Goal: Task Accomplishment & Management: Manage account settings

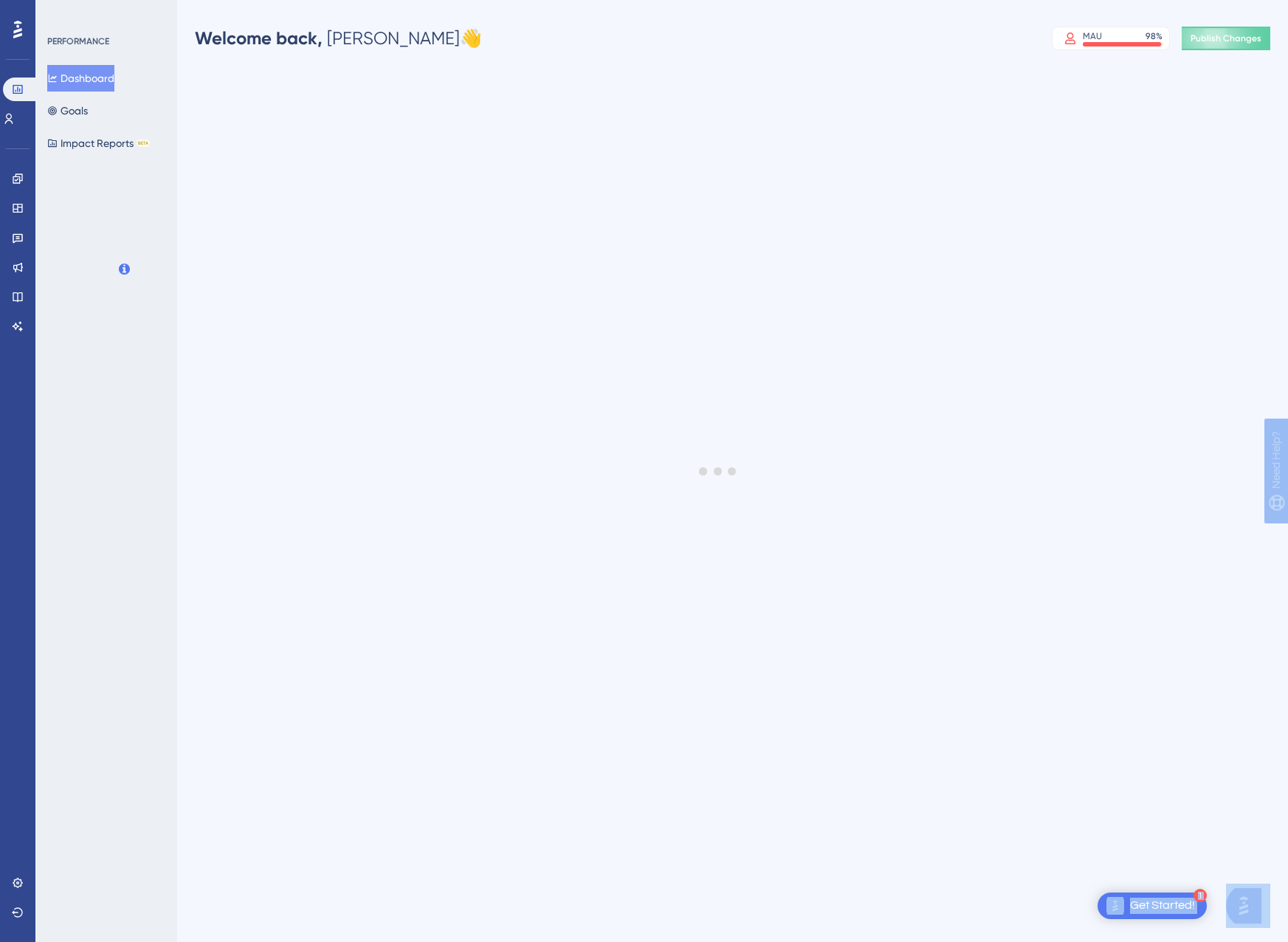
click at [0, 0] on html "1 Get Started! Performance Users Engagement Widgets Feedback Product Updates Kn…" at bounding box center [644, 0] width 1288 height 0
drag, startPoint x: -3, startPoint y: 172, endPoint x: 17, endPoint y: 181, distance: 21.9
click at [0, 0] on icon at bounding box center [0, 0] width 0 height 0
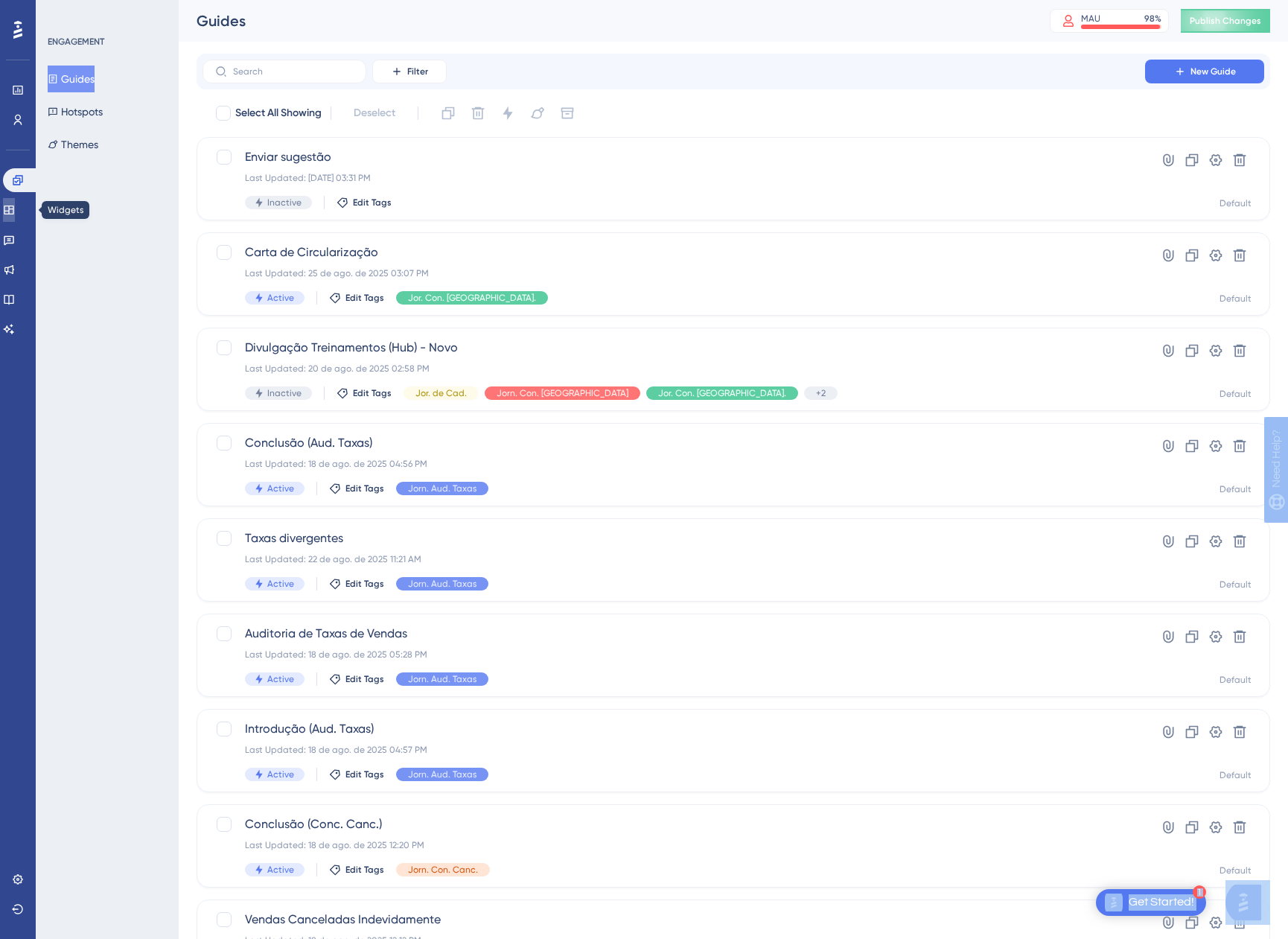
click at [15, 203] on link at bounding box center [8, 210] width 12 height 24
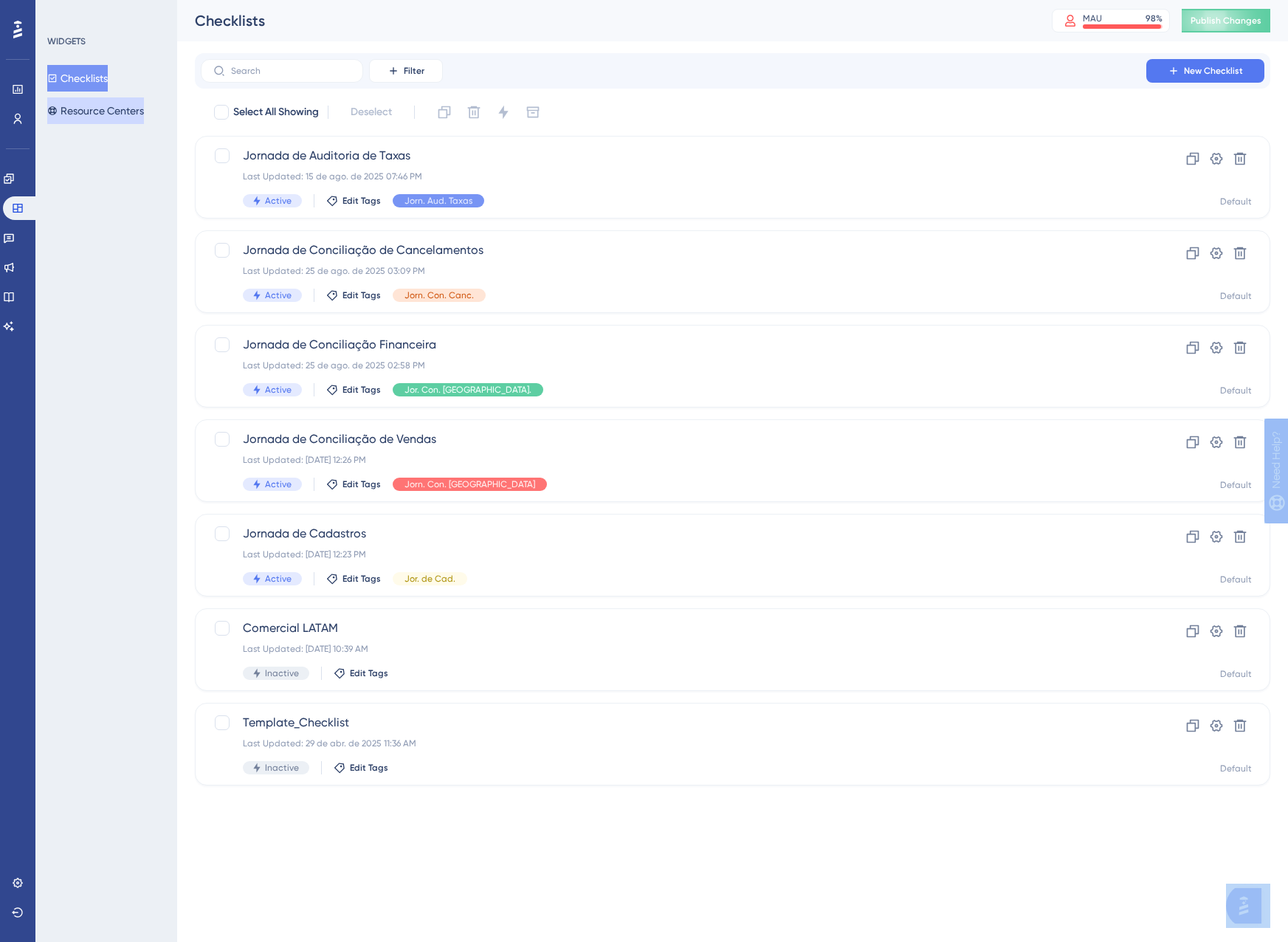
click at [80, 108] on button "Resource Centers" at bounding box center [96, 110] width 97 height 27
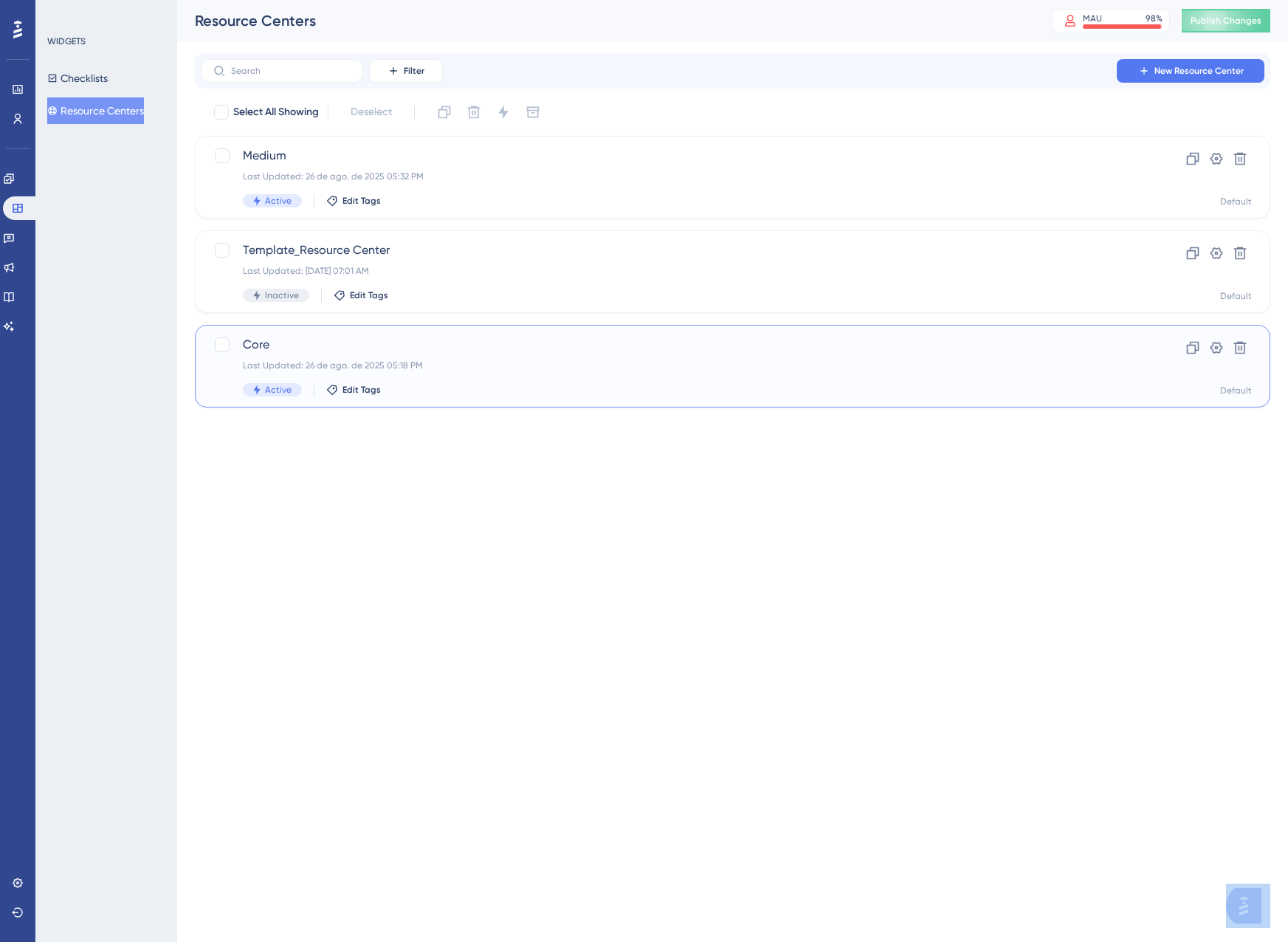
click at [566, 364] on div "Last Updated: 26 de ago. de 2025 05:18 PM" at bounding box center [673, 365] width 861 height 12
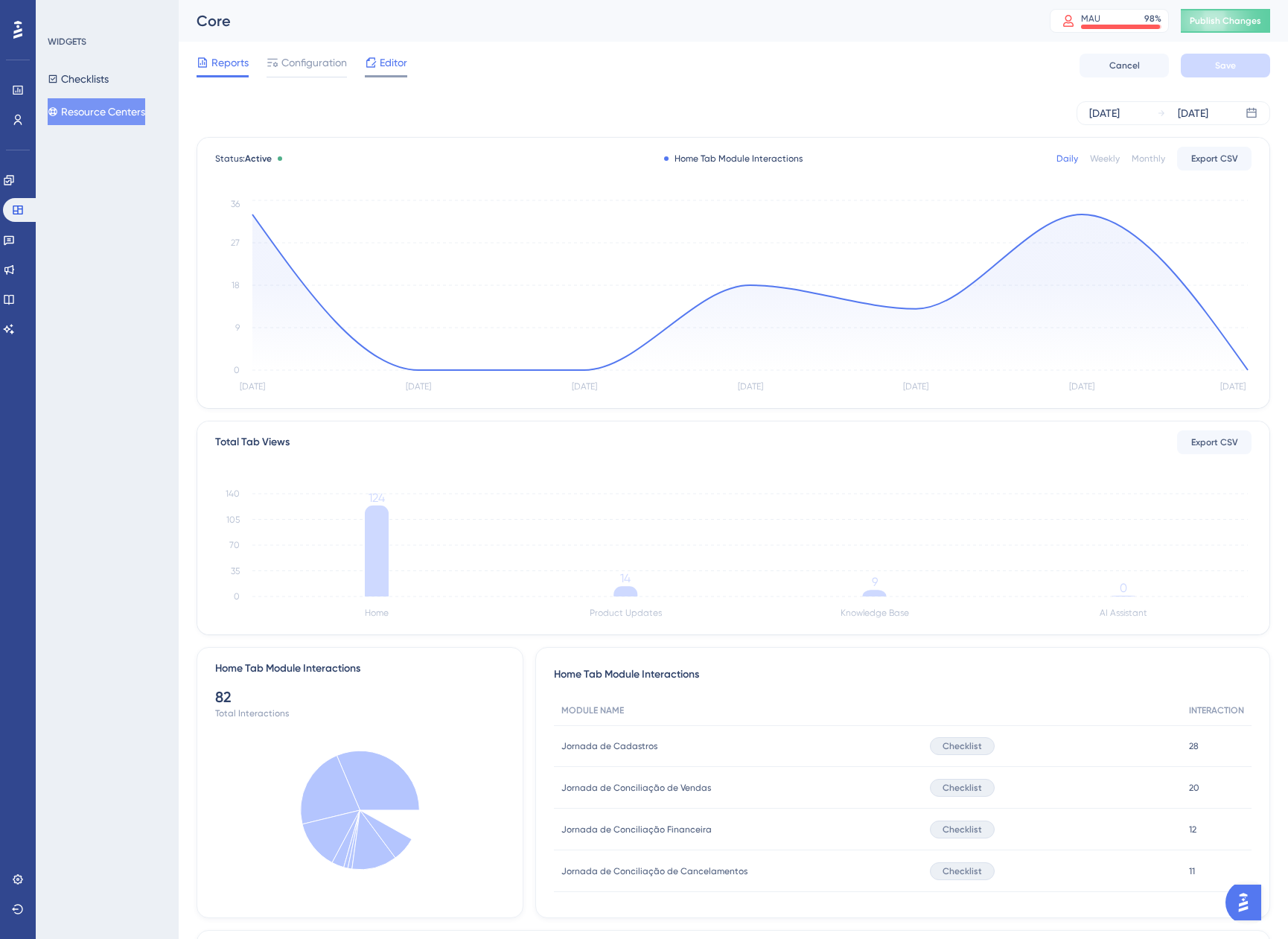
click at [371, 71] on div "Editor" at bounding box center [386, 66] width 43 height 24
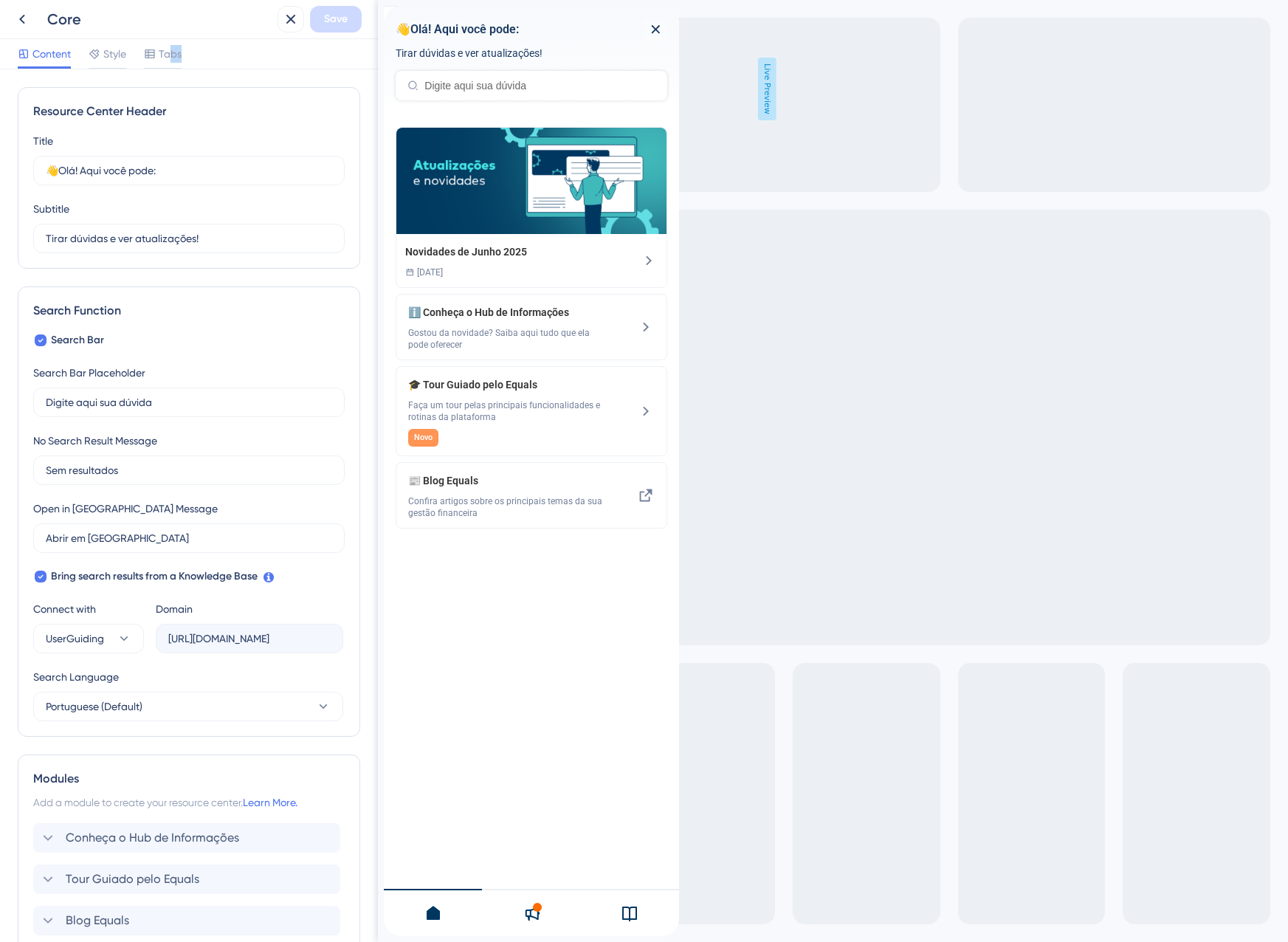
drag, startPoint x: 171, startPoint y: 46, endPoint x: 274, endPoint y: 53, distance: 103.2
click at [274, 53] on div "Content Style Tabs" at bounding box center [189, 54] width 377 height 30
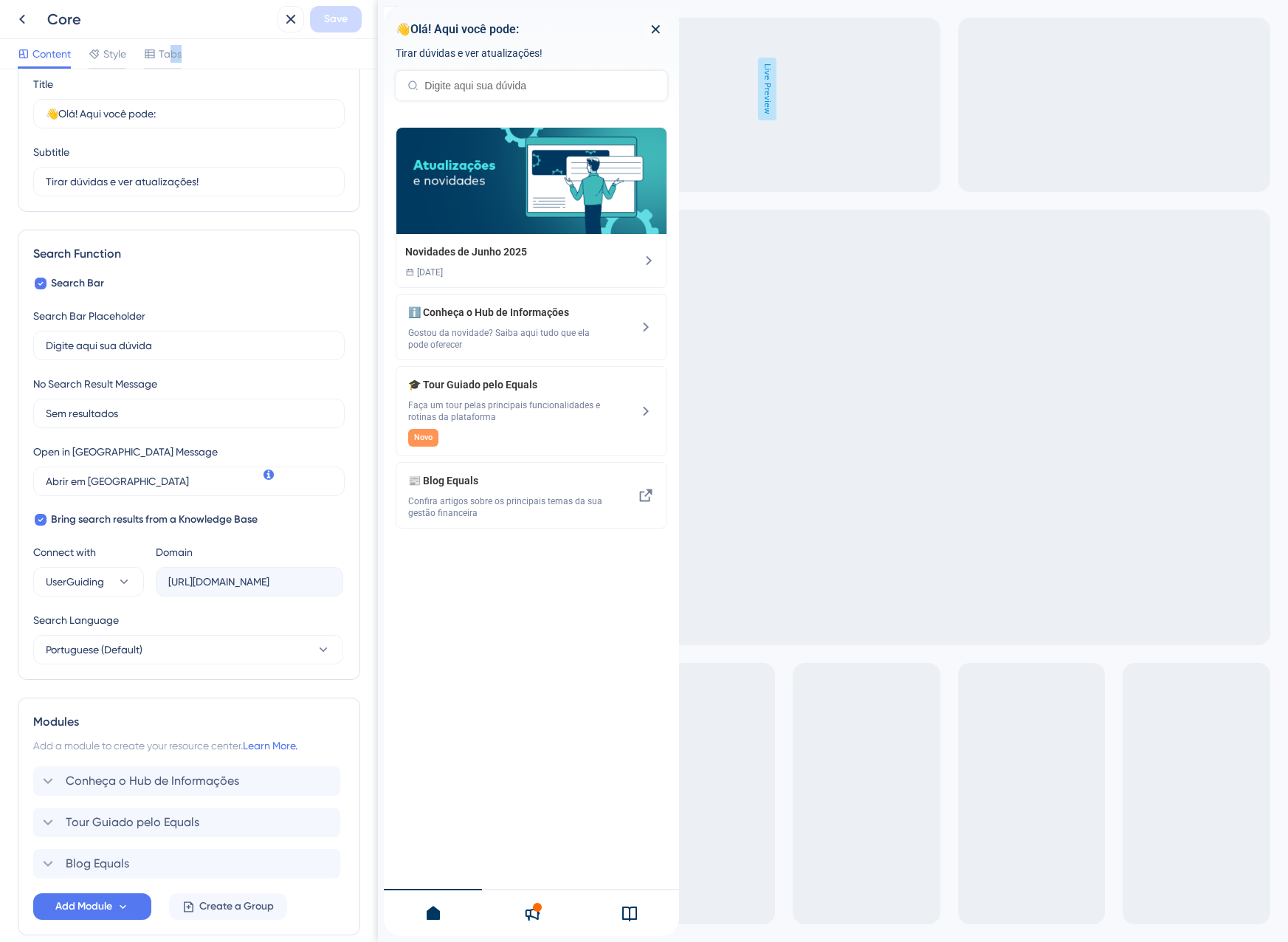
scroll to position [127, 0]
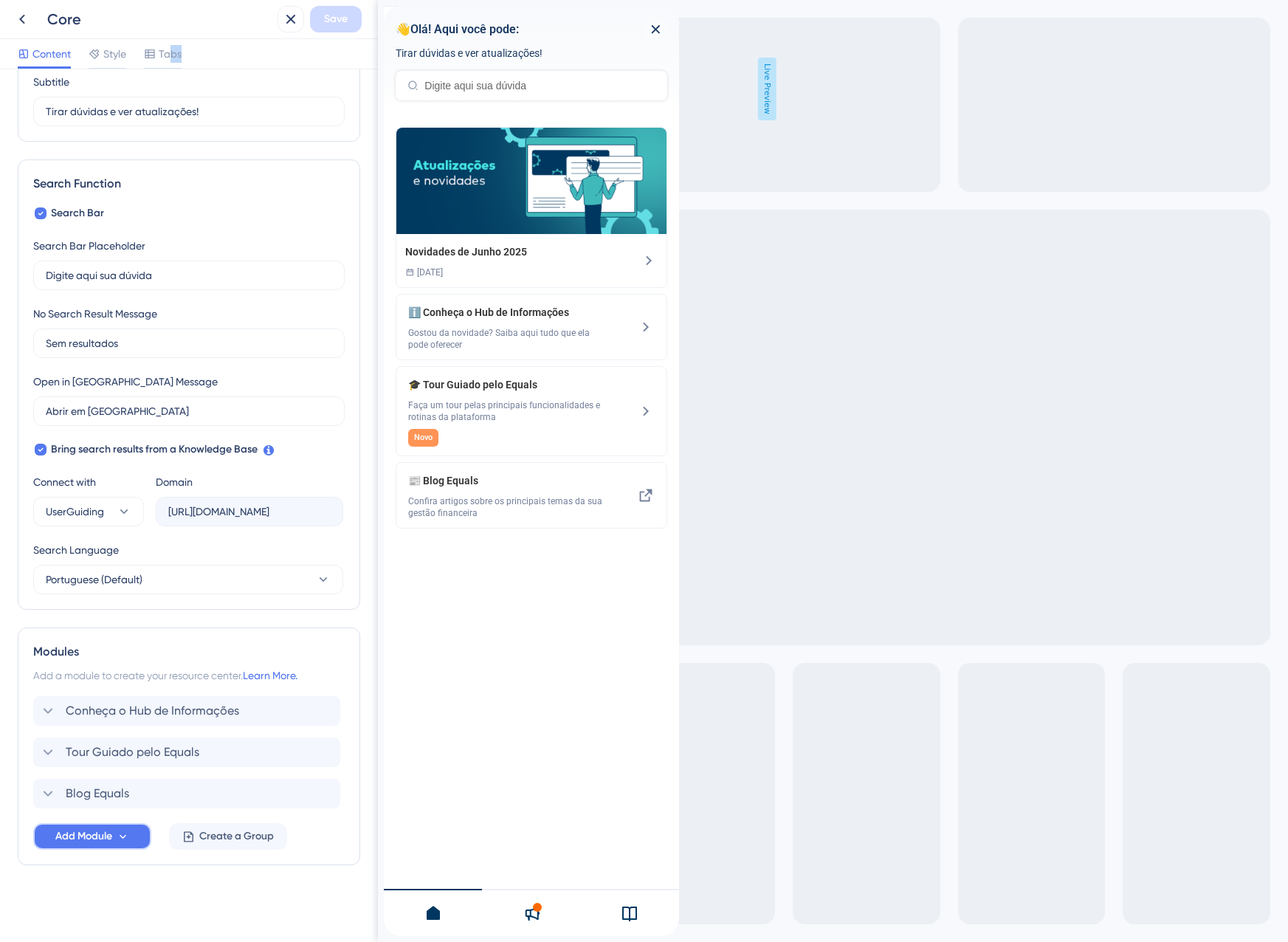
click at [97, 838] on span "Add Module" at bounding box center [83, 836] width 57 height 17
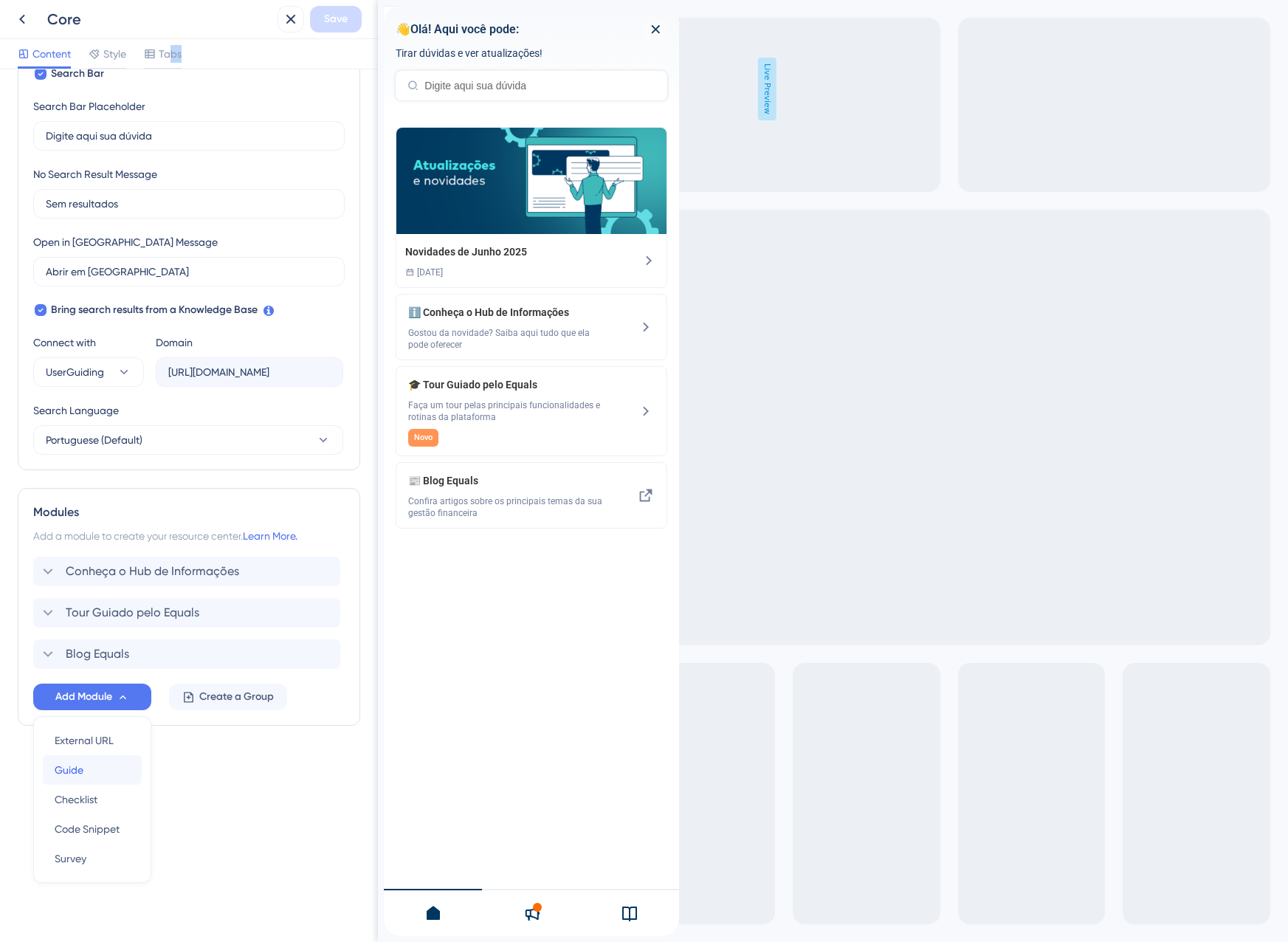
click at [91, 776] on div "Guide Guide" at bounding box center [93, 770] width 75 height 29
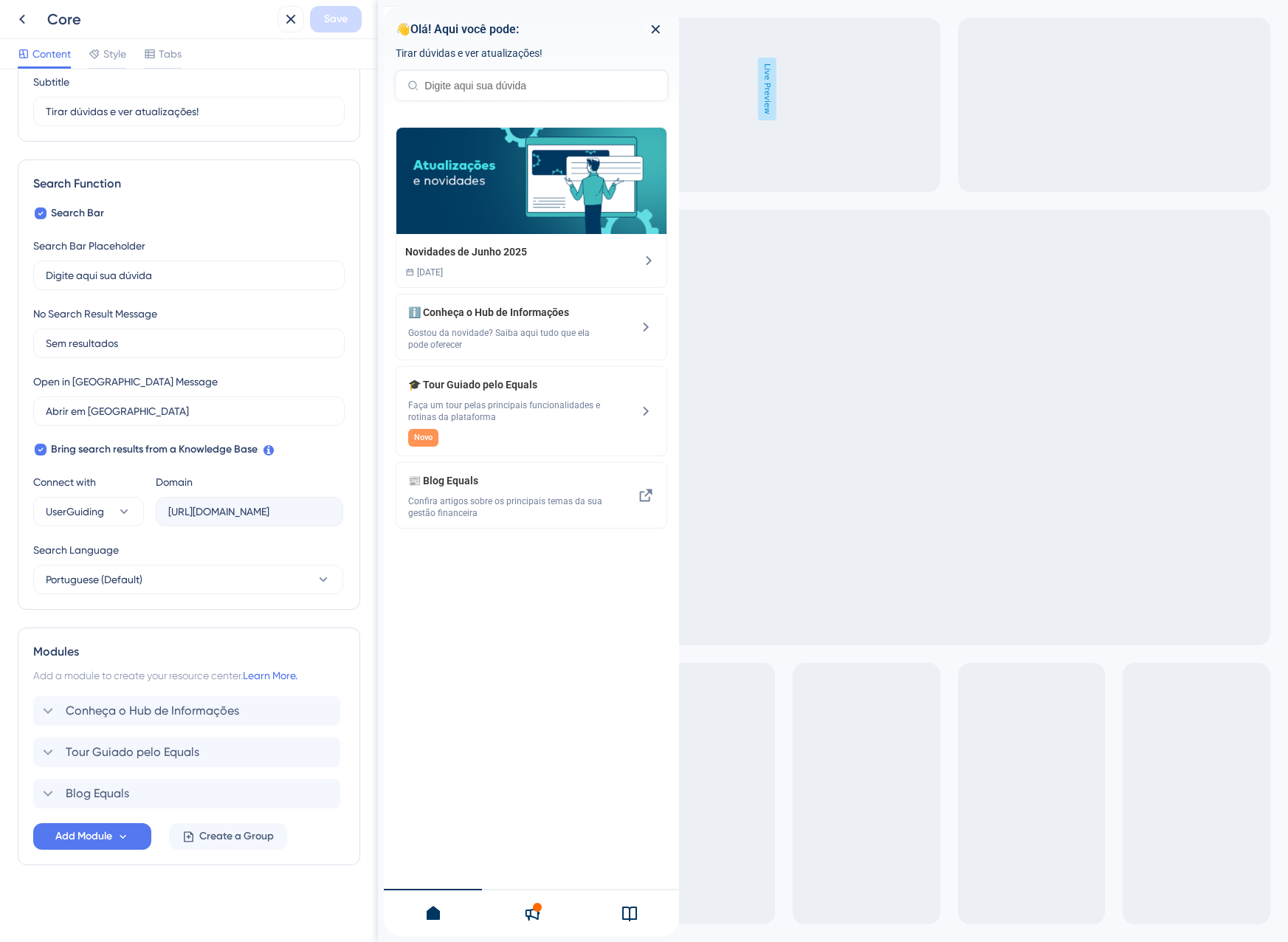
scroll to position [0, 0]
click at [97, 840] on span "Add Module" at bounding box center [83, 836] width 57 height 17
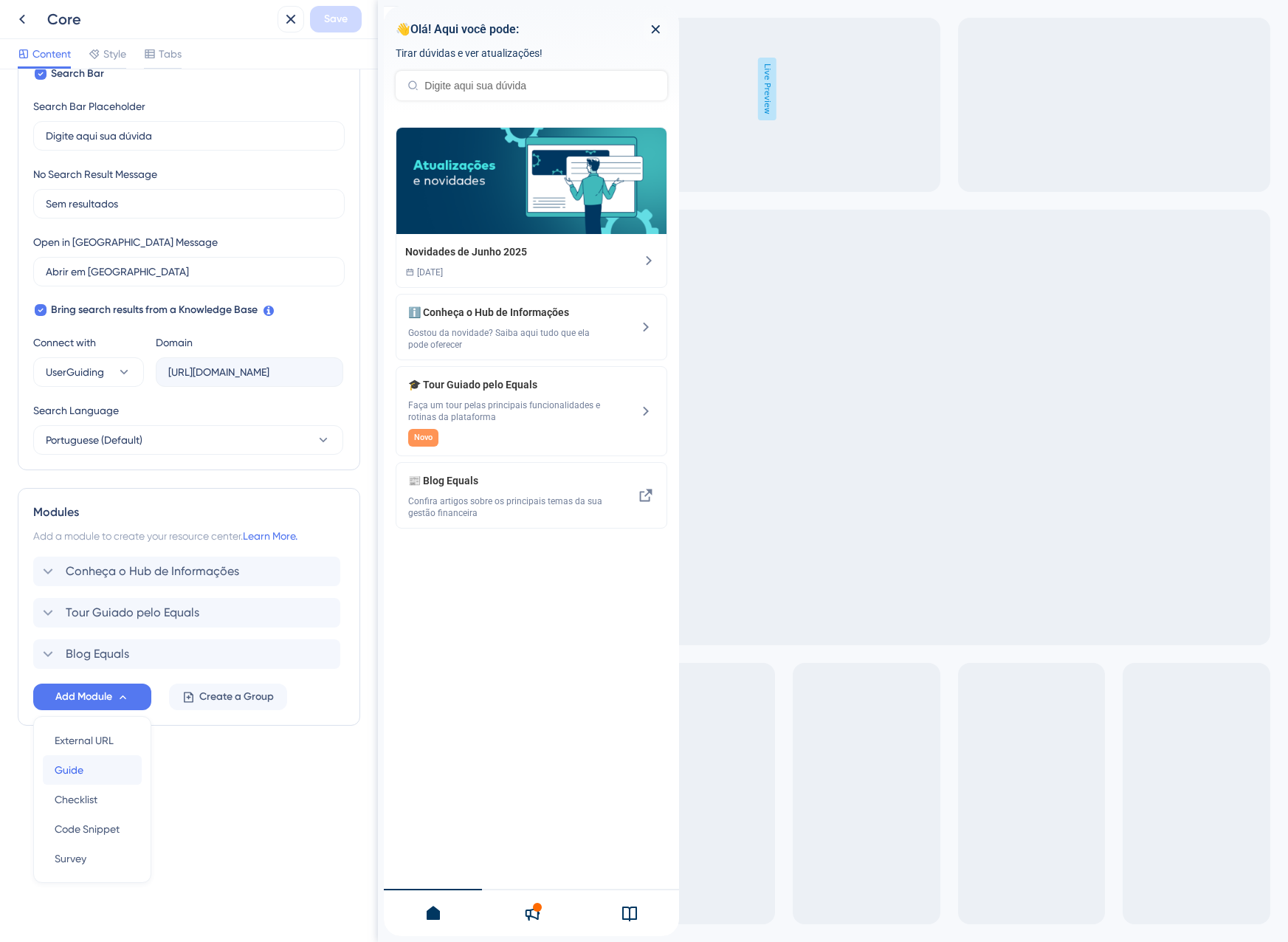
click at [96, 779] on div "Guide Guide" at bounding box center [93, 770] width 75 height 29
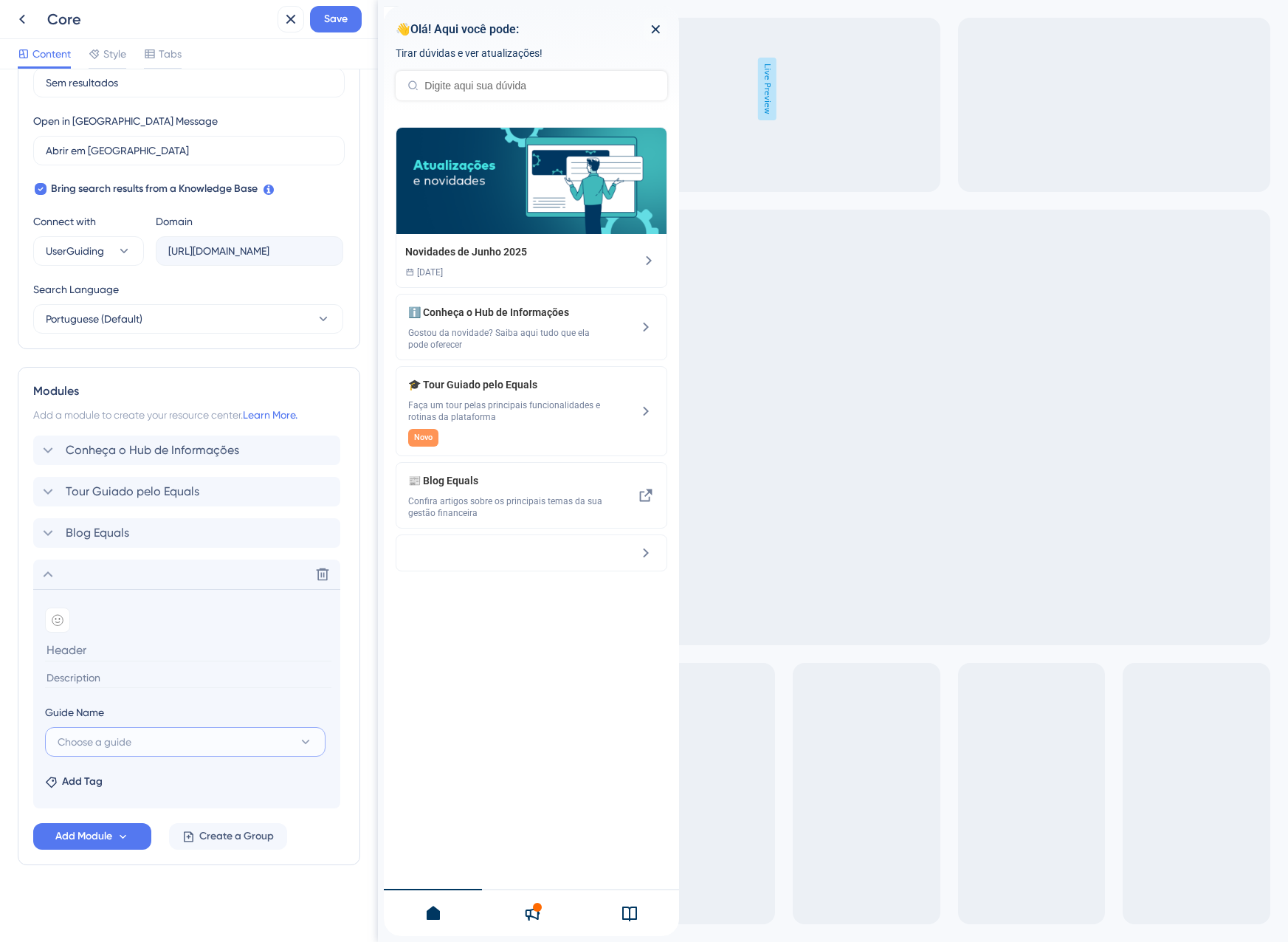
click at [131, 743] on span "Choose a guide" at bounding box center [94, 741] width 74 height 17
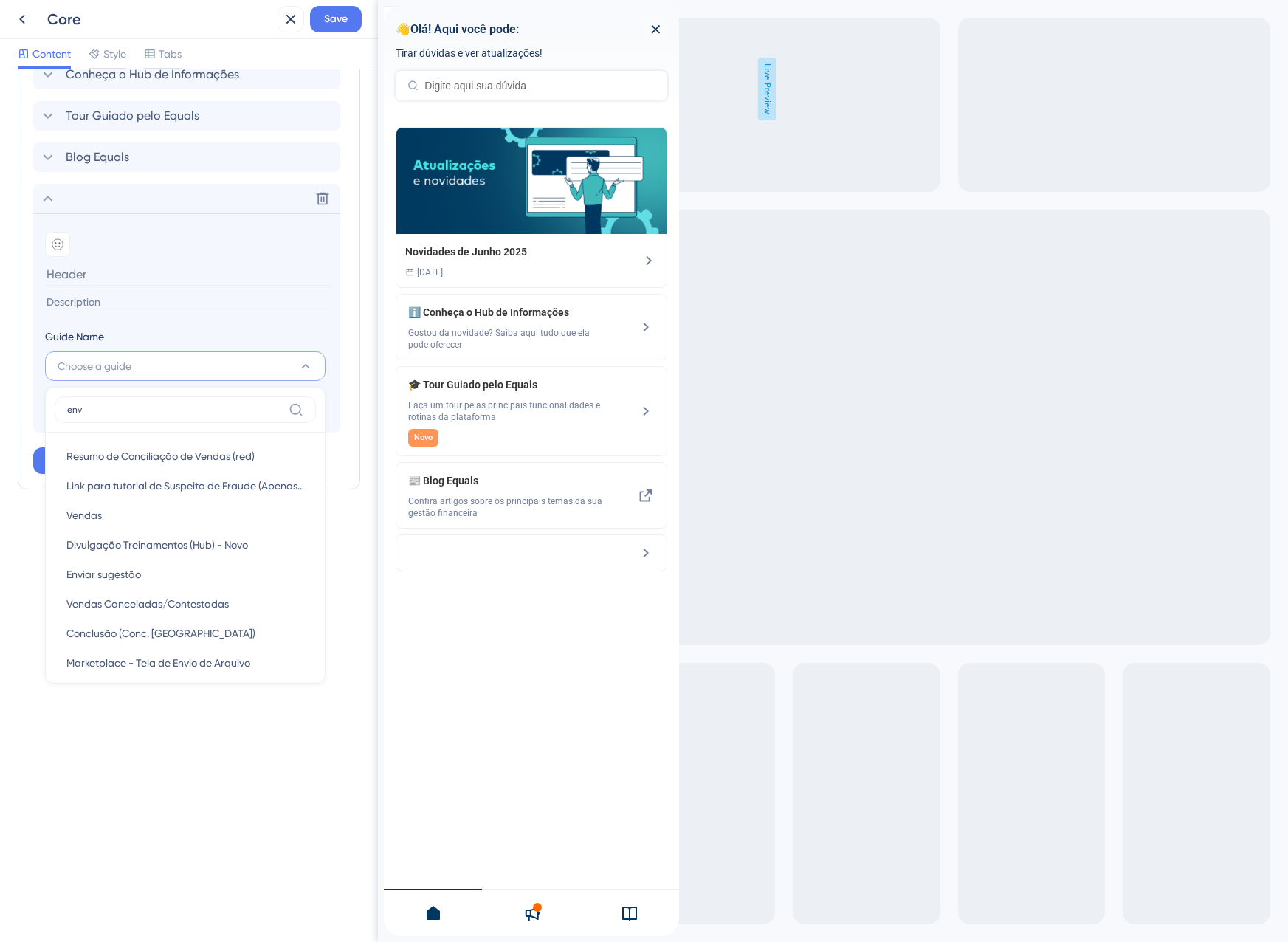
scroll to position [388, 0]
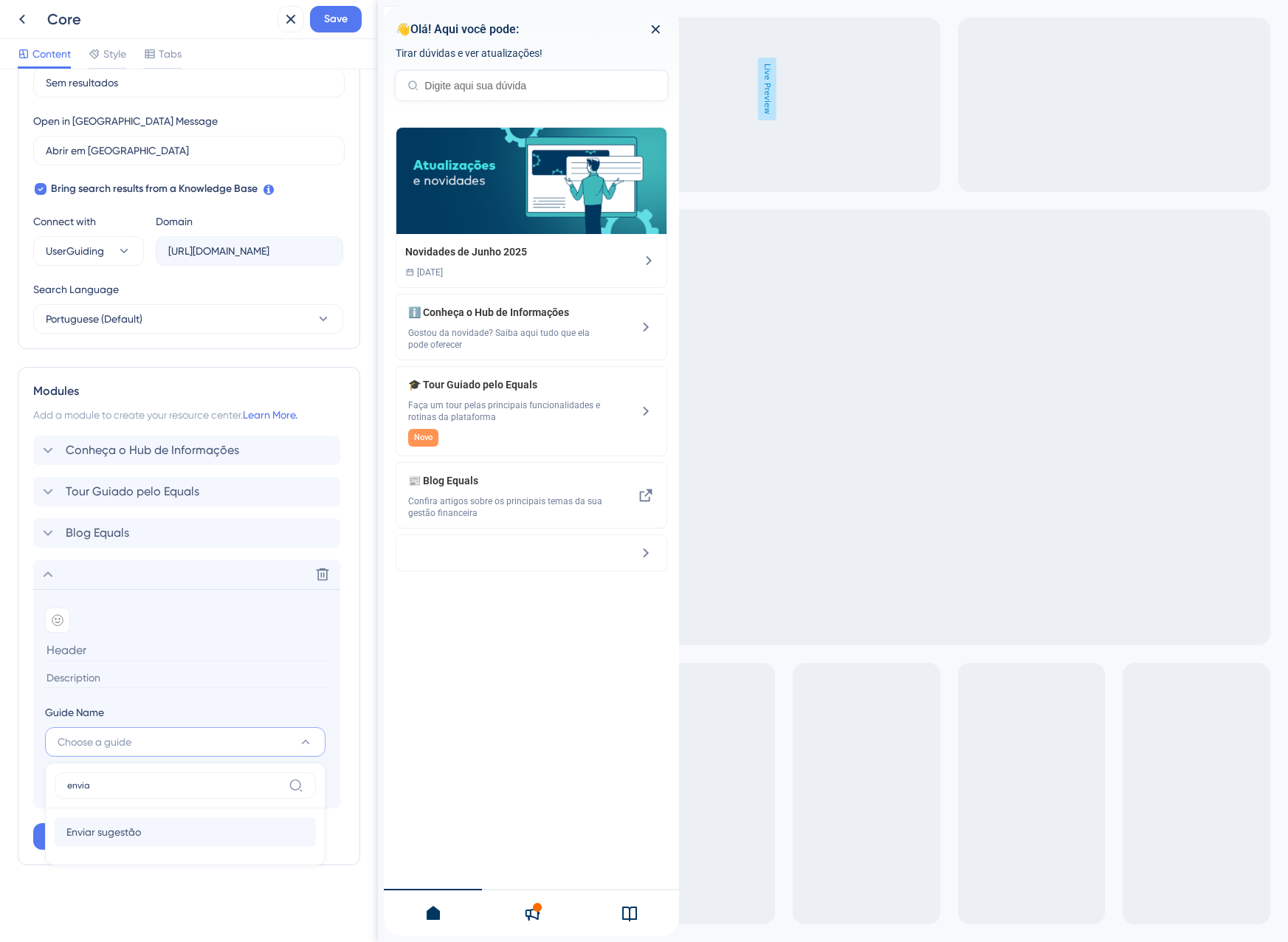
type input "envia"
click at [136, 830] on span "Enviar sugestão" at bounding box center [103, 831] width 74 height 17
type input "Enviar sugestão"
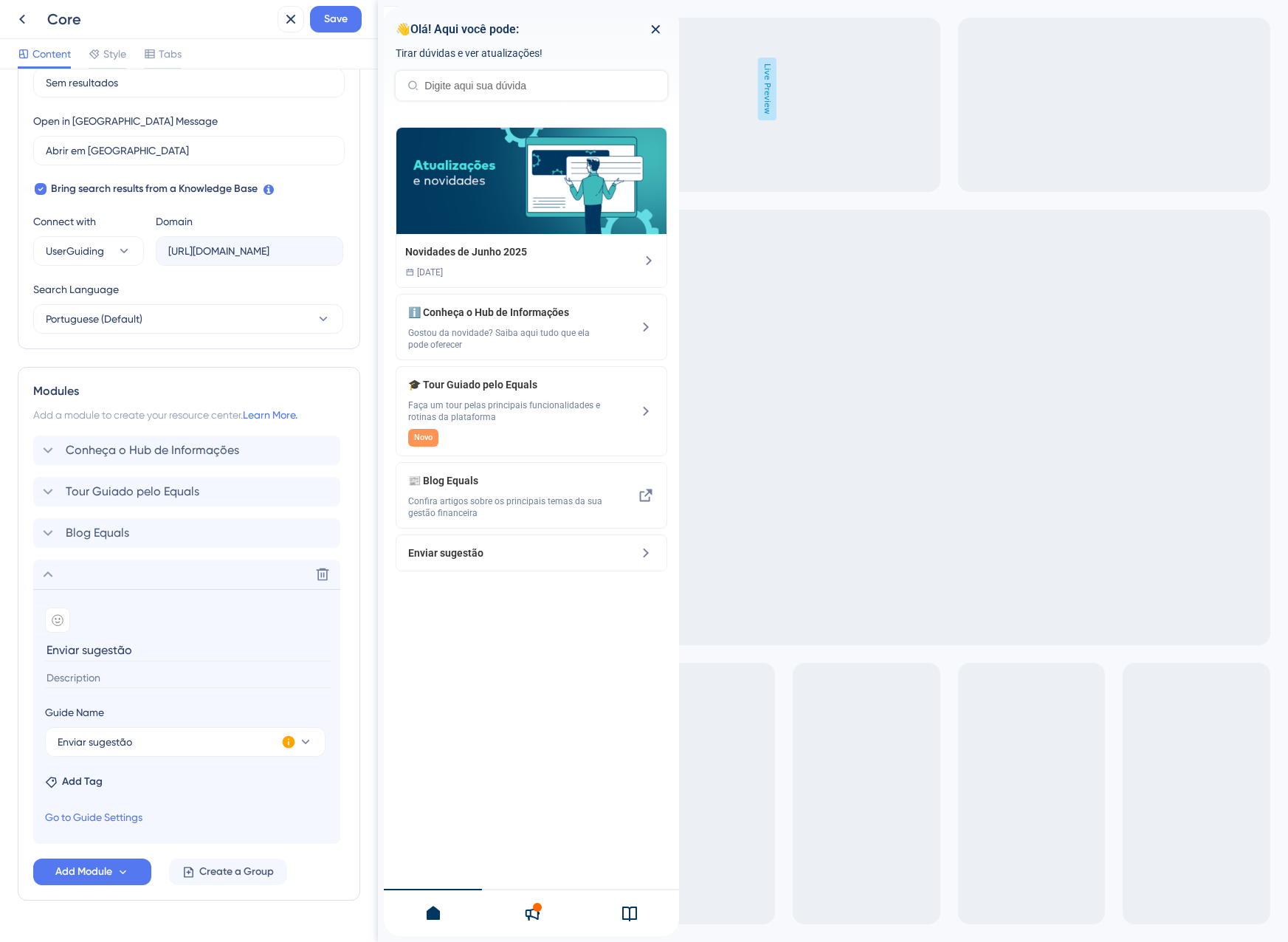
click at [79, 651] on input "Enviar sugestão" at bounding box center [188, 650] width 287 height 23
click at [57, 625] on icon at bounding box center [57, 619] width 12 height 12
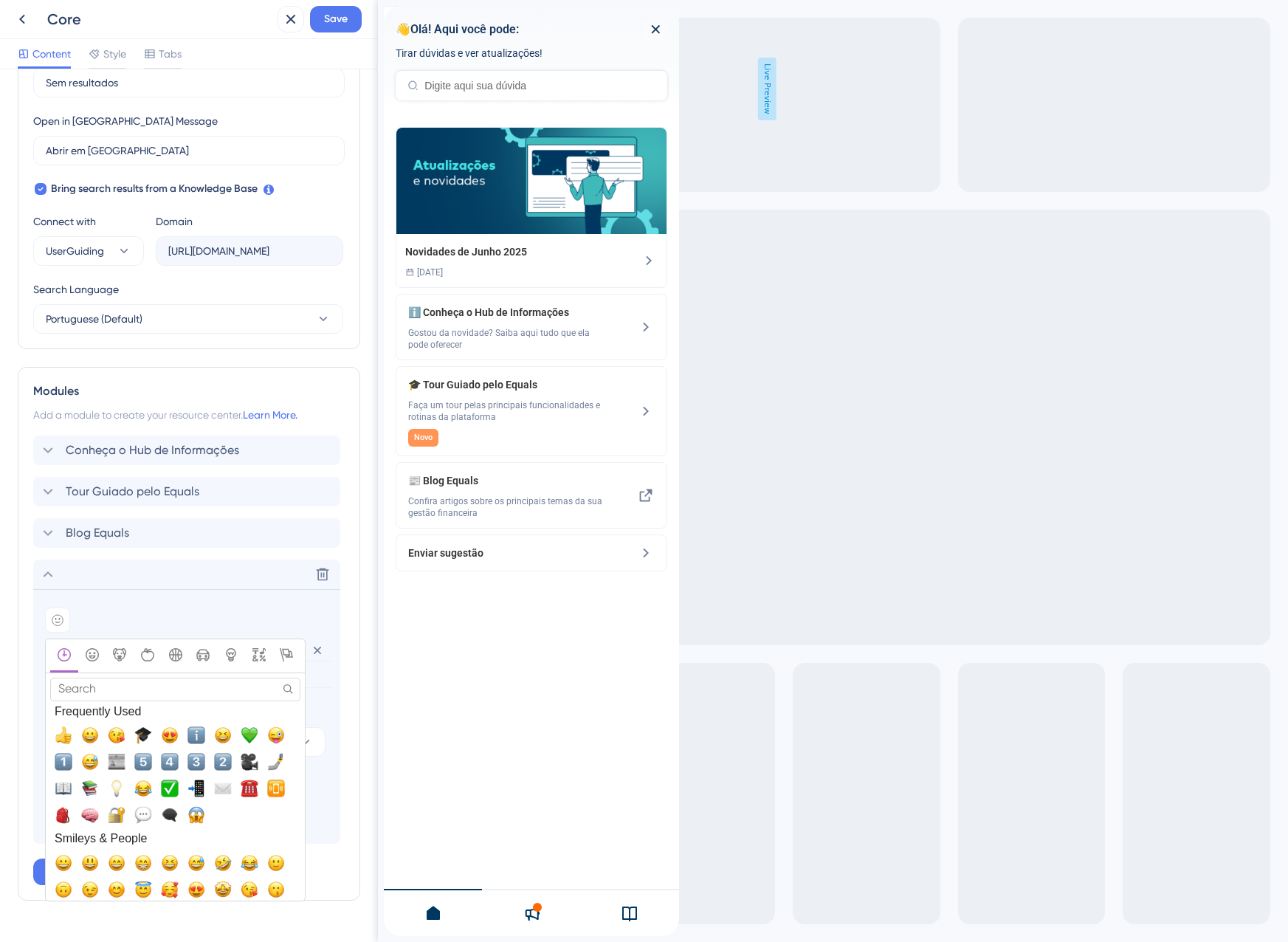
click at [124, 691] on input "Search" at bounding box center [175, 688] width 250 height 23
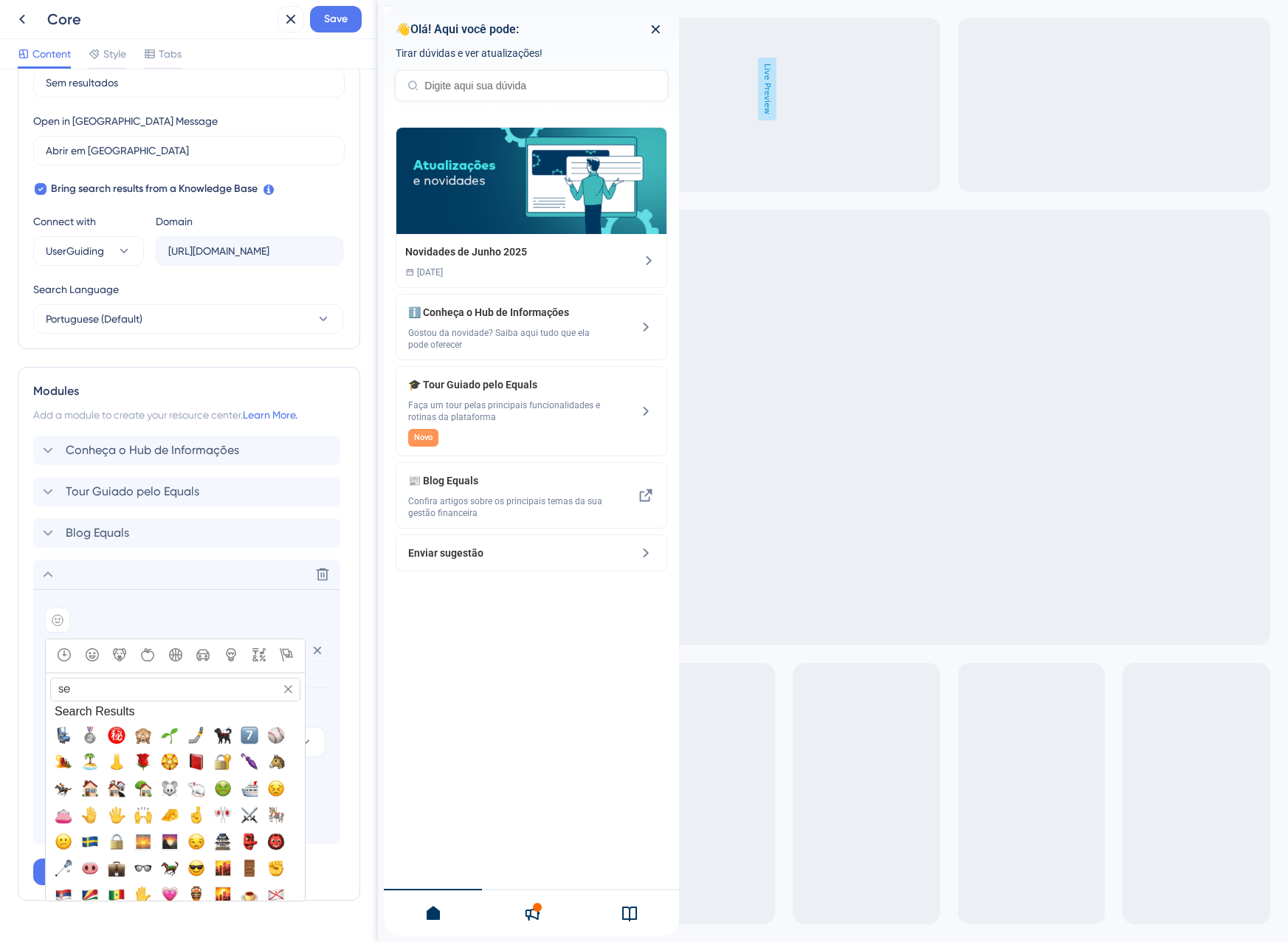
type input "s"
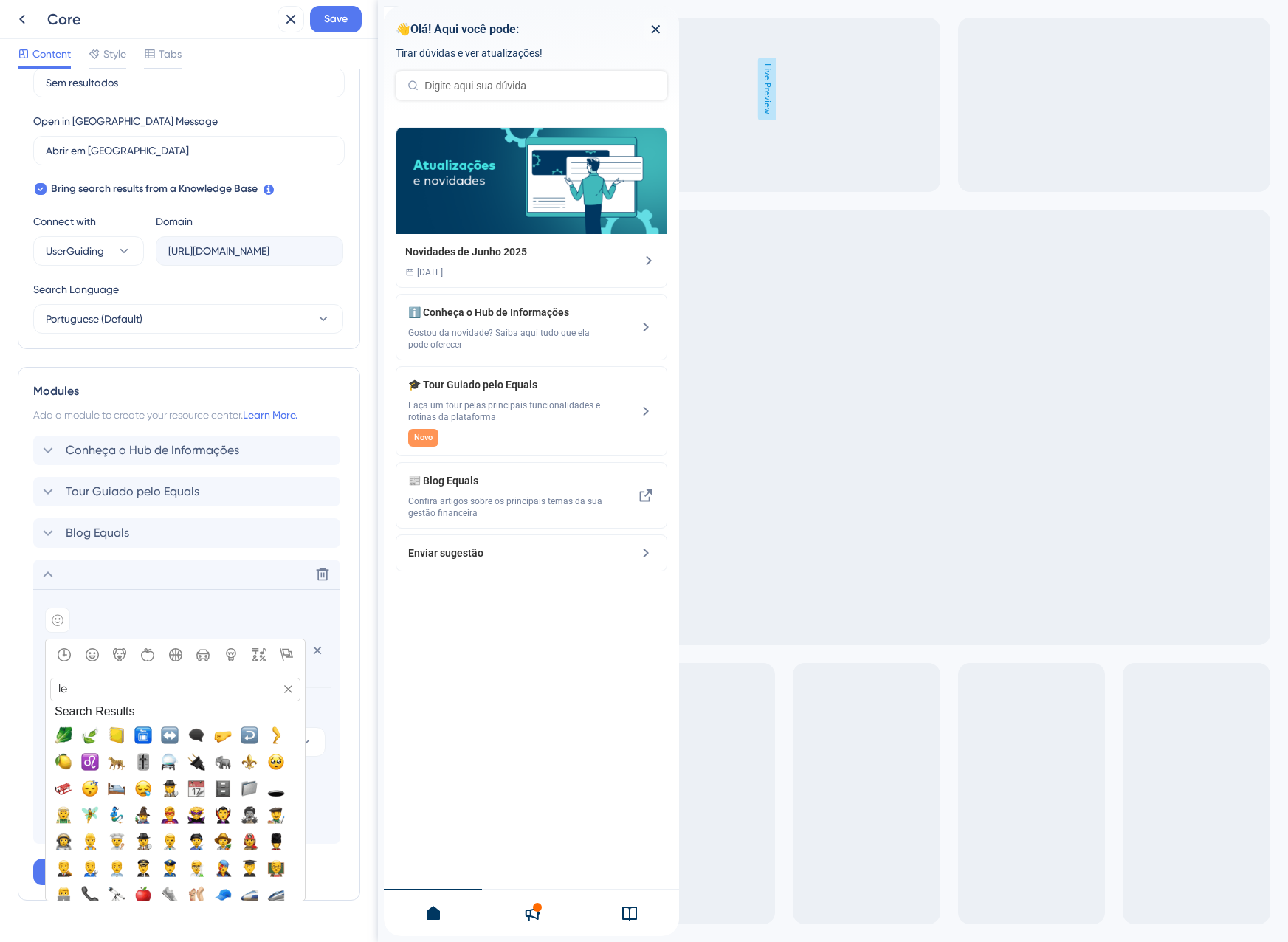
type input "l"
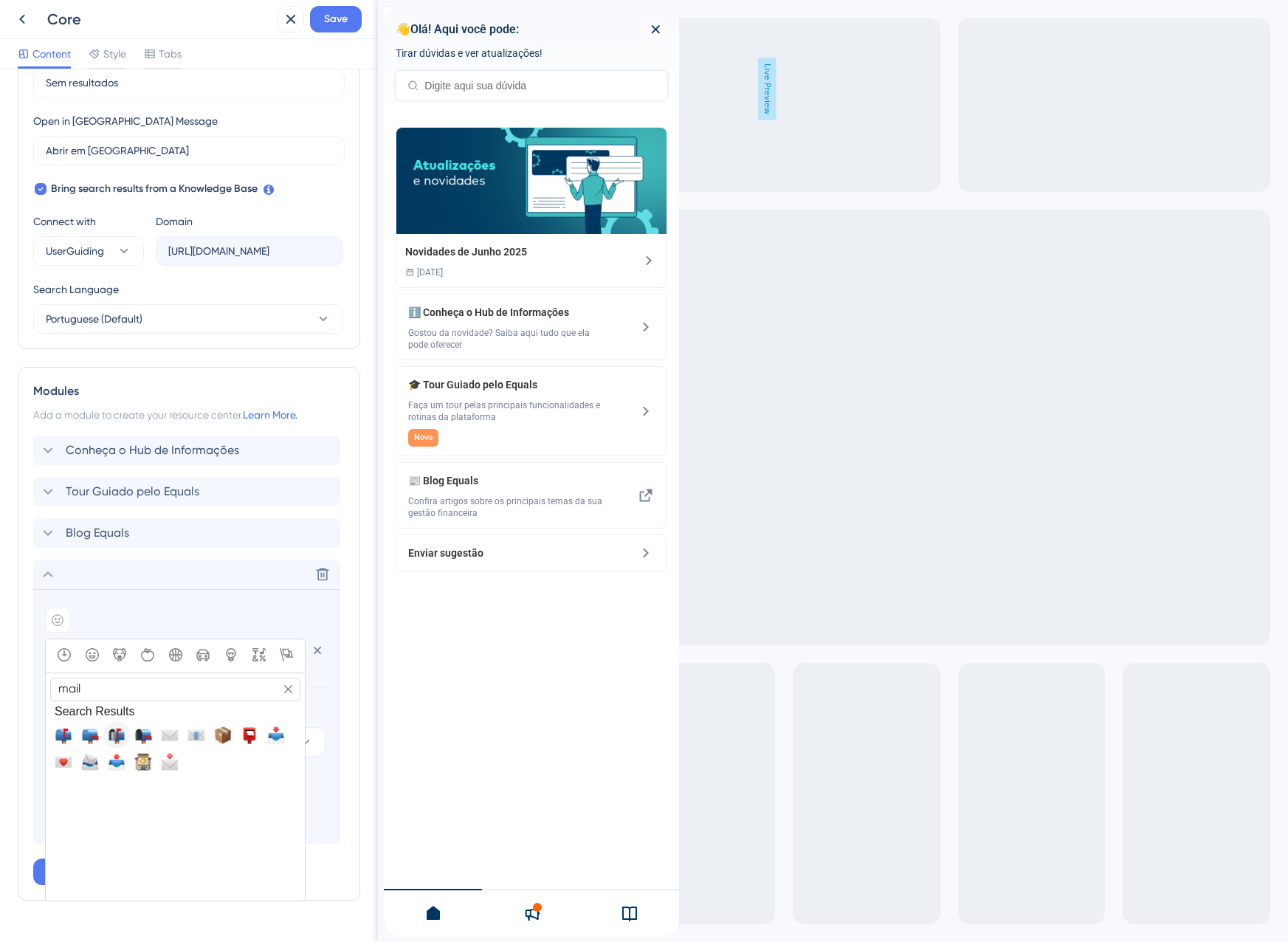
type input "mail"
click at [112, 736] on span "📬, mailbox_with_mail" at bounding box center [116, 735] width 17 height 17
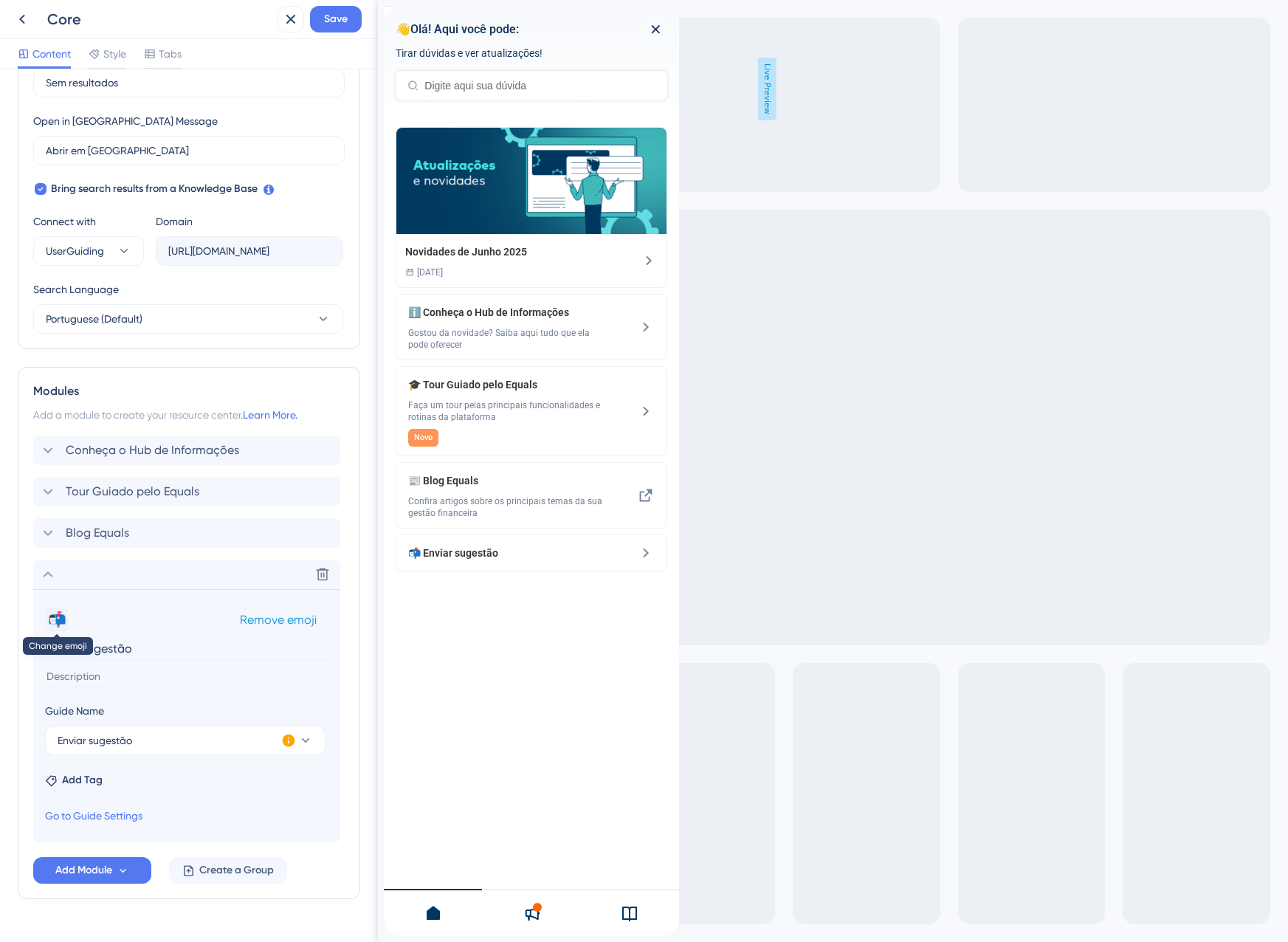
click at [56, 622] on button "📬" at bounding box center [57, 619] width 24 height 24
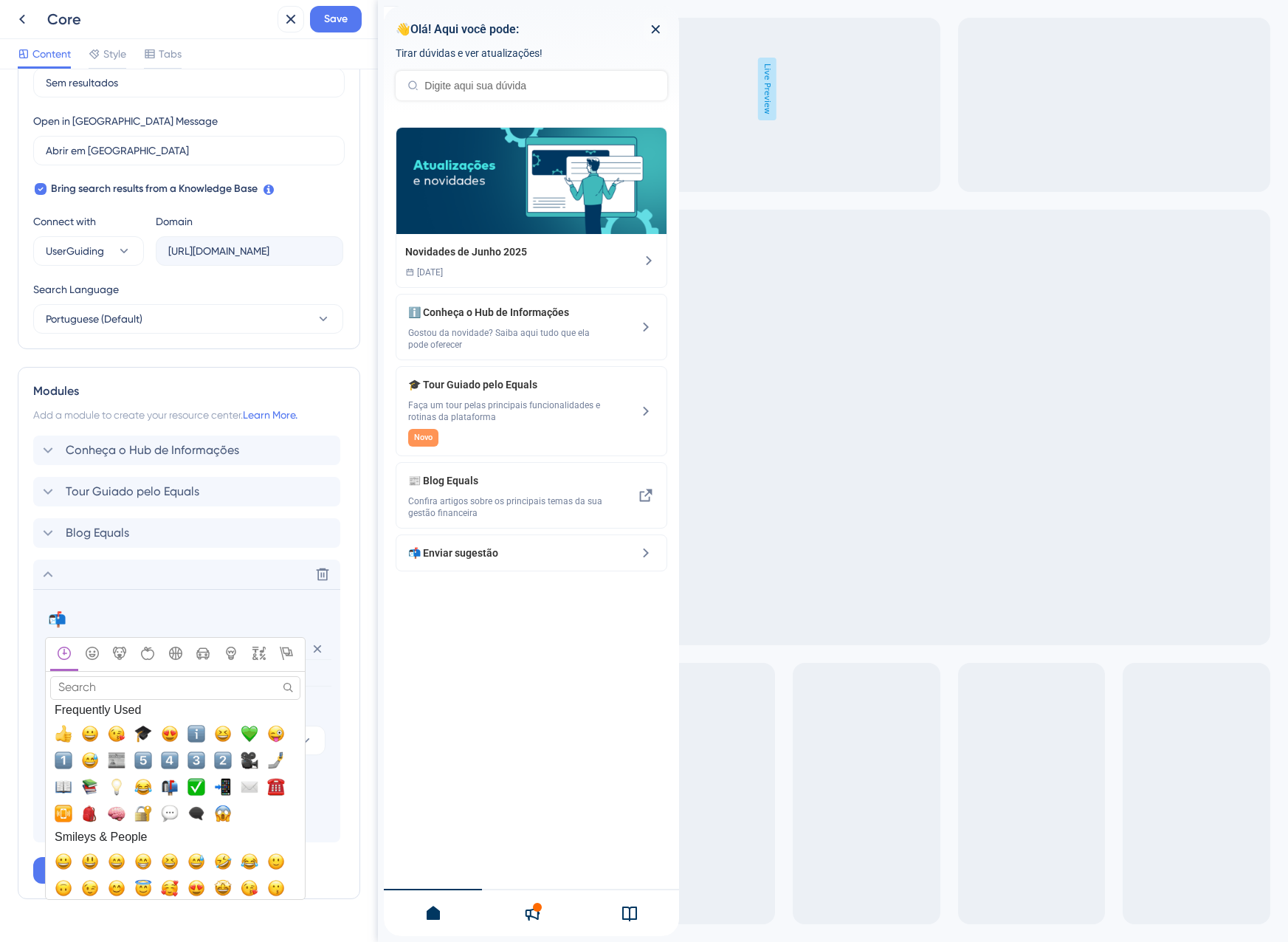
click at [115, 685] on input "Search" at bounding box center [175, 687] width 250 height 23
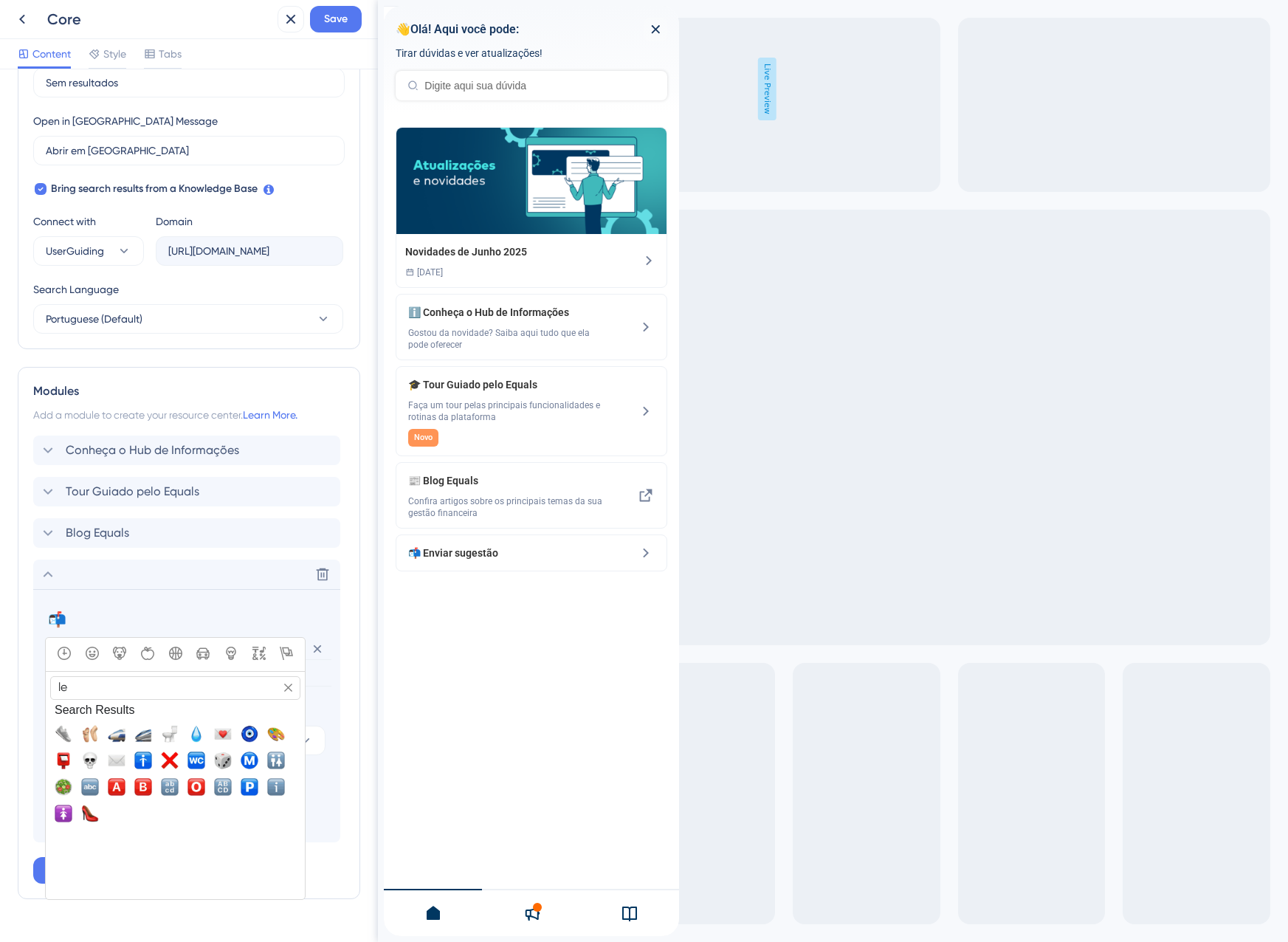
type input "l"
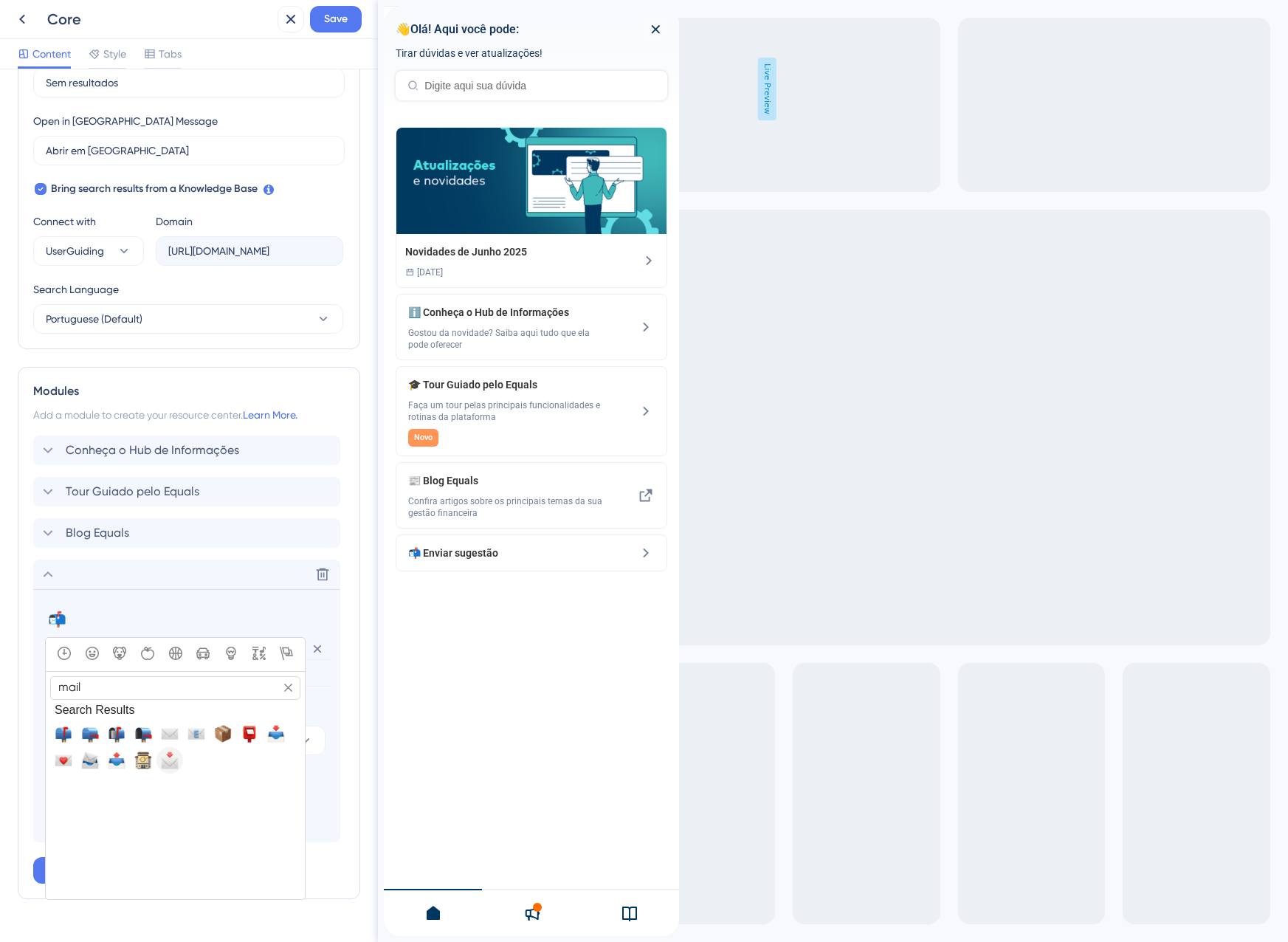
type input "mail"
click at [172, 764] on span "📩, envelope_with_arrow" at bounding box center [169, 760] width 17 height 17
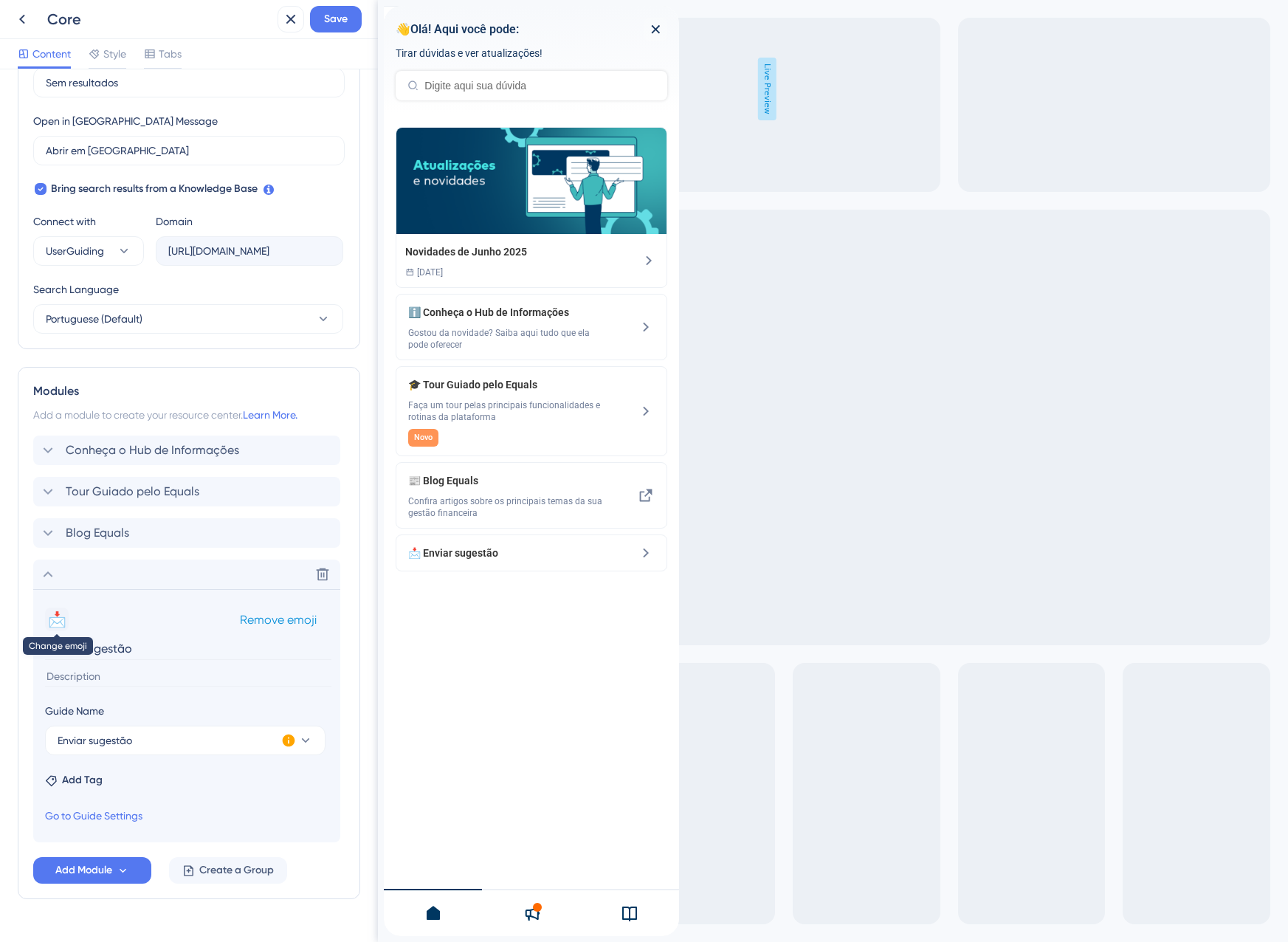
click at [64, 620] on button "📩" at bounding box center [57, 619] width 24 height 24
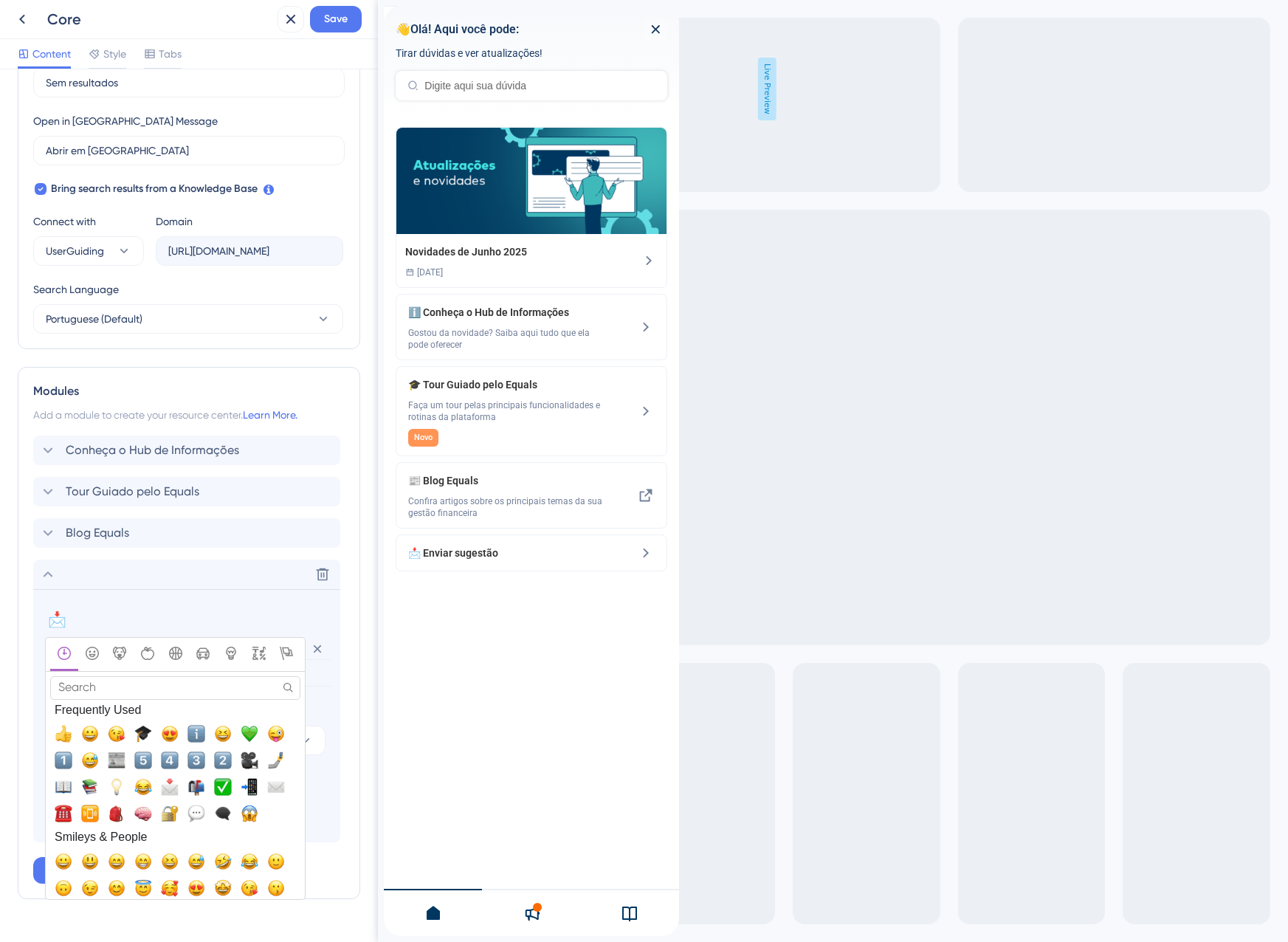
click at [111, 696] on input "Search" at bounding box center [175, 687] width 250 height 23
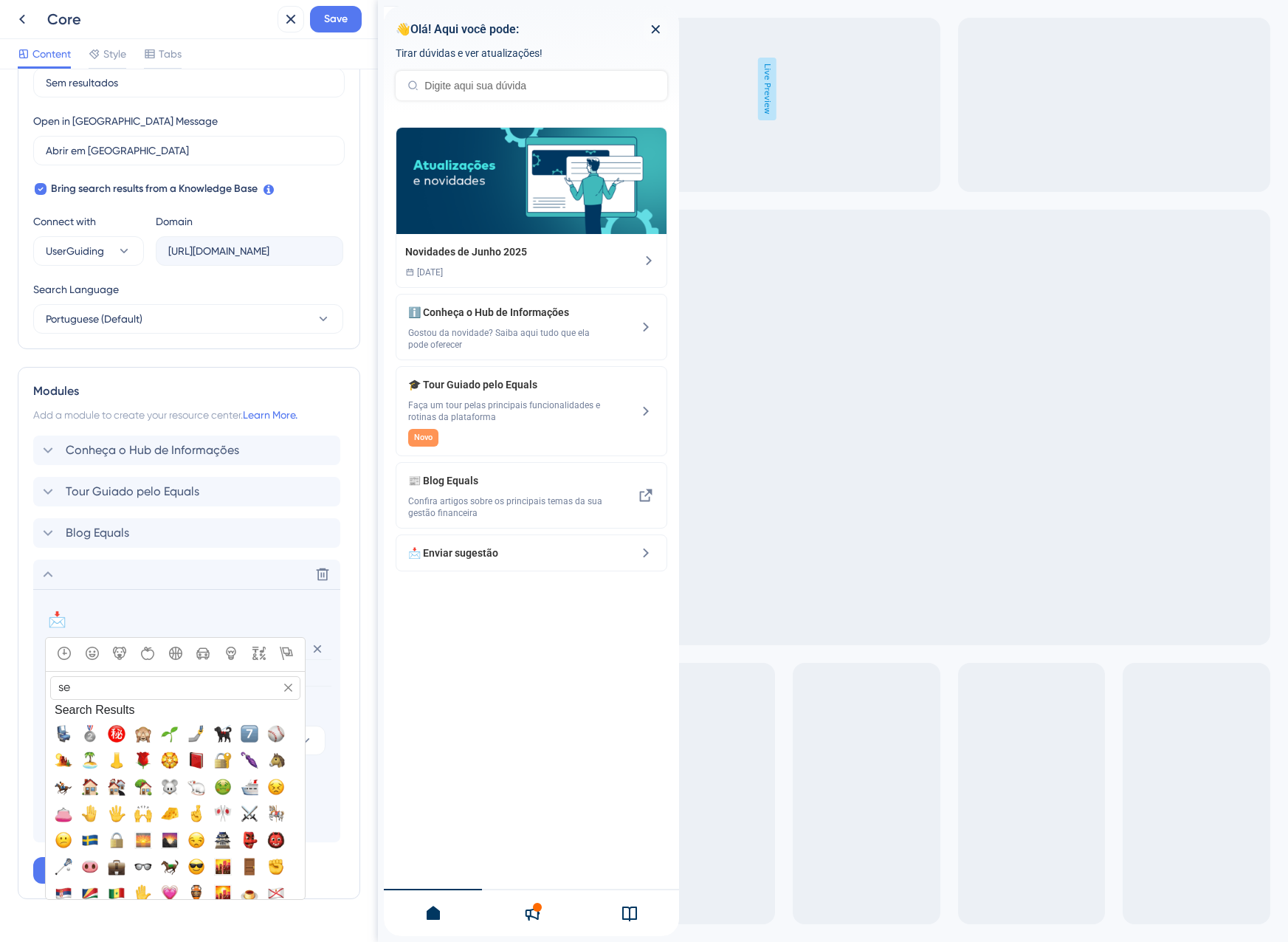
type input "s"
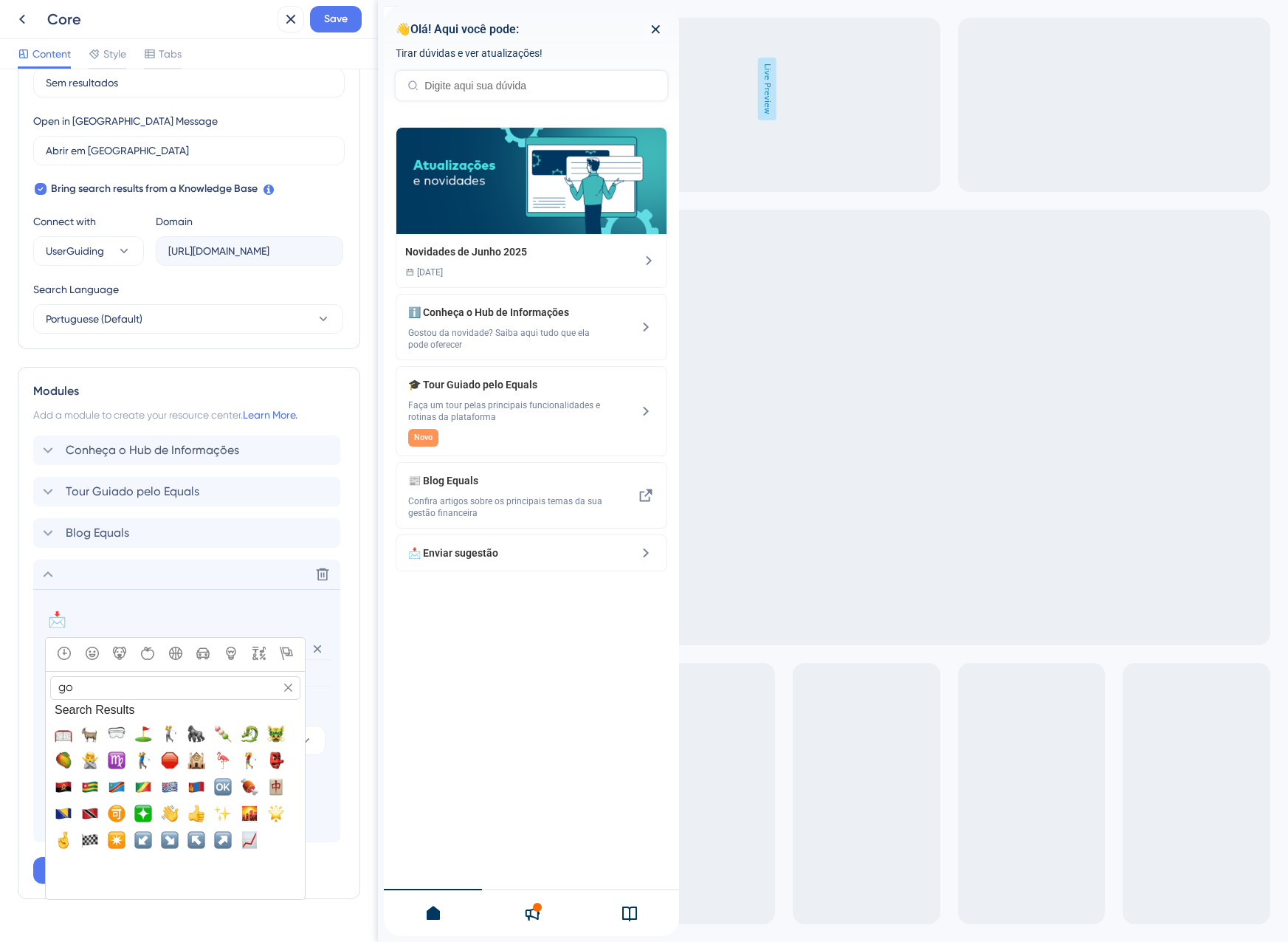
type input "g"
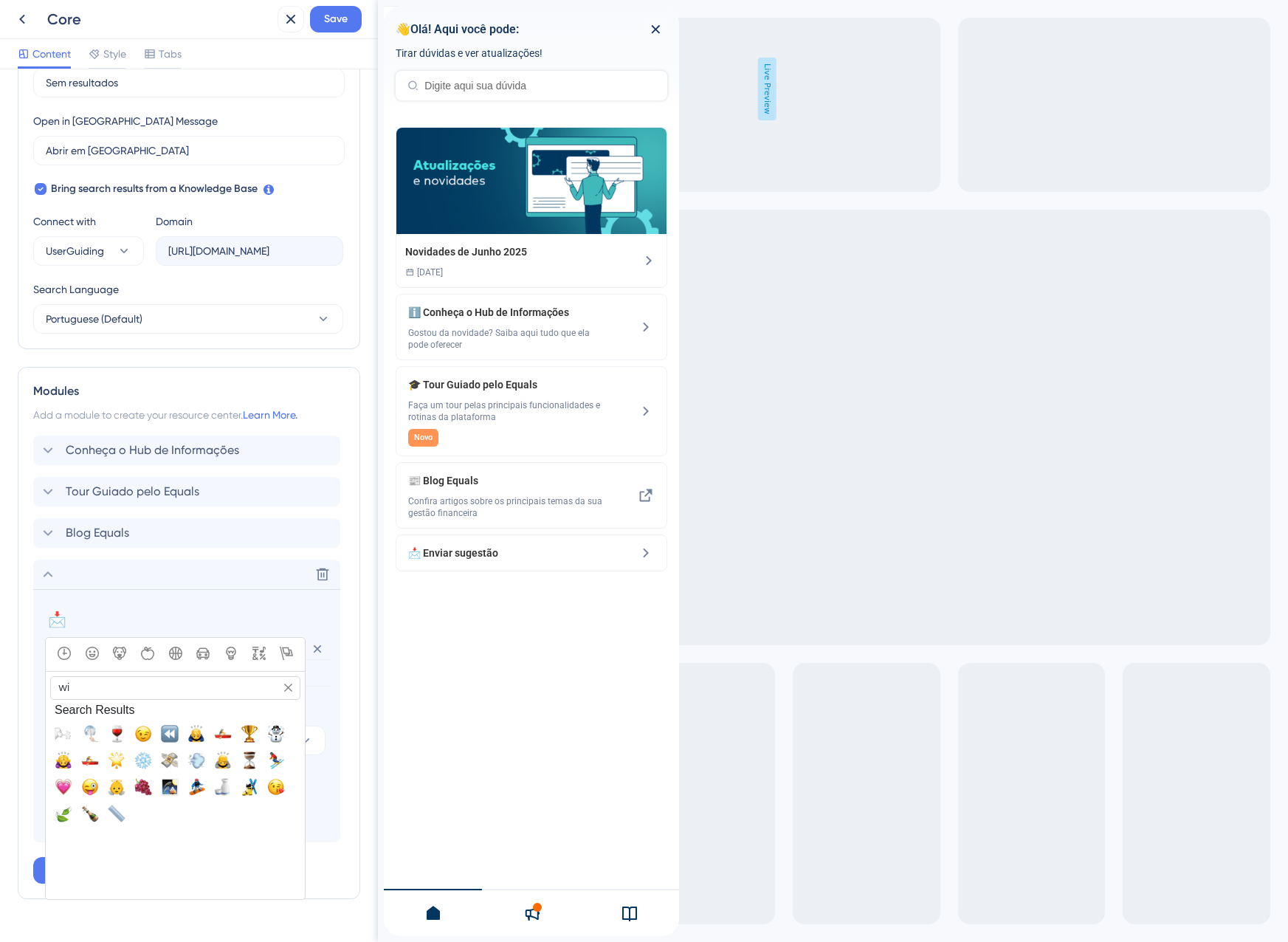
type input "w"
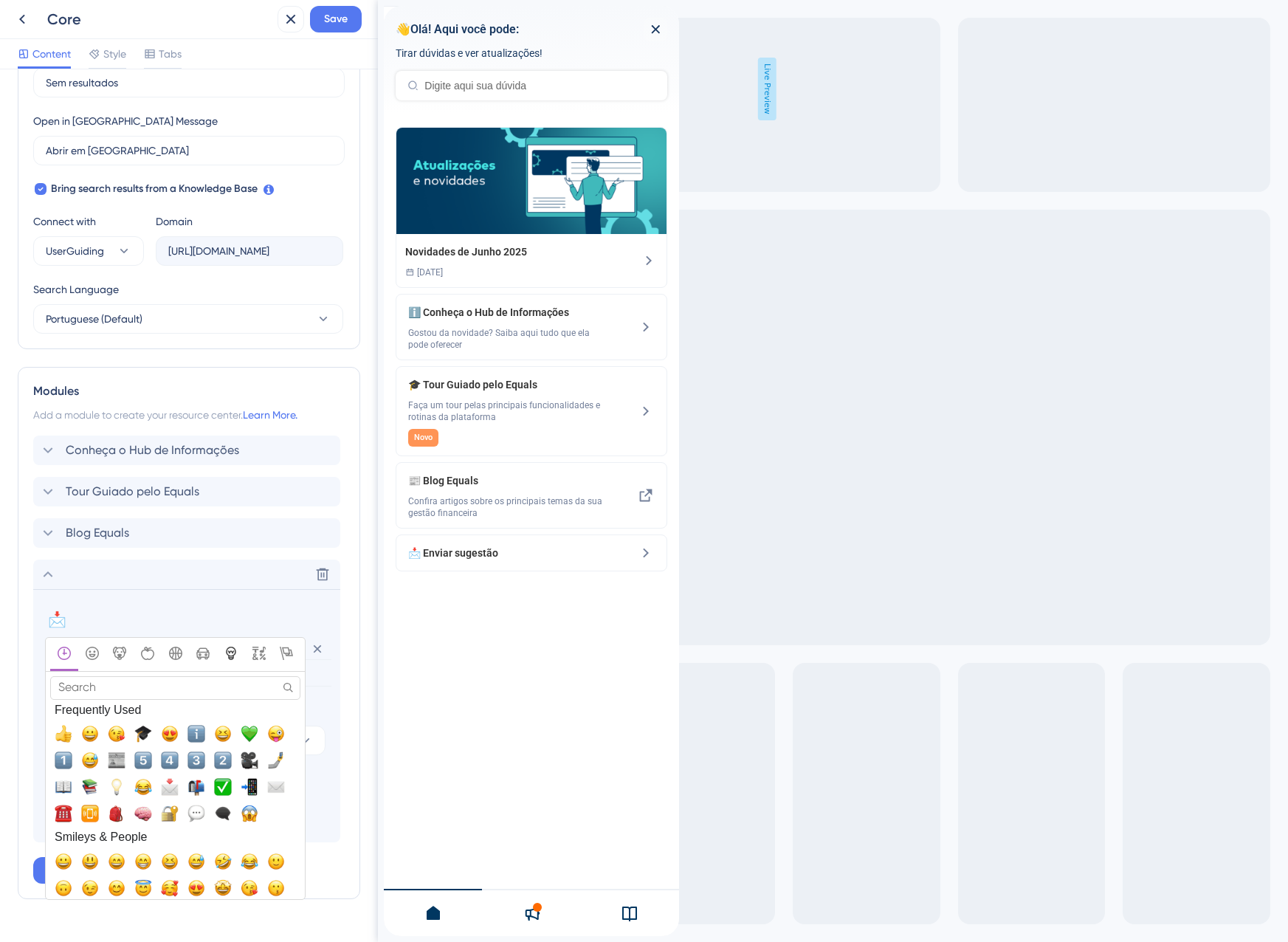
click at [239, 658] on div "Objects" at bounding box center [231, 654] width 22 height 16
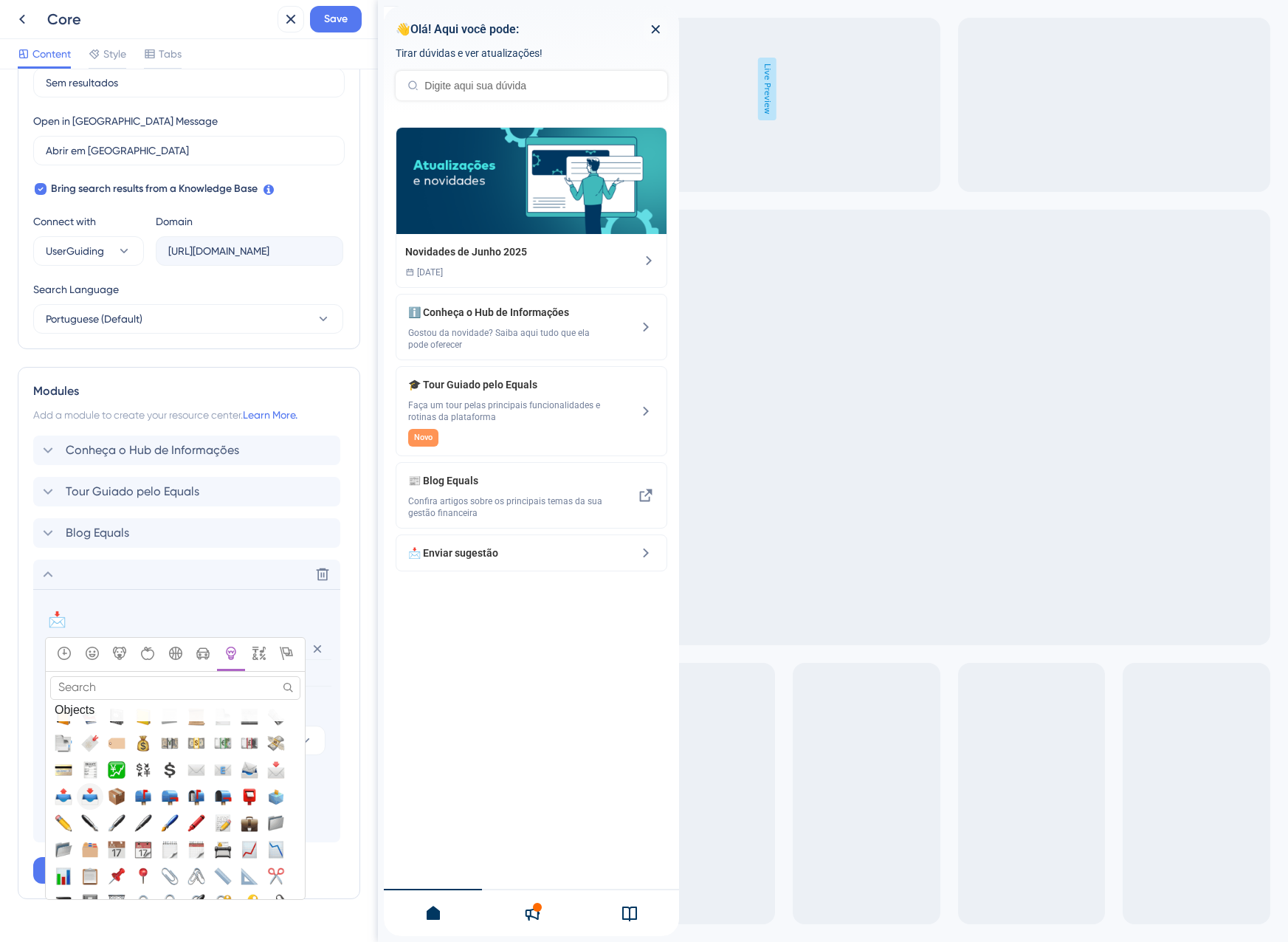
scroll to position [3684, 0]
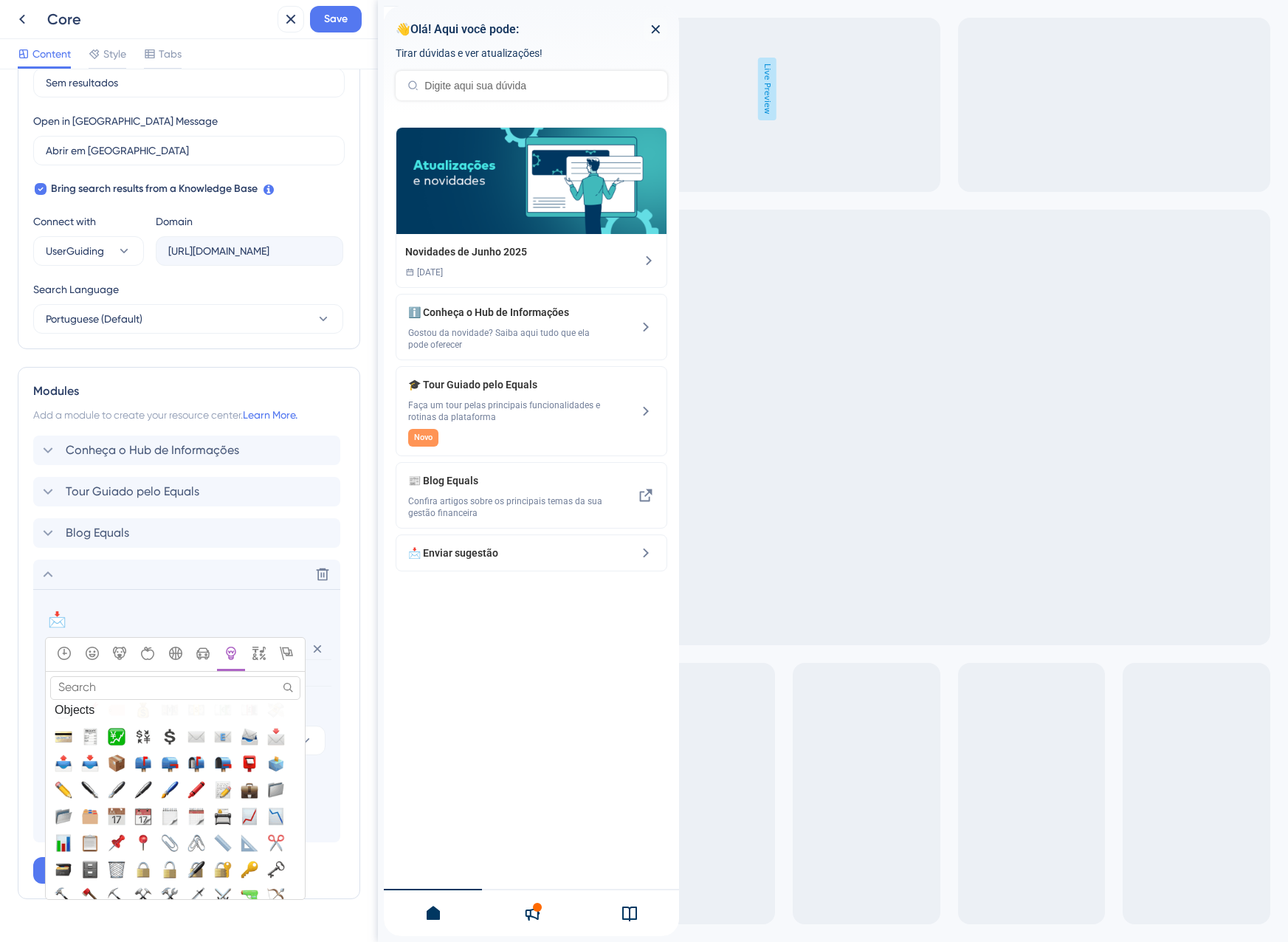
click at [96, 692] on input "Search" at bounding box center [175, 687] width 250 height 23
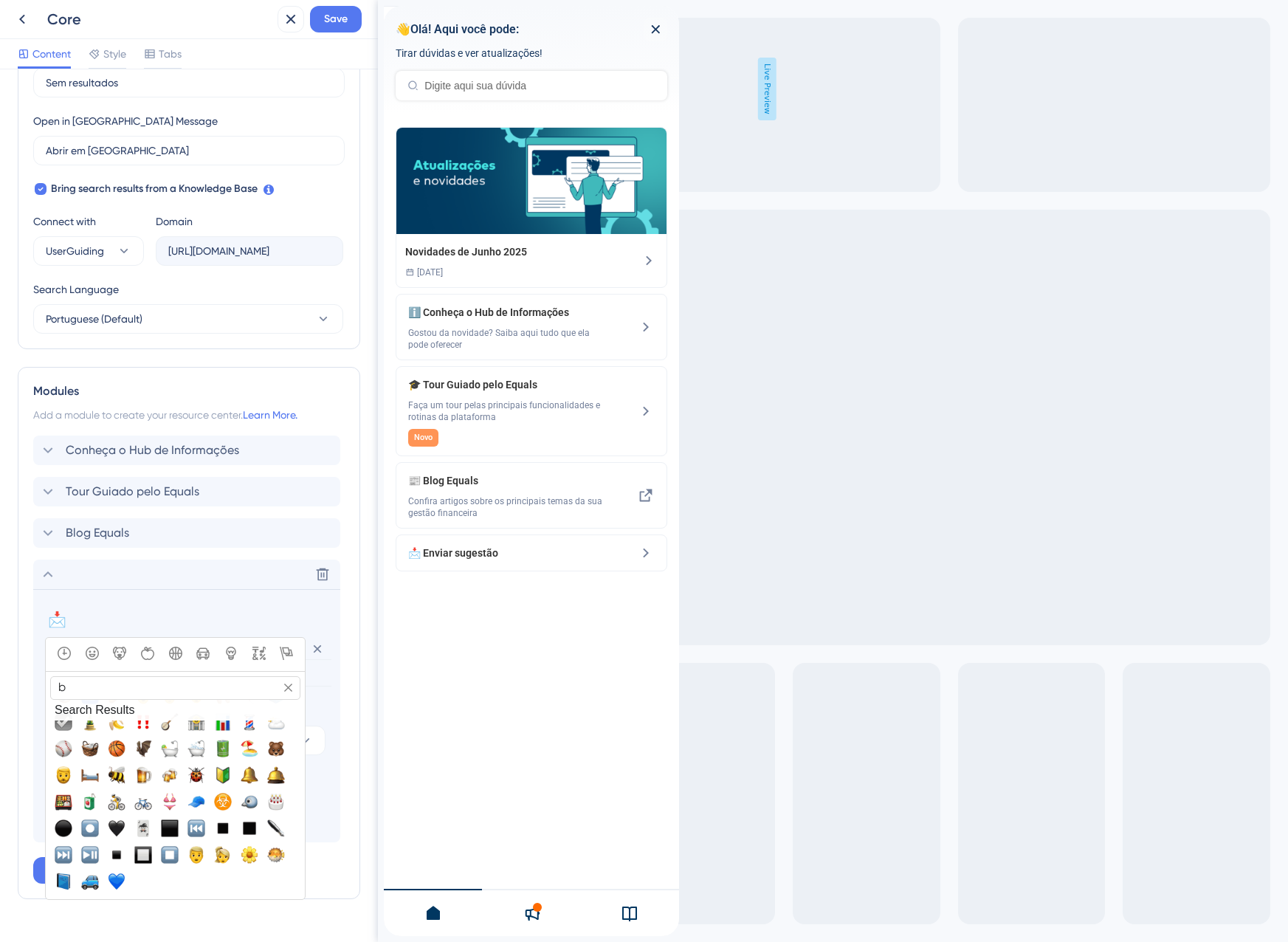
scroll to position [0, 0]
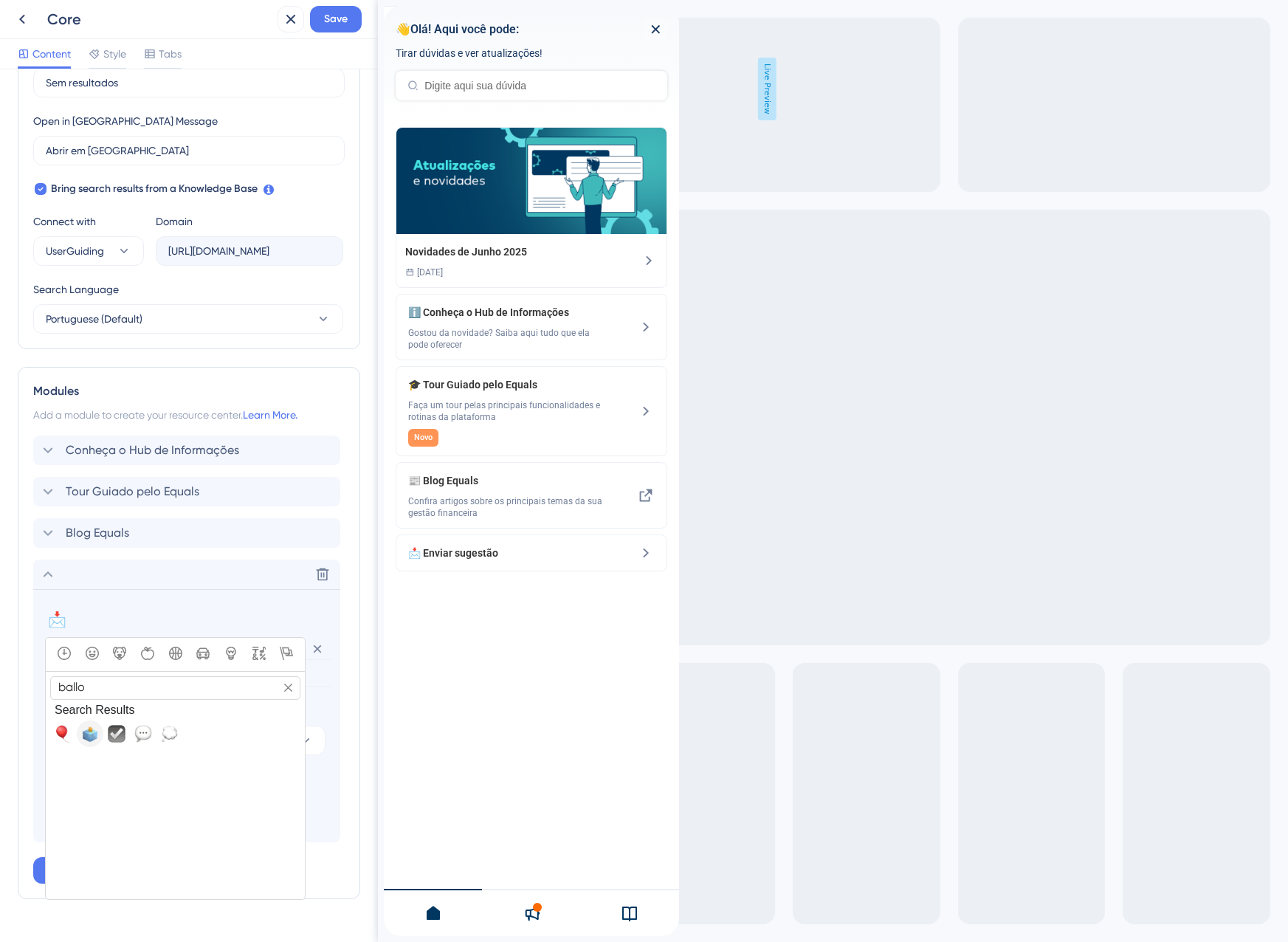
type input "ballo"
click at [98, 730] on span "🗳️, ballot_box_with_ballot" at bounding box center [90, 733] width 17 height 17
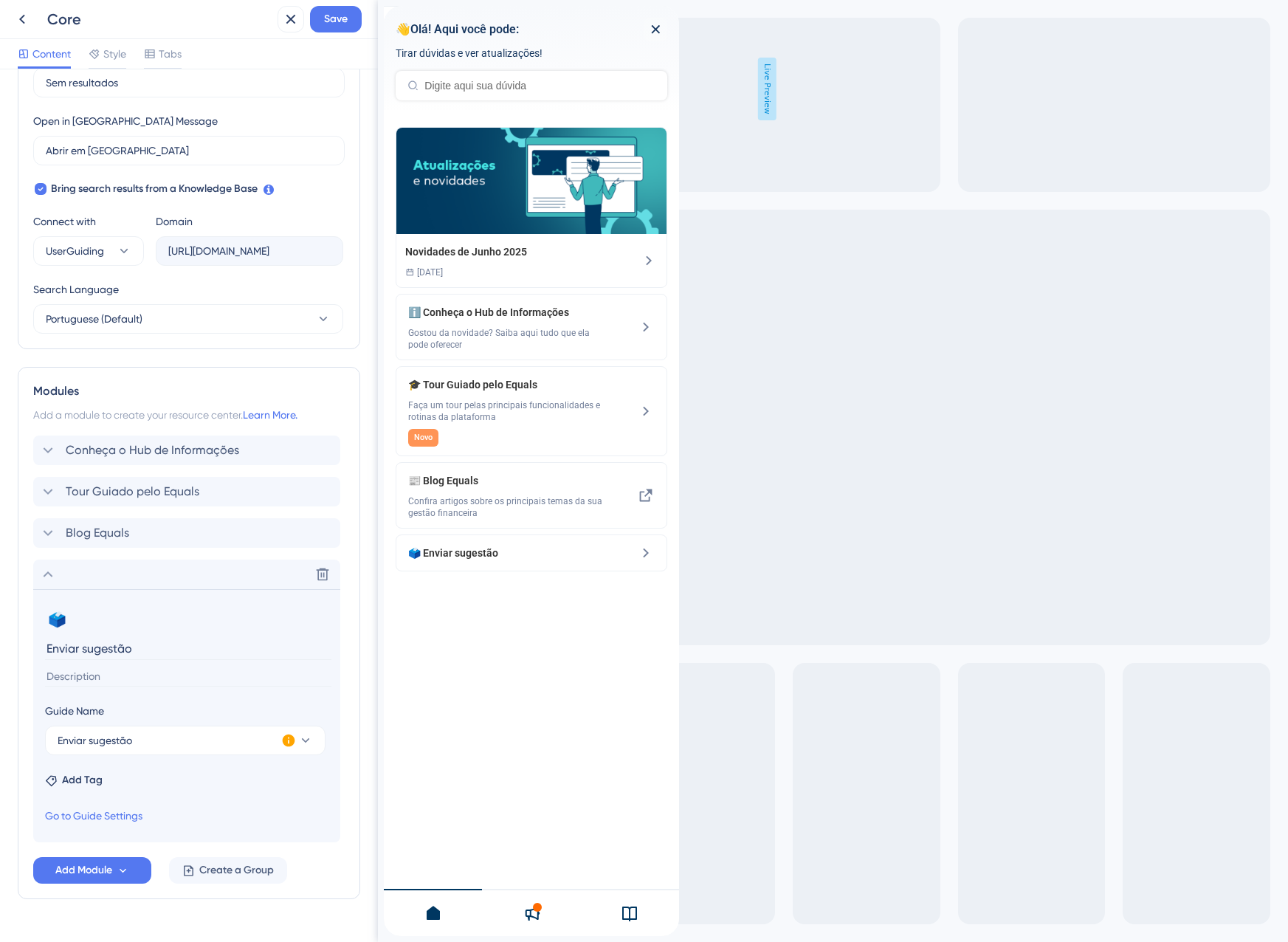
click at [95, 670] on input at bounding box center [188, 676] width 287 height 20
type input "Tem alguma sugestão de melhoria ou sente falta de alguma funcionalidade? Escrev…"
click at [321, 27] on button "Save" at bounding box center [335, 18] width 51 height 27
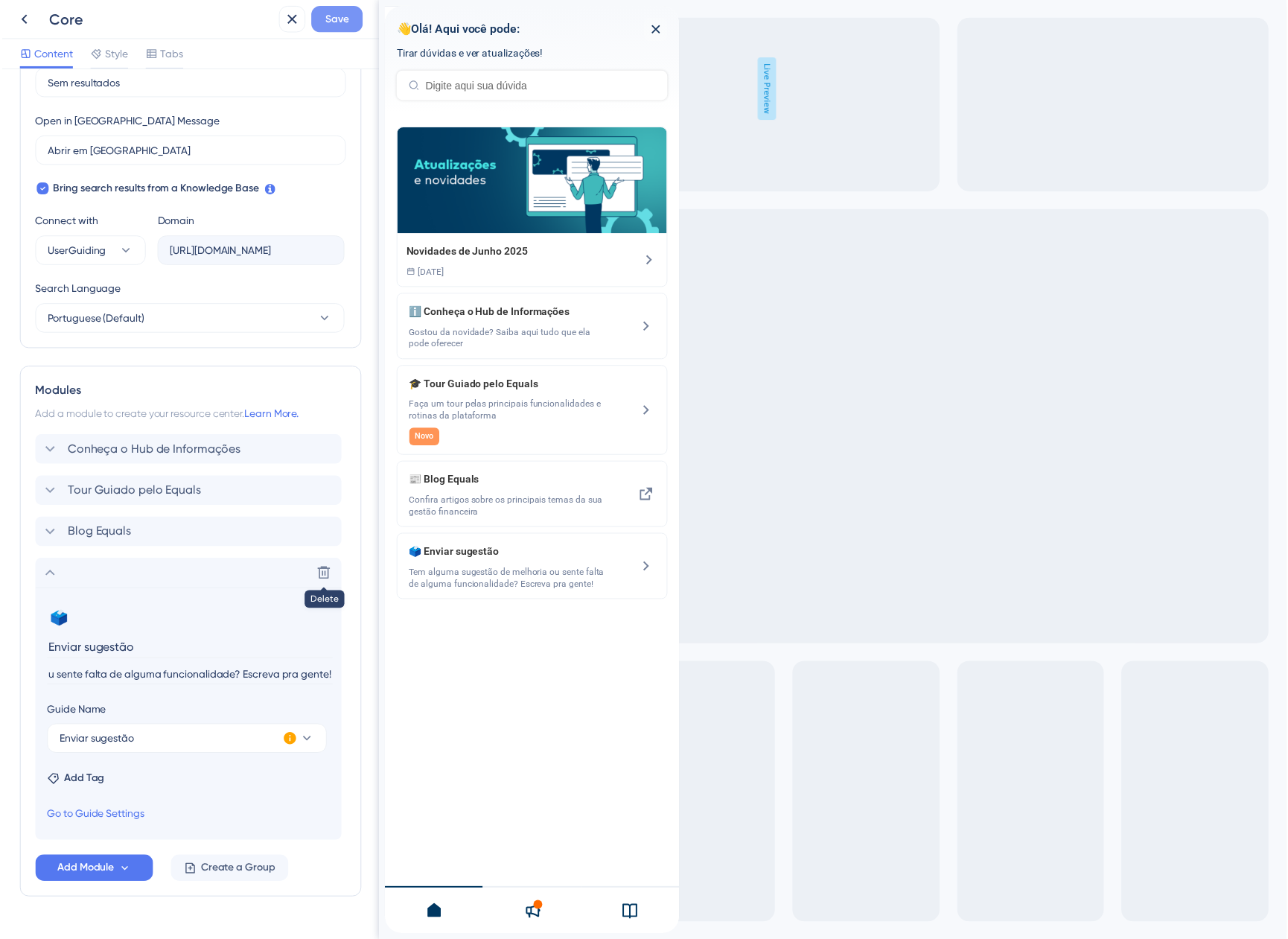
scroll to position [0, 0]
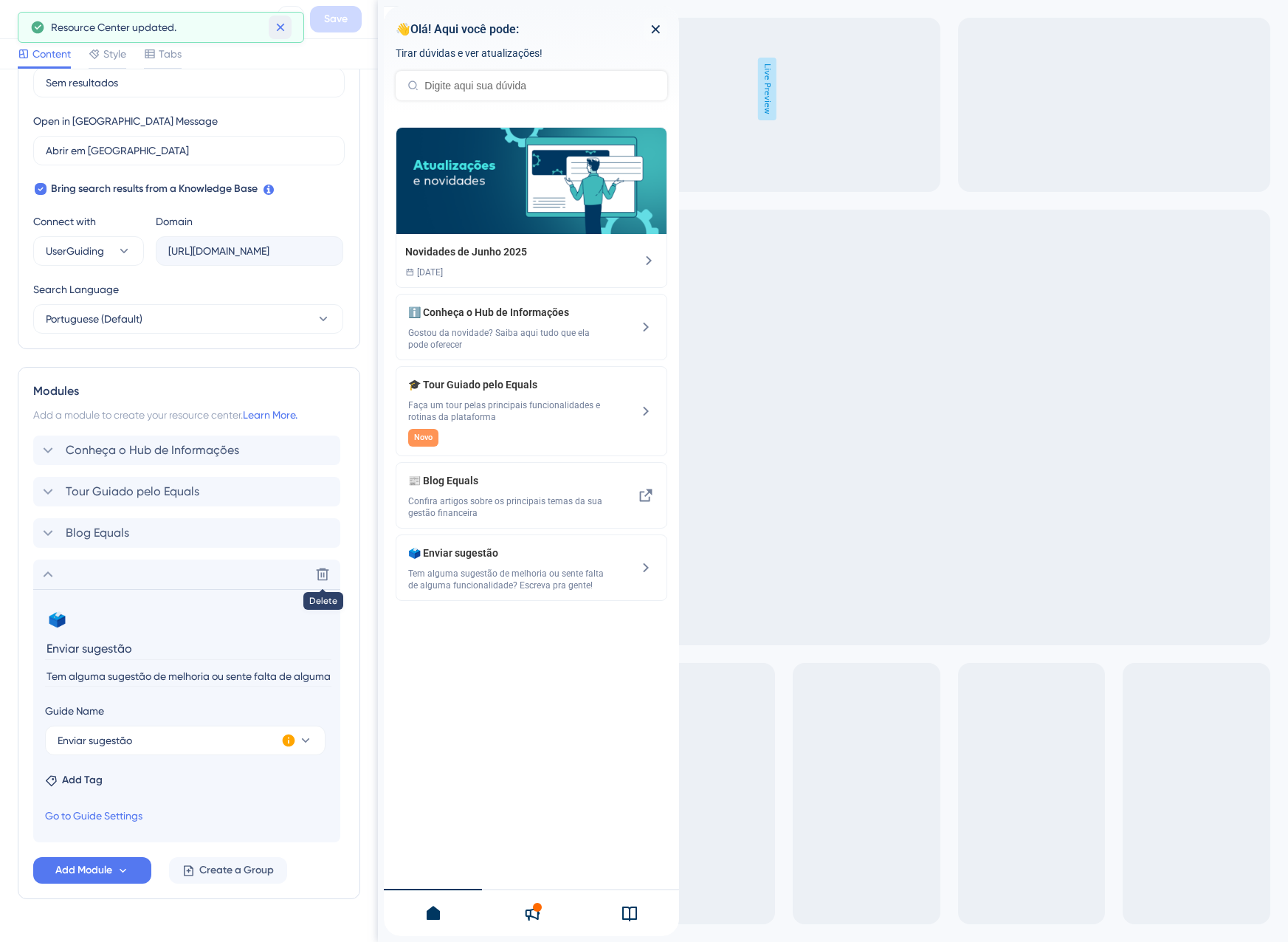
click at [283, 28] on icon at bounding box center [280, 27] width 15 height 15
click at [286, 24] on icon at bounding box center [290, 18] width 17 height 17
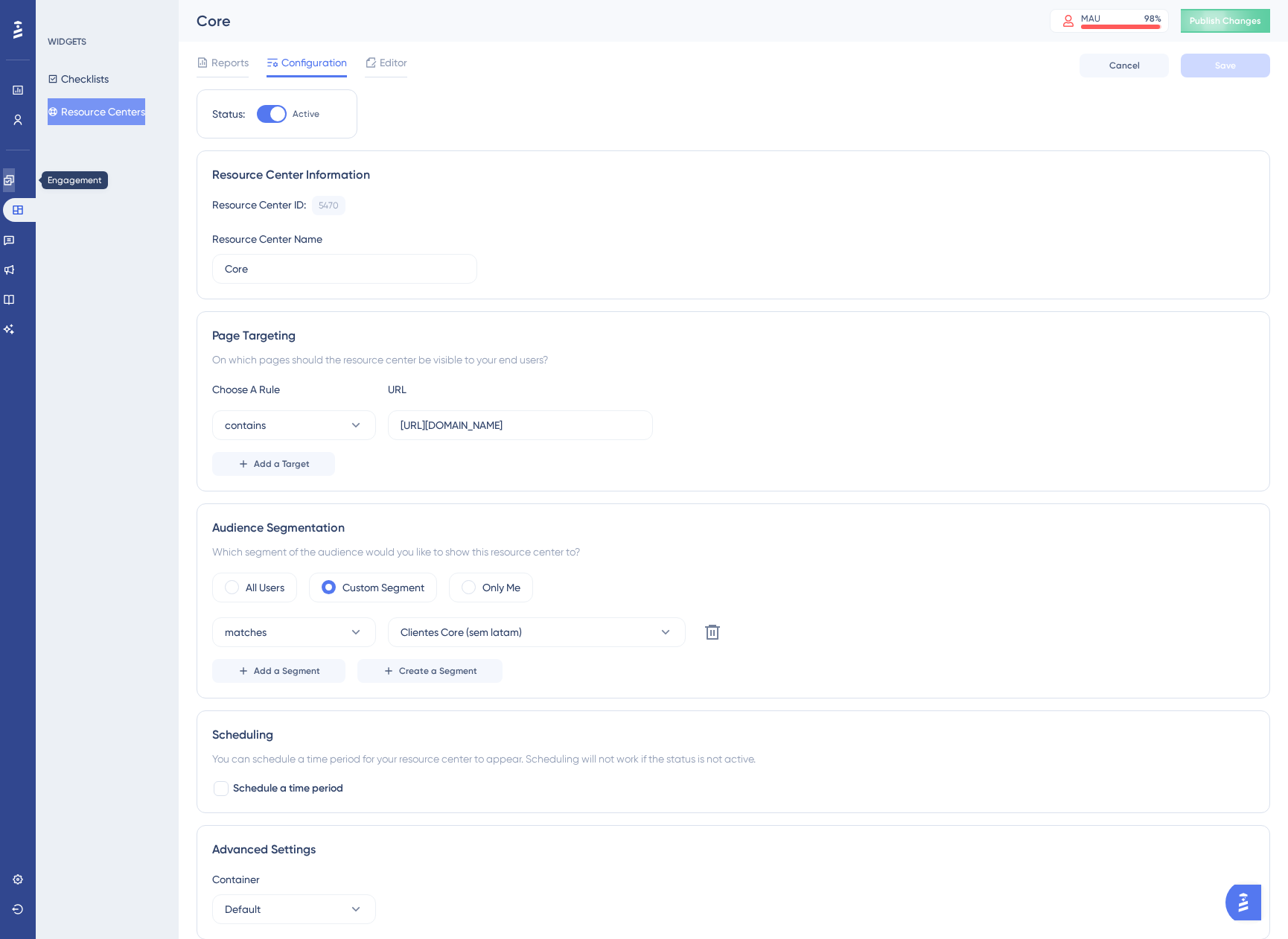
click at [15, 176] on link at bounding box center [8, 180] width 12 height 24
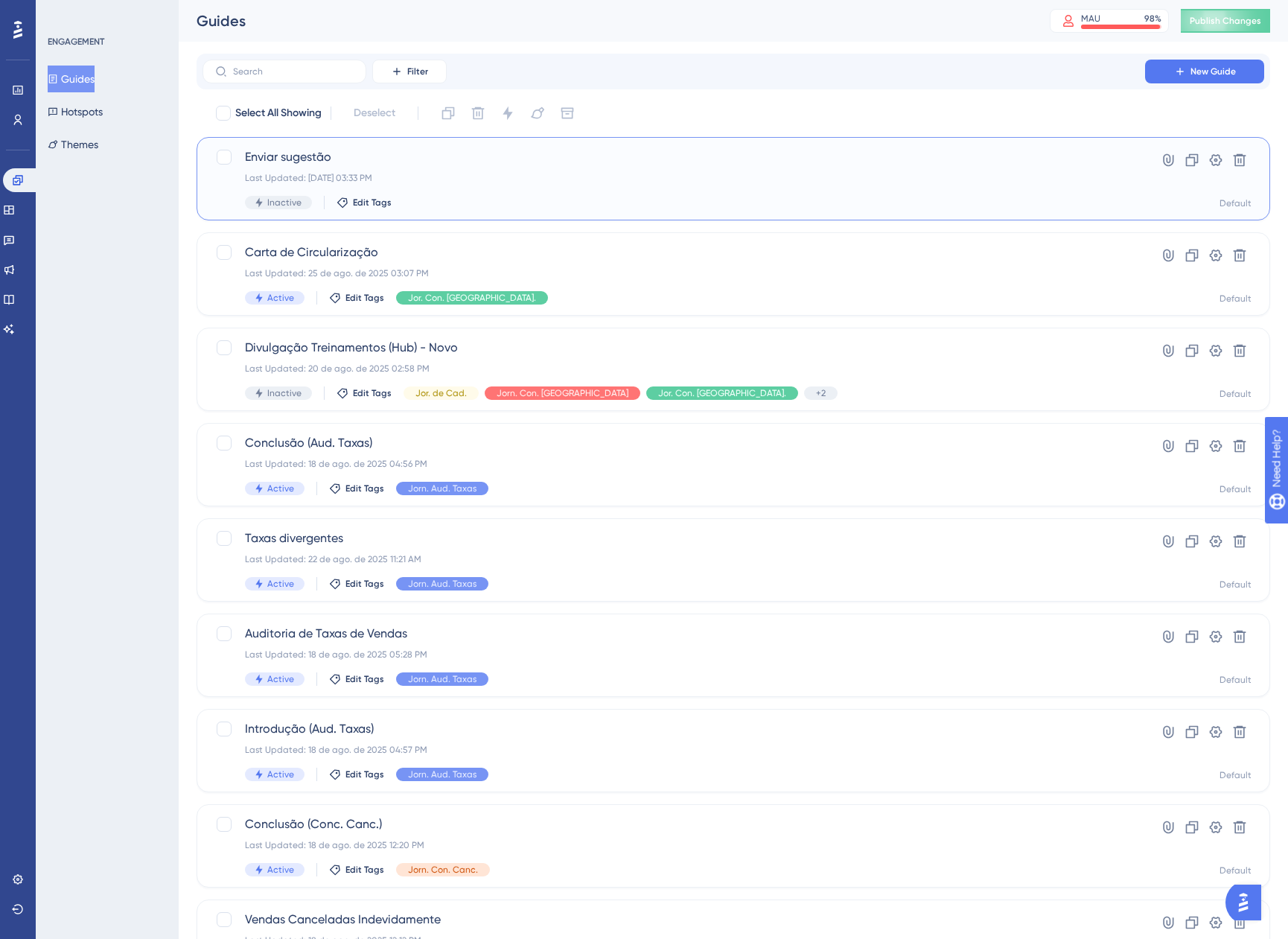
click at [400, 178] on div "Last Updated: [DATE] 03:33 PM" at bounding box center [674, 177] width 857 height 12
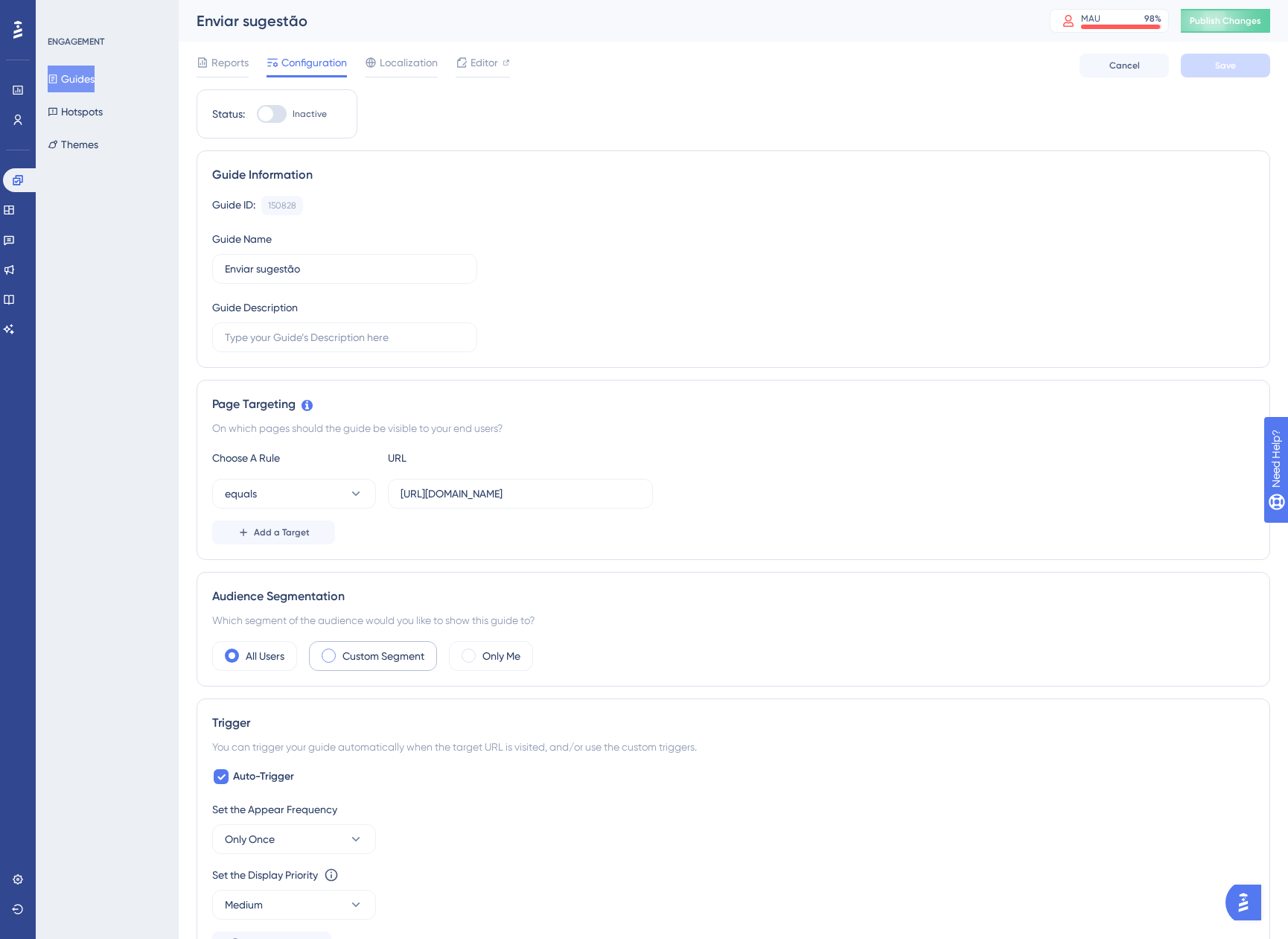
click at [370, 663] on label "Custom Segment" at bounding box center [383, 655] width 82 height 18
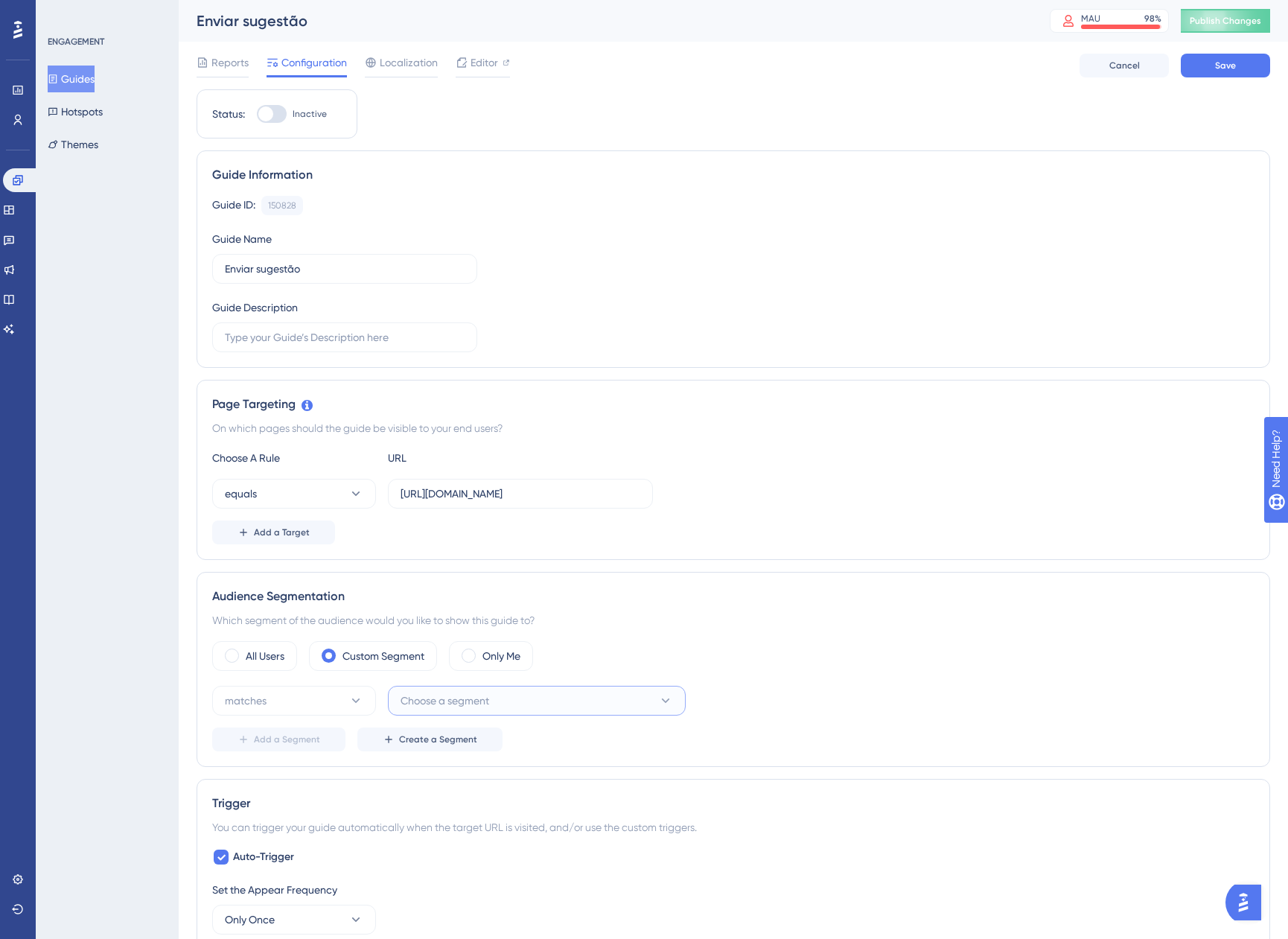
click at [453, 701] on span "Choose a segment" at bounding box center [444, 700] width 89 height 18
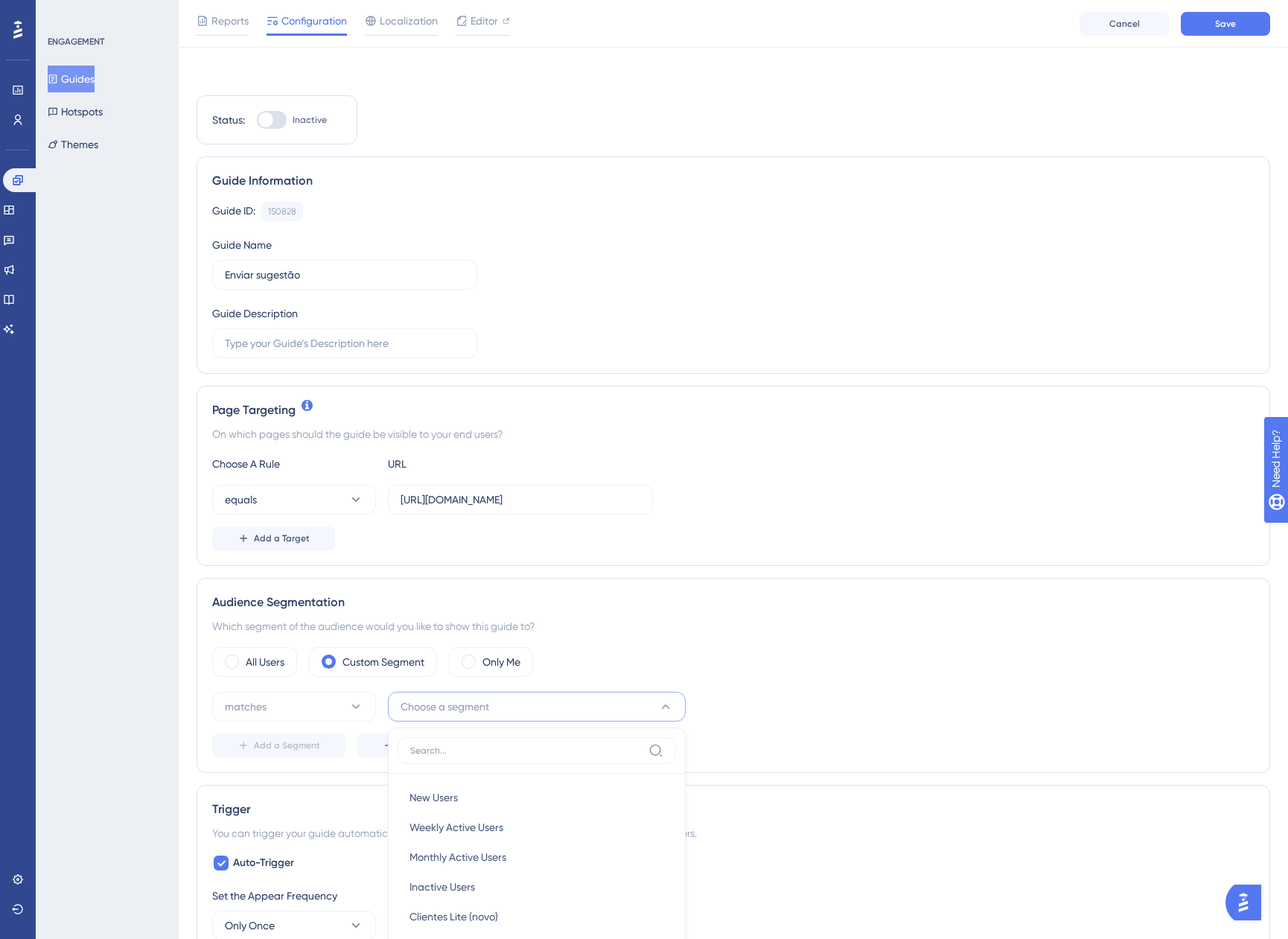
scroll to position [405, 0]
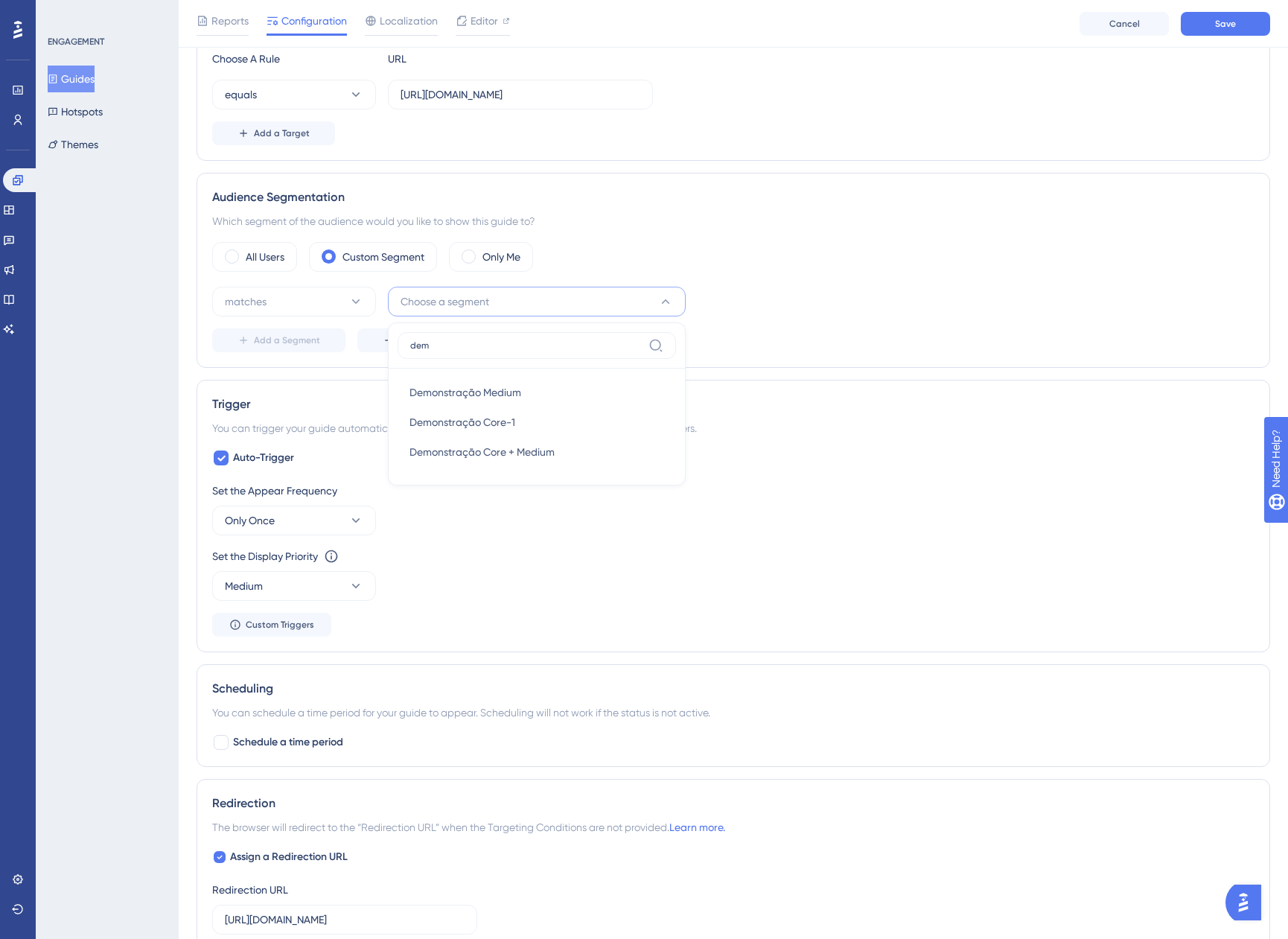
type input "dem"
click at [558, 435] on div "Demonstração Core-1 Demonstração Core-1" at bounding box center [536, 422] width 254 height 30
click at [229, 457] on div at bounding box center [221, 457] width 18 height 18
checkbox input "false"
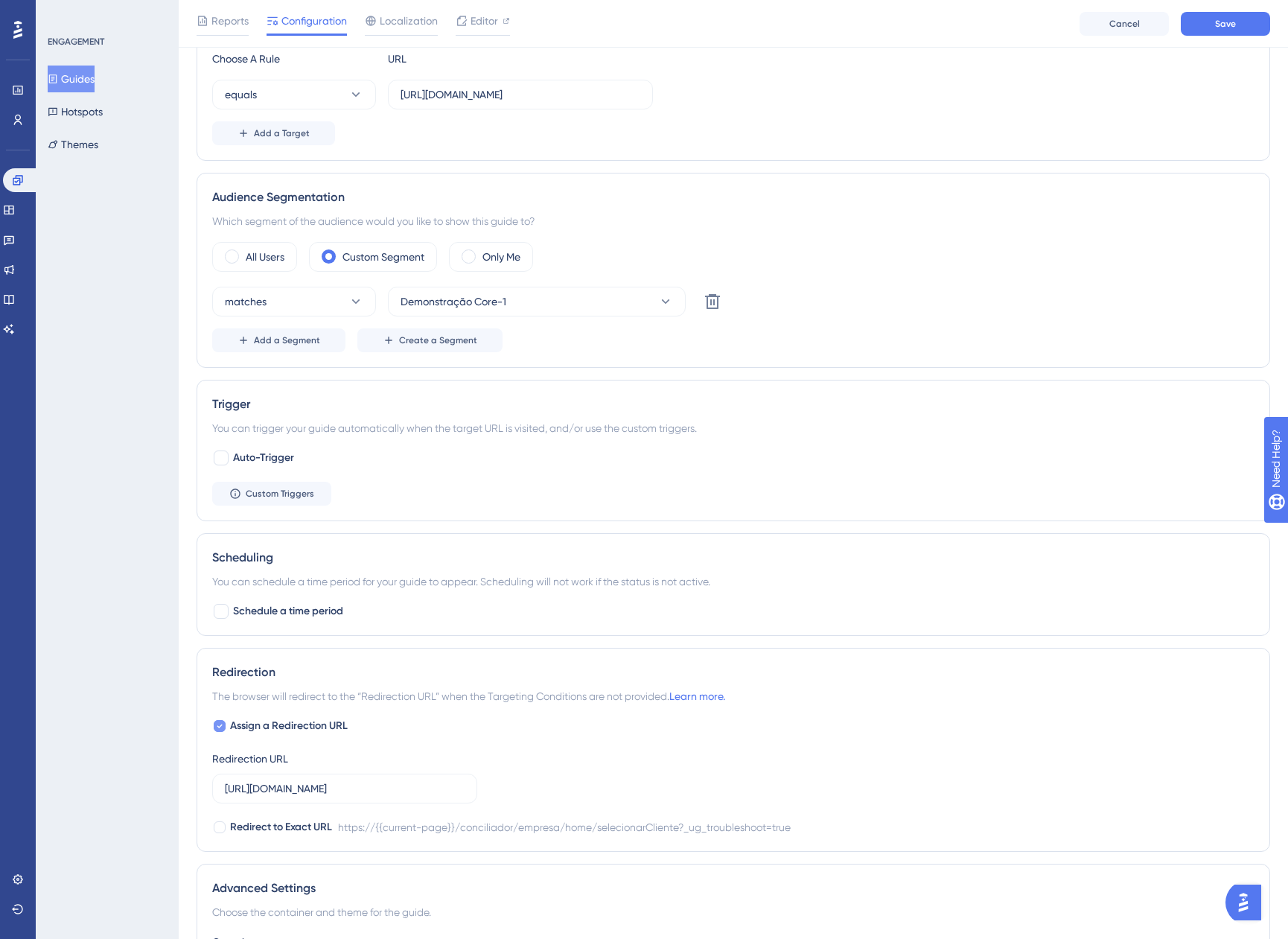
click at [237, 728] on span "Assign a Redirection URL" at bounding box center [288, 726] width 117 height 18
checkbox input "false"
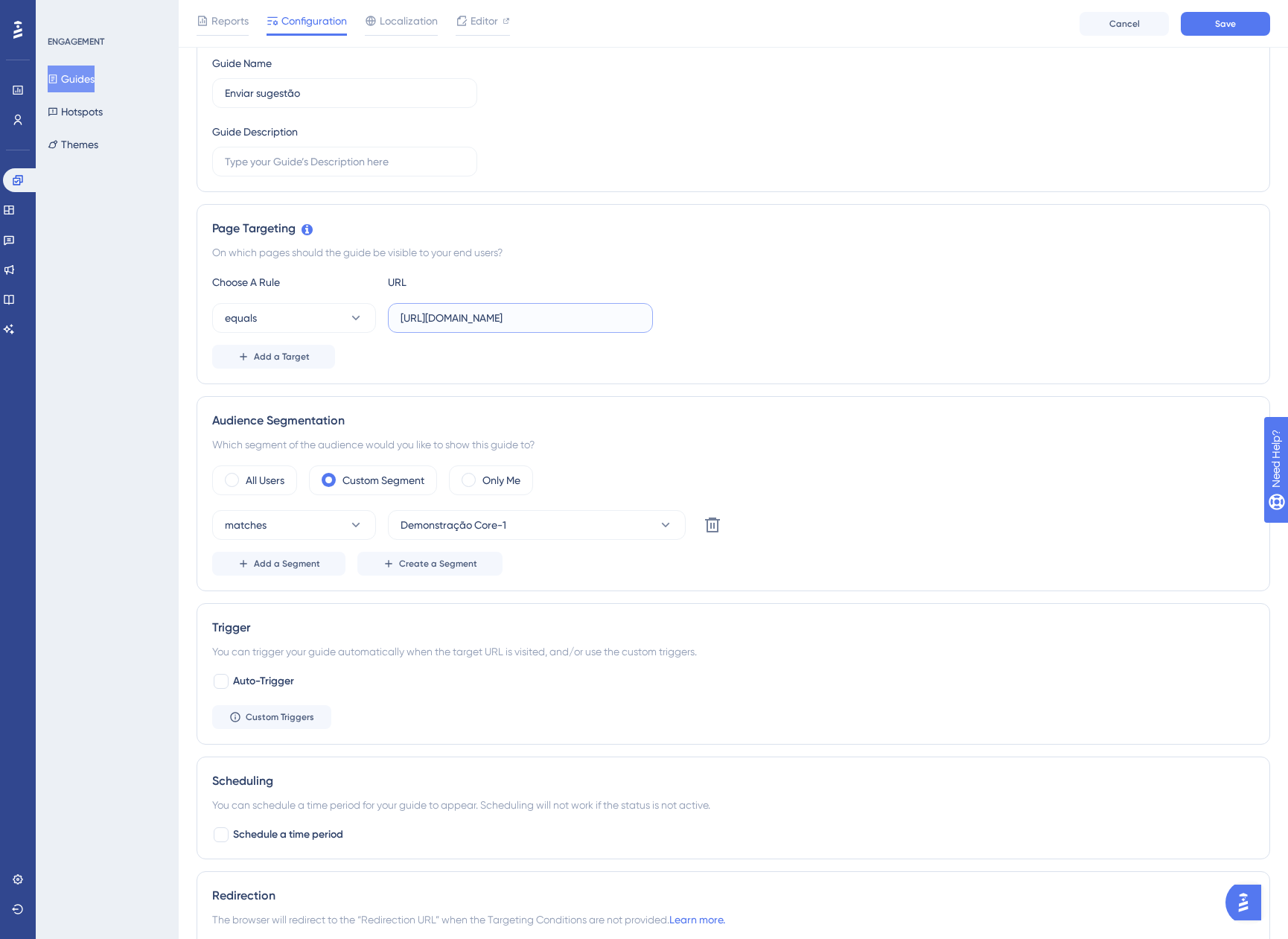
scroll to position [0, 228]
drag, startPoint x: 535, startPoint y: 318, endPoint x: 810, endPoint y: 308, distance: 275.2
click at [810, 308] on div "equals [URL][DOMAIN_NAME]" at bounding box center [734, 318] width 1042 height 30
drag, startPoint x: 441, startPoint y: 317, endPoint x: 334, endPoint y: 323, distance: 107.2
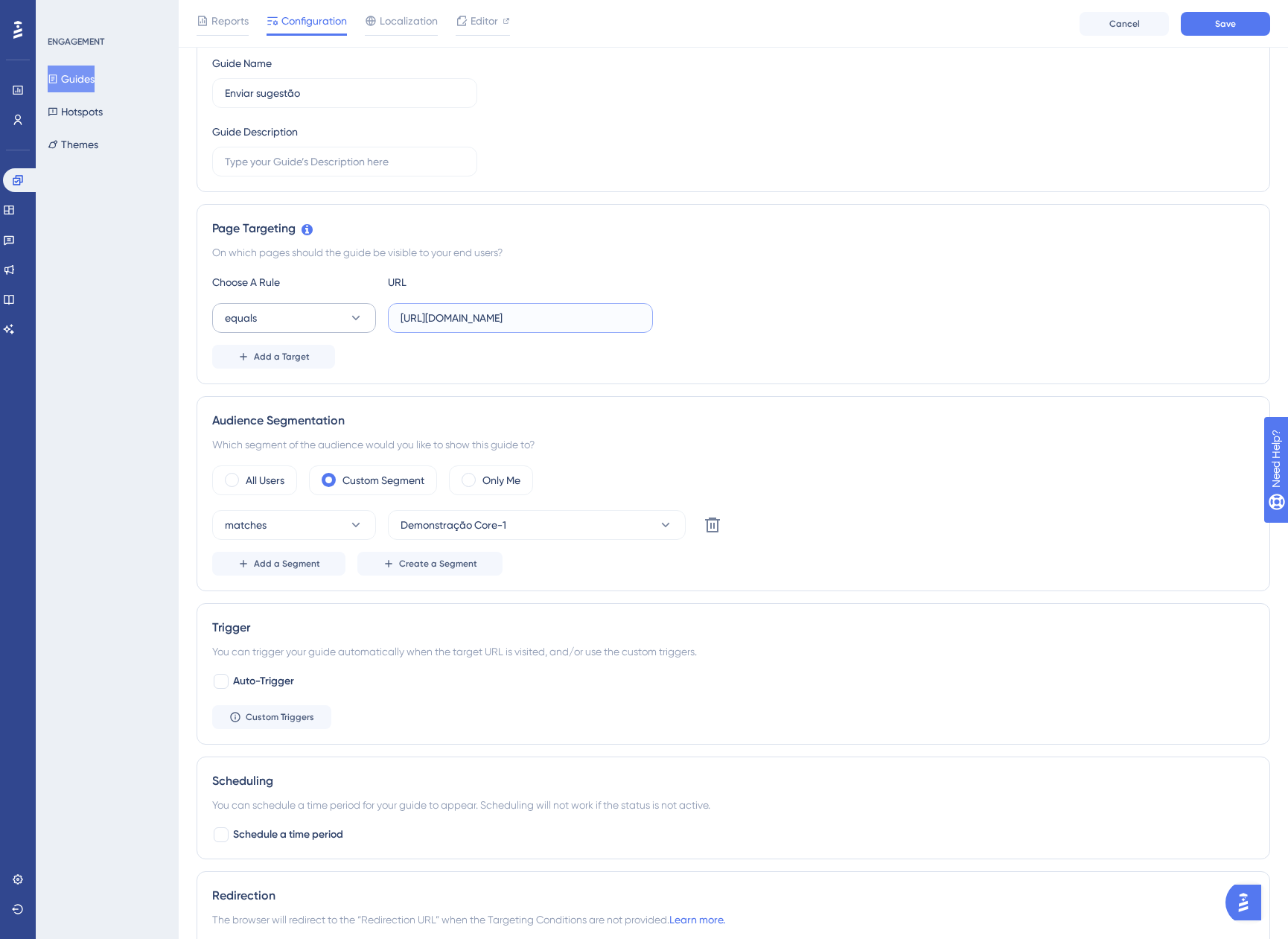
click at [335, 323] on div "equals [URL][DOMAIN_NAME]" at bounding box center [432, 318] width 441 height 30
type input "[DOMAIN_NAME]"
click at [254, 322] on span "equals" at bounding box center [240, 317] width 32 height 18
click at [296, 432] on div "contains contains" at bounding box center [294, 422] width 120 height 30
click at [882, 306] on div "contains [DOMAIN_NAME]" at bounding box center [734, 318] width 1042 height 30
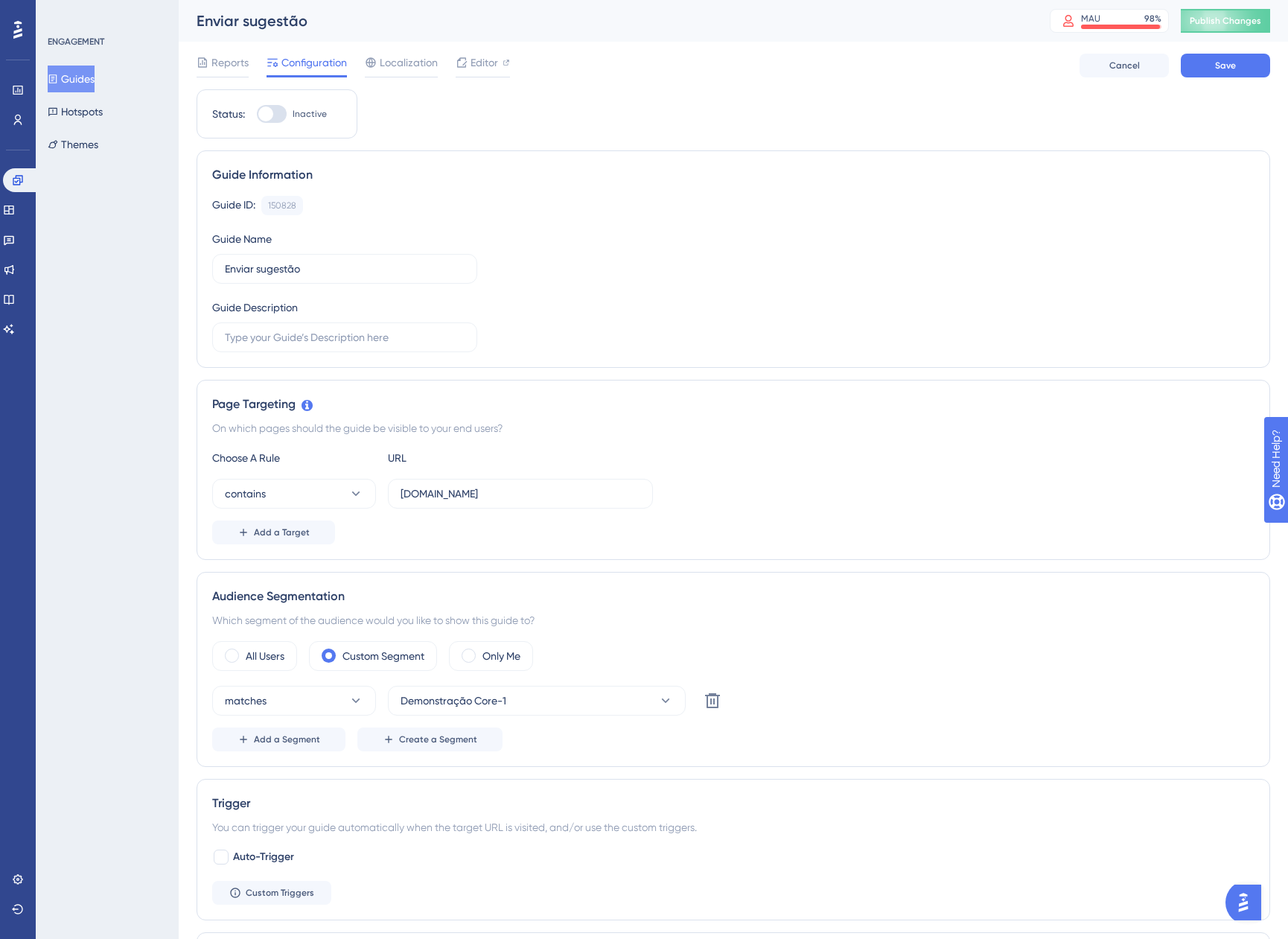
click at [280, 125] on div "Status: Inactive" at bounding box center [277, 114] width 161 height 49
click at [279, 120] on div at bounding box center [272, 114] width 30 height 18
click at [257, 115] on input "Inactive" at bounding box center [256, 114] width 1 height 1
checkbox input "true"
click at [1219, 69] on span "Save" at bounding box center [1225, 65] width 21 height 12
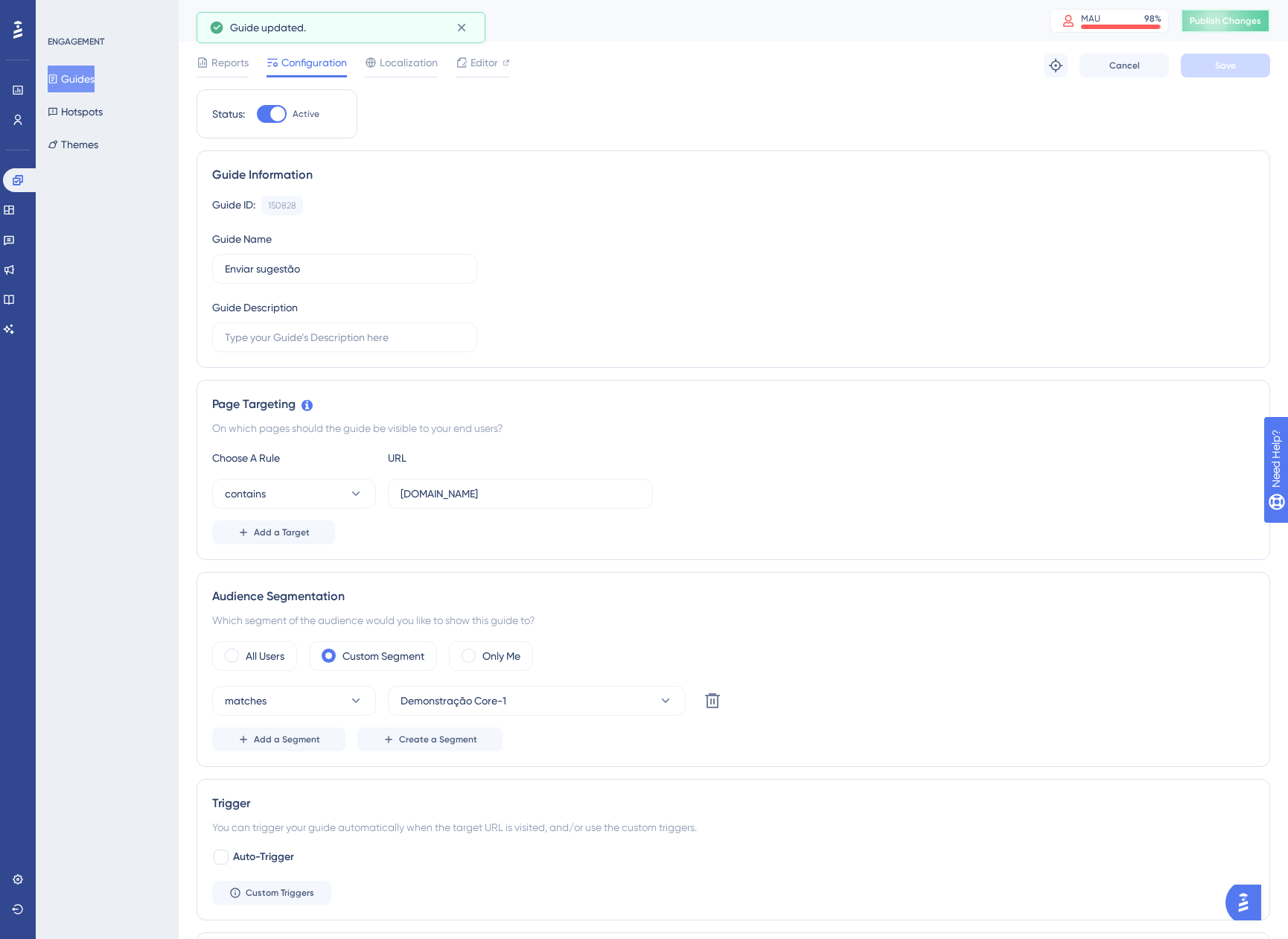
click at [1222, 17] on span "Publish Changes" at bounding box center [1224, 20] width 71 height 12
click at [1208, 29] on button "Publish Changes" at bounding box center [1225, 21] width 90 height 24
click at [1261, 25] on span "Publish Changes" at bounding box center [1224, 20] width 71 height 12
click at [1238, 16] on span "Publish Changes" at bounding box center [1224, 20] width 71 height 12
click at [1228, 21] on span "Publish Changes" at bounding box center [1224, 20] width 71 height 12
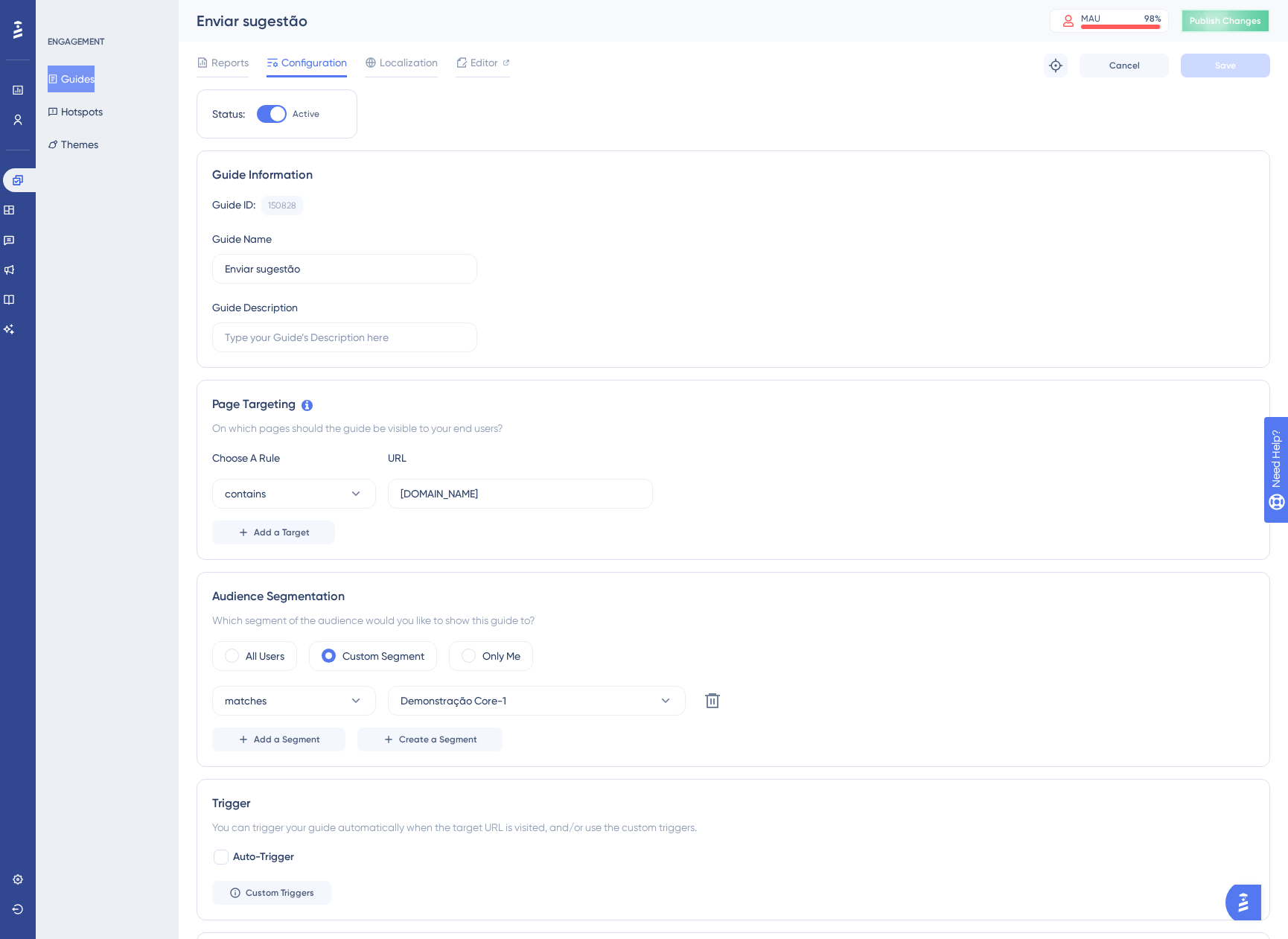
click at [1268, 29] on button "Publish Changes" at bounding box center [1225, 21] width 90 height 24
click at [12, 128] on link at bounding box center [18, 120] width 12 height 24
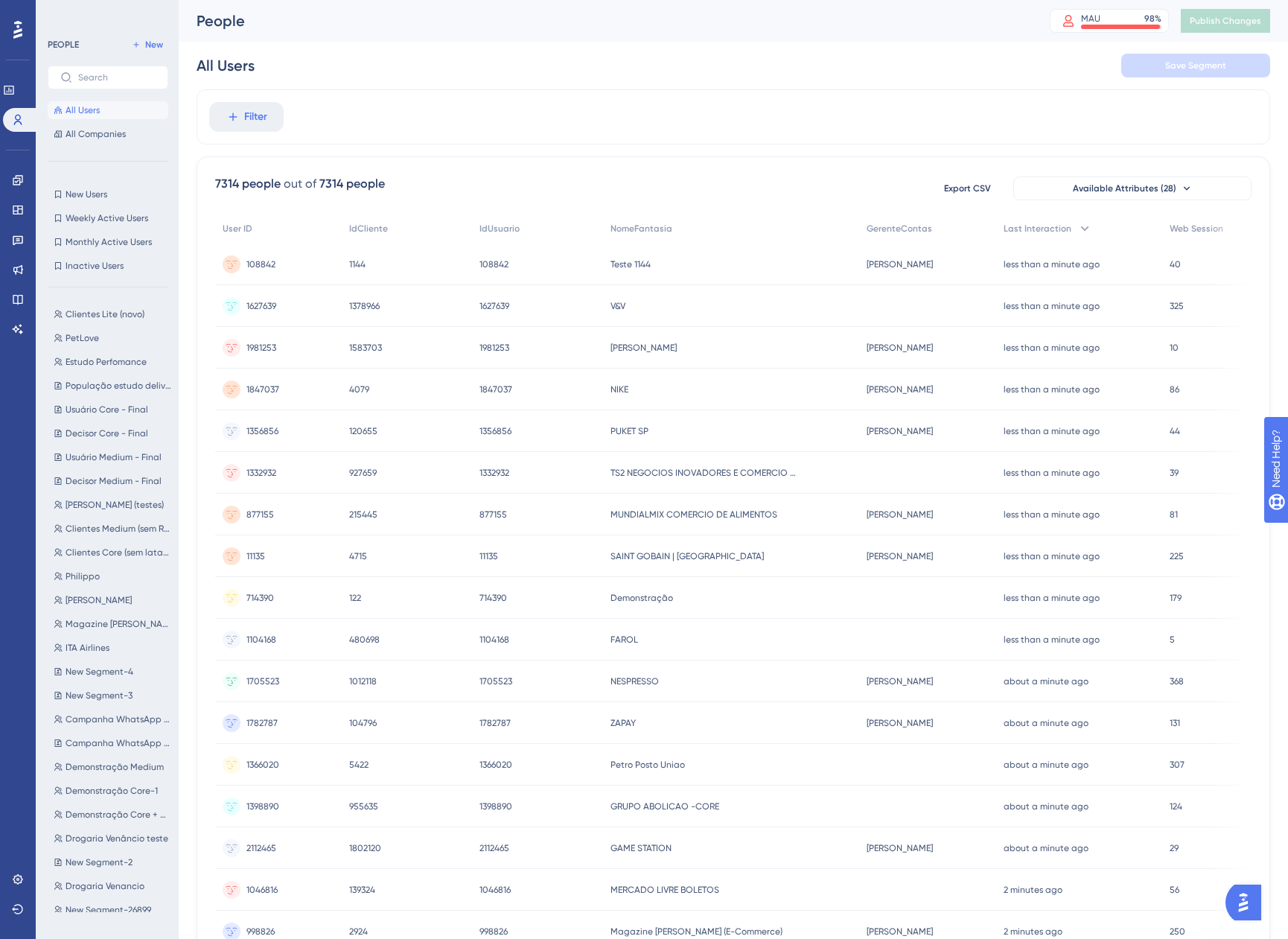
scroll to position [0, 11]
click at [1073, 183] on span "Available Attributes (28)" at bounding box center [1124, 188] width 103 height 12
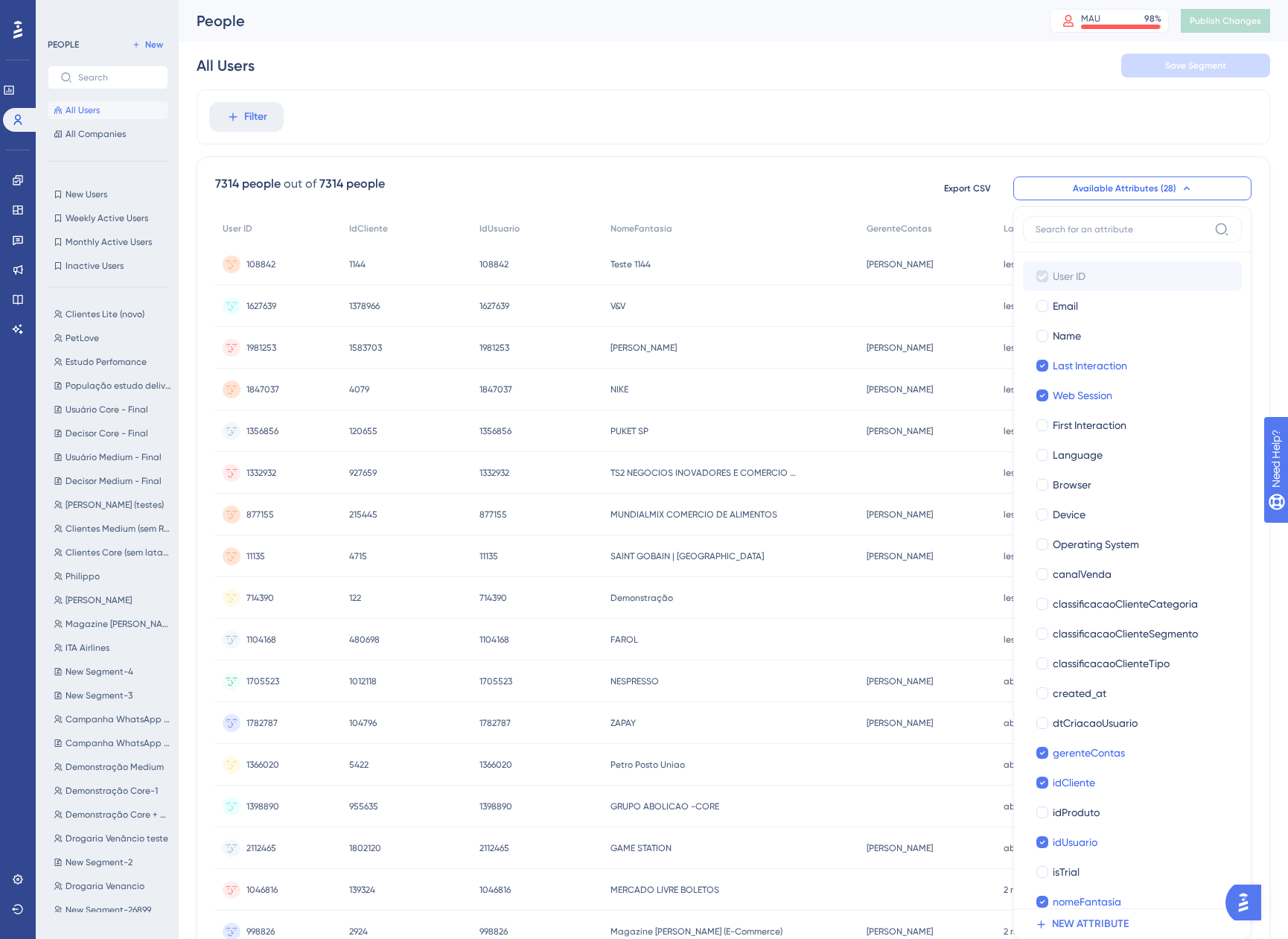
scroll to position [104, 11]
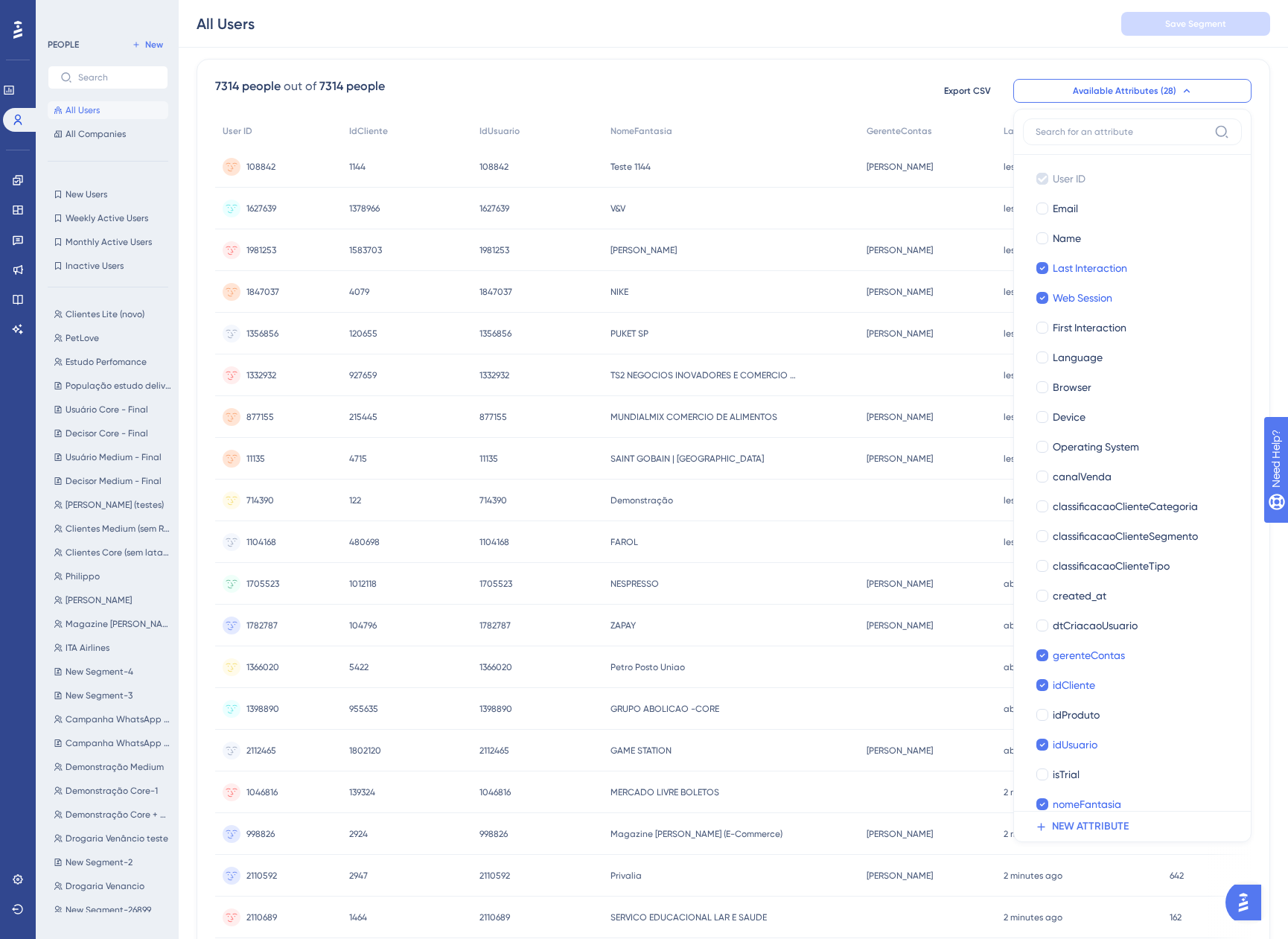
click at [1058, 132] on input at bounding box center [1121, 131] width 173 height 12
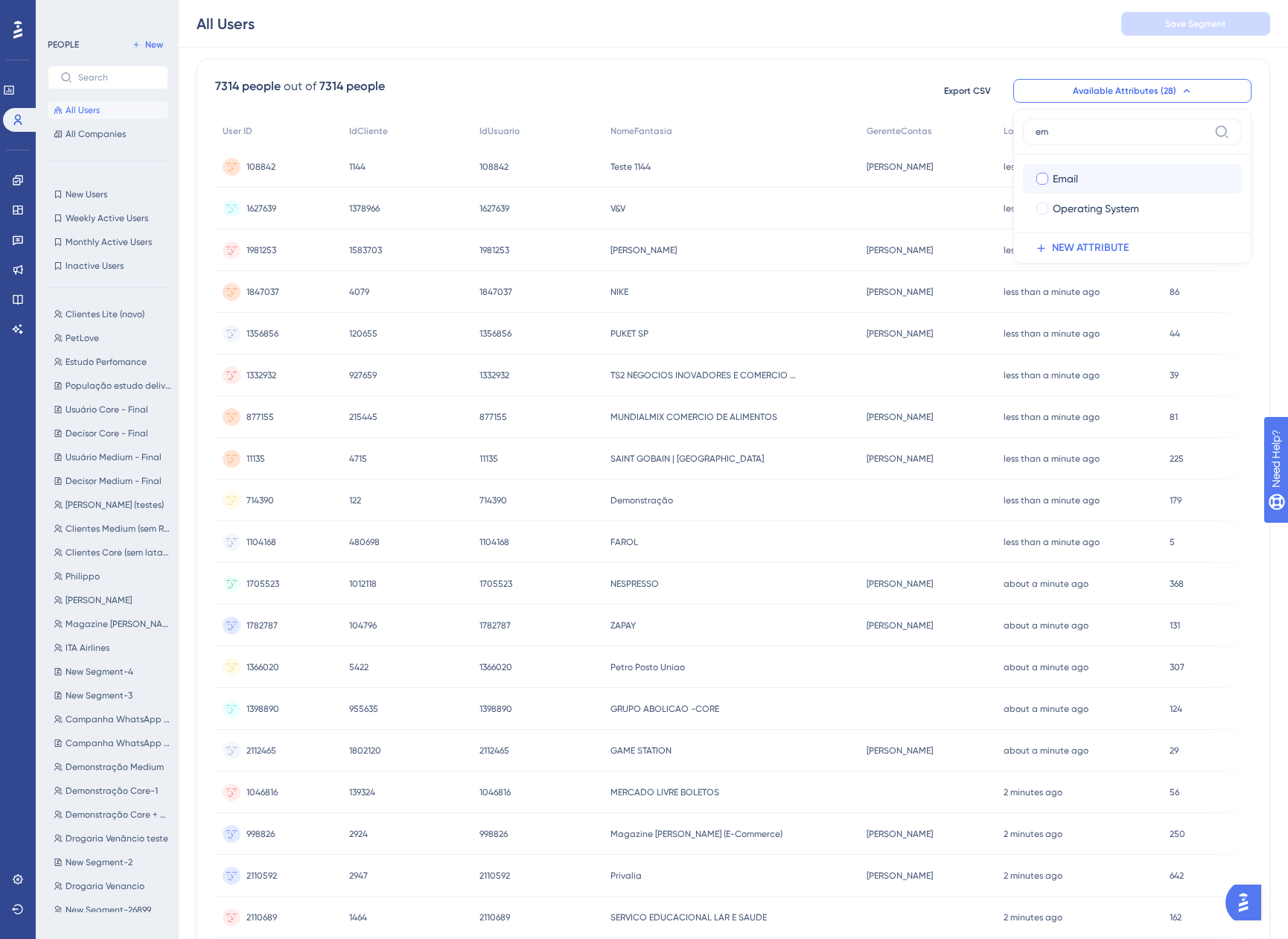
type input "em"
click at [1052, 178] on span "Email" at bounding box center [1064, 178] width 25 height 18
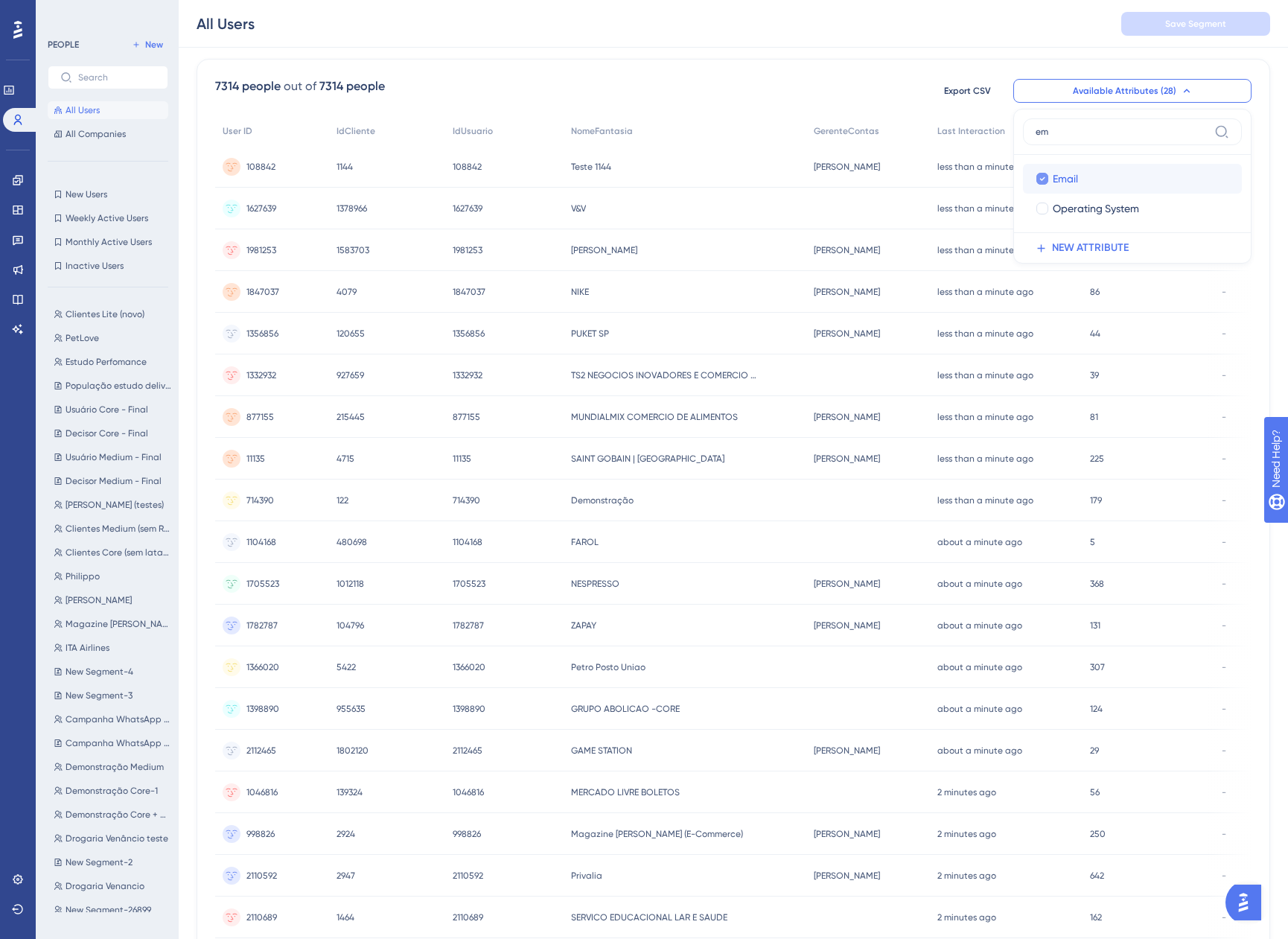
click at [1052, 176] on span "Email" at bounding box center [1064, 178] width 25 height 18
checkbox input "false"
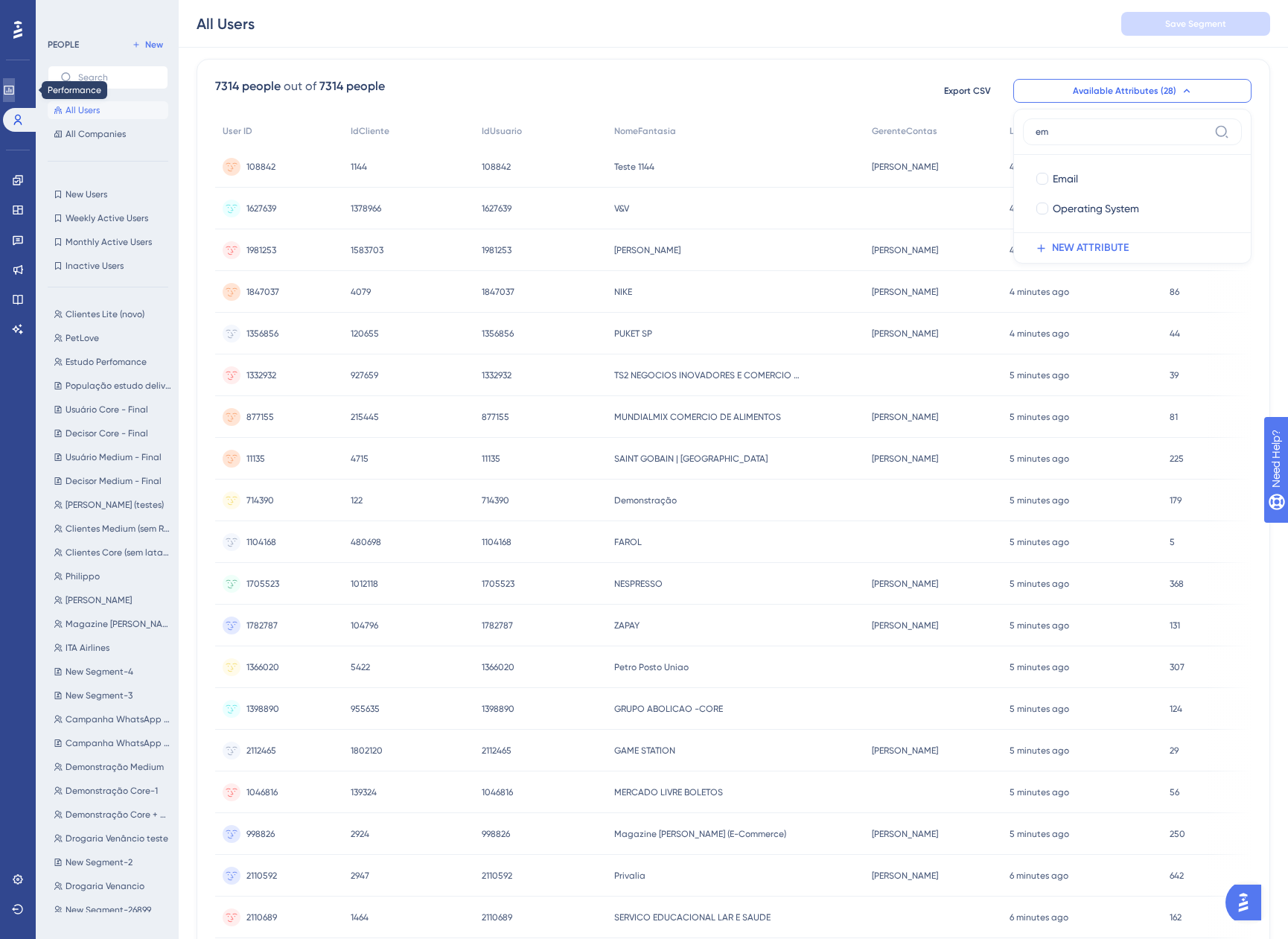
click at [15, 91] on link at bounding box center [8, 91] width 12 height 24
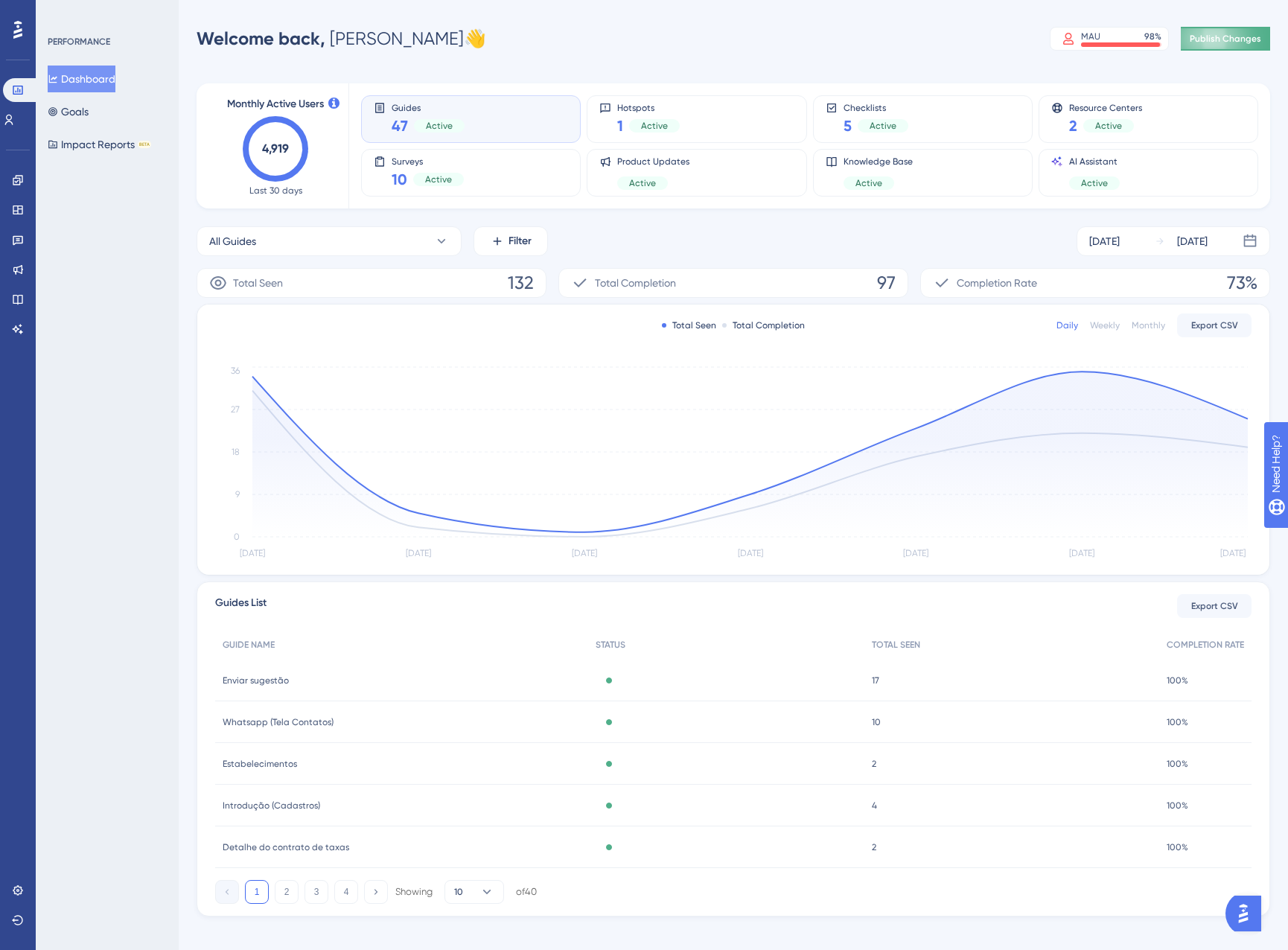
click at [1216, 43] on span "Publish Changes" at bounding box center [1224, 38] width 71 height 12
click at [1272, 43] on div "Performance Users Engagement Widgets Feedback Product Updates Knowledge Base AI…" at bounding box center [733, 482] width 1109 height 917
click at [24, 177] on link at bounding box center [18, 180] width 12 height 24
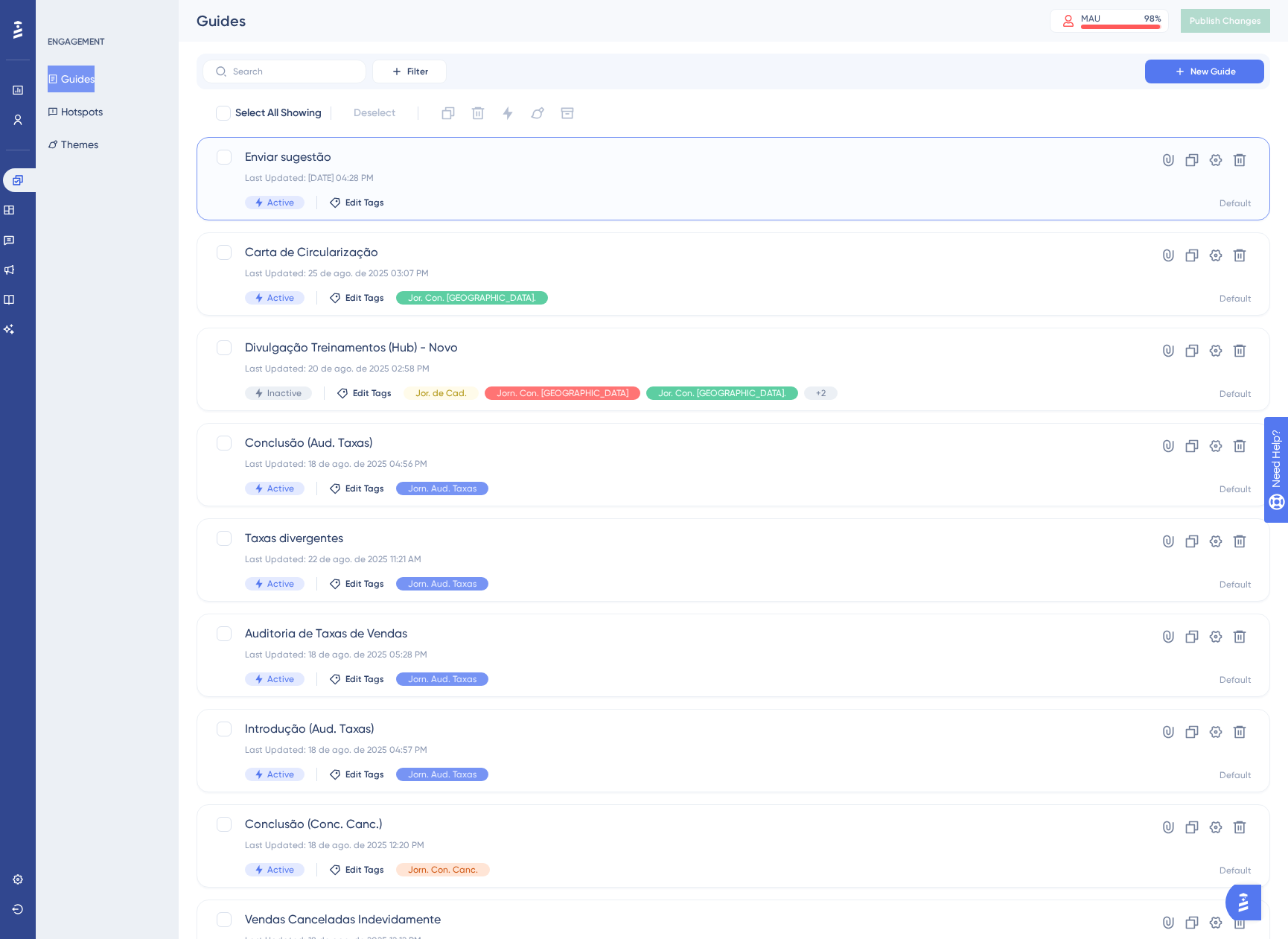
click at [462, 178] on div "Last Updated: [DATE] 04:28 PM" at bounding box center [674, 177] width 857 height 12
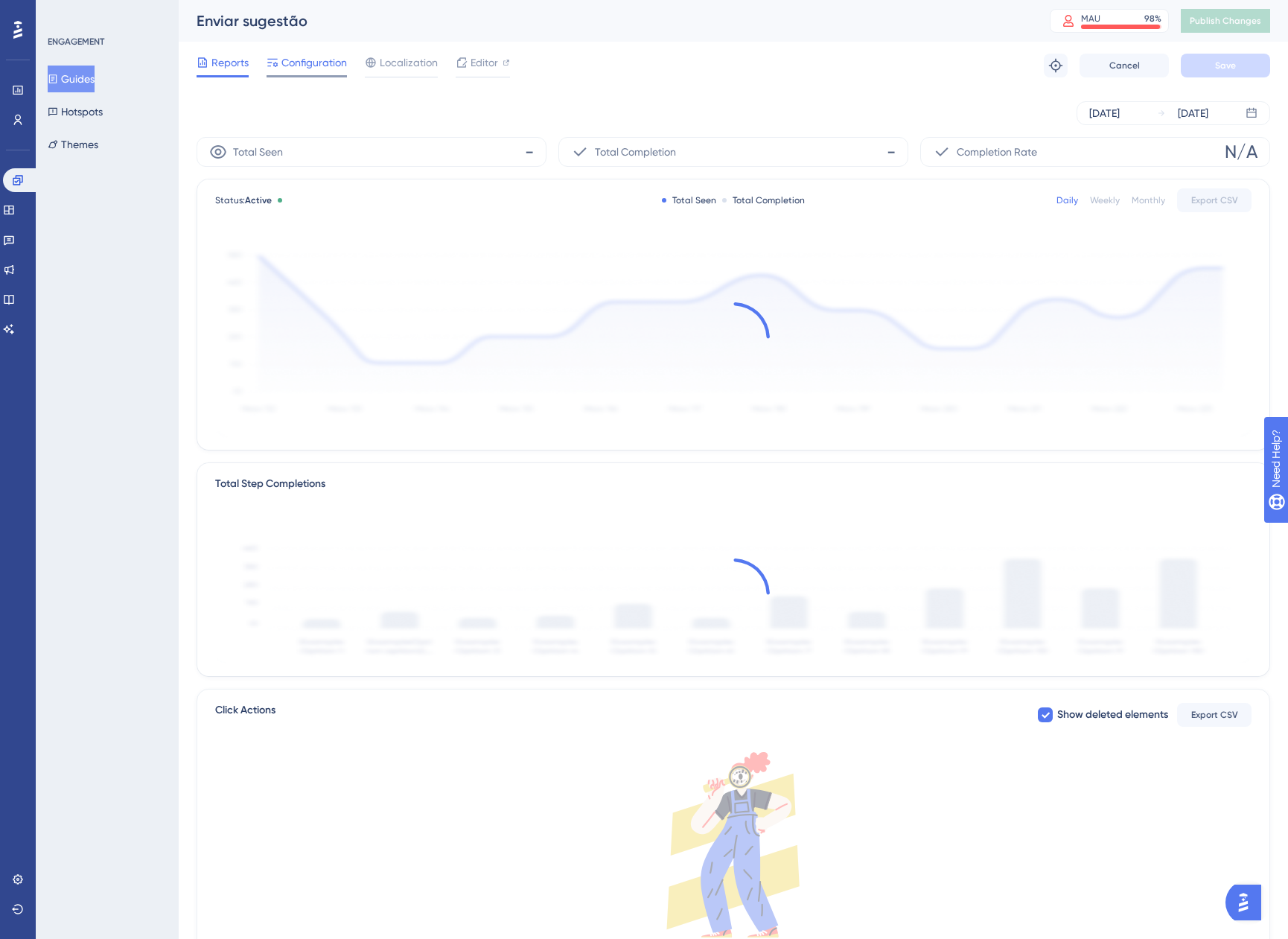
click at [323, 68] on span "Configuration" at bounding box center [313, 62] width 66 height 18
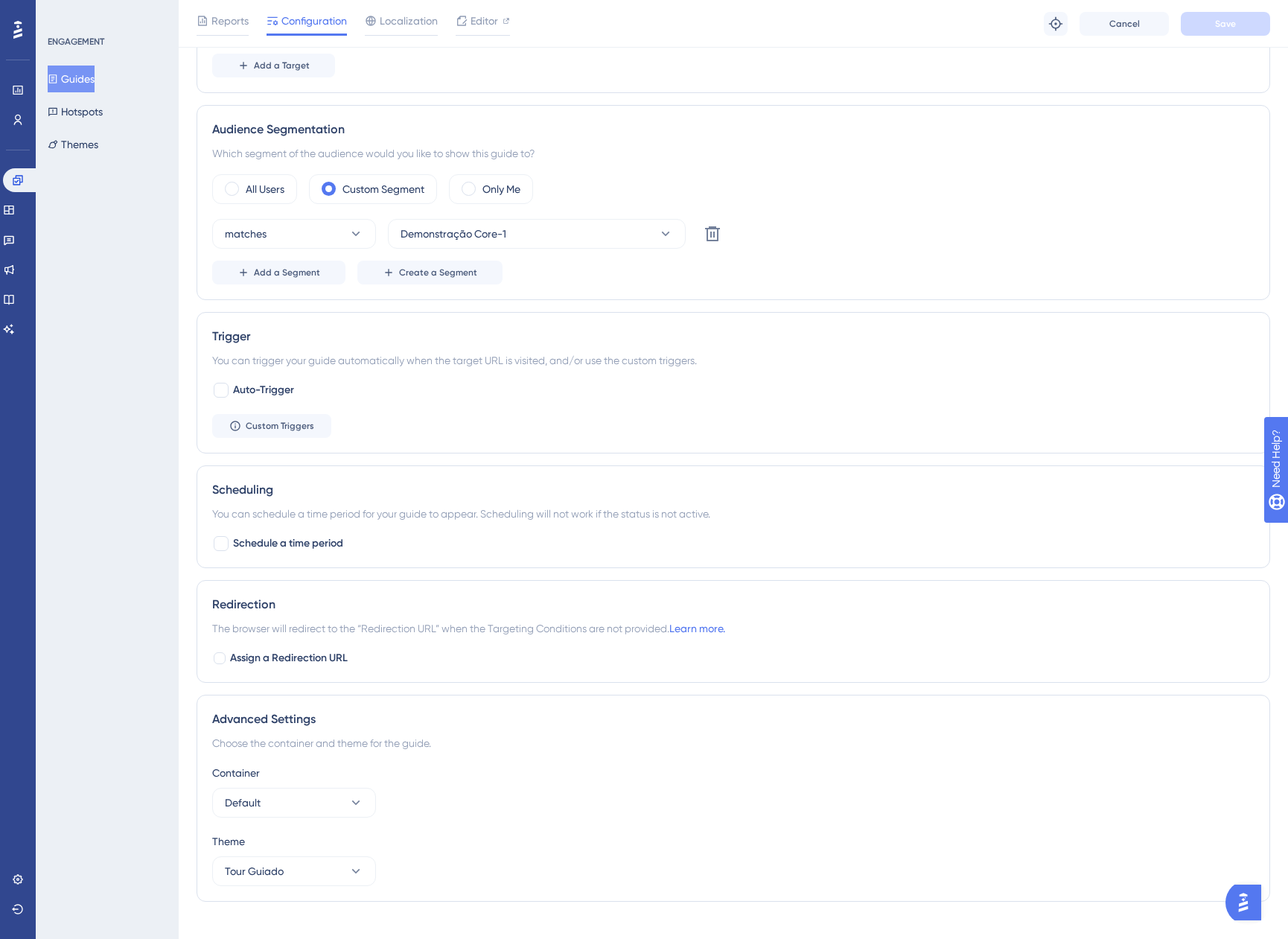
scroll to position [495, 0]
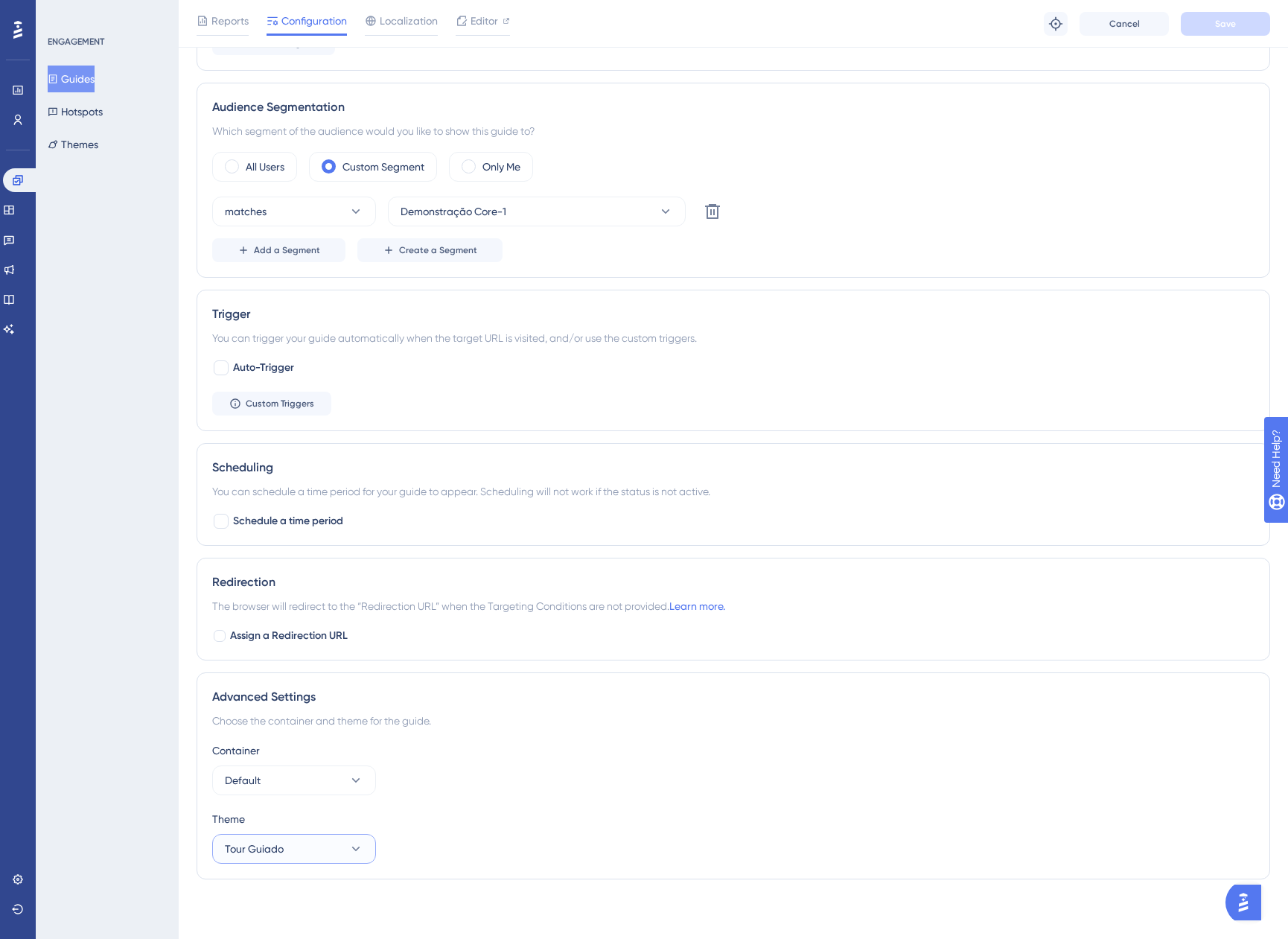
click at [252, 851] on span "Tour Guiado" at bounding box center [254, 848] width 59 height 18
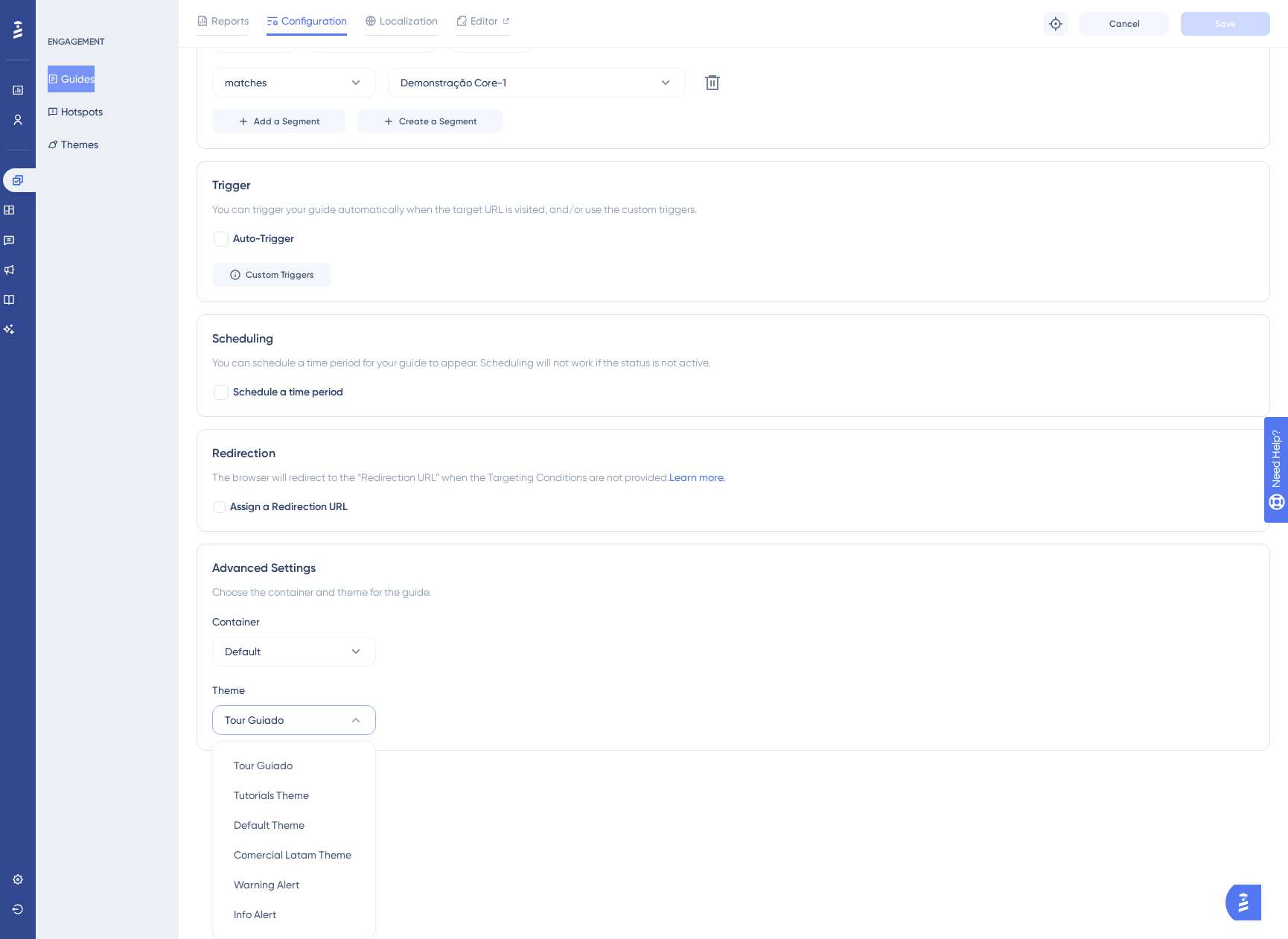
click at [603, 740] on div "Advanced Settings Choose the container and theme for the guide. Container Defau…" at bounding box center [734, 647] width 1074 height 207
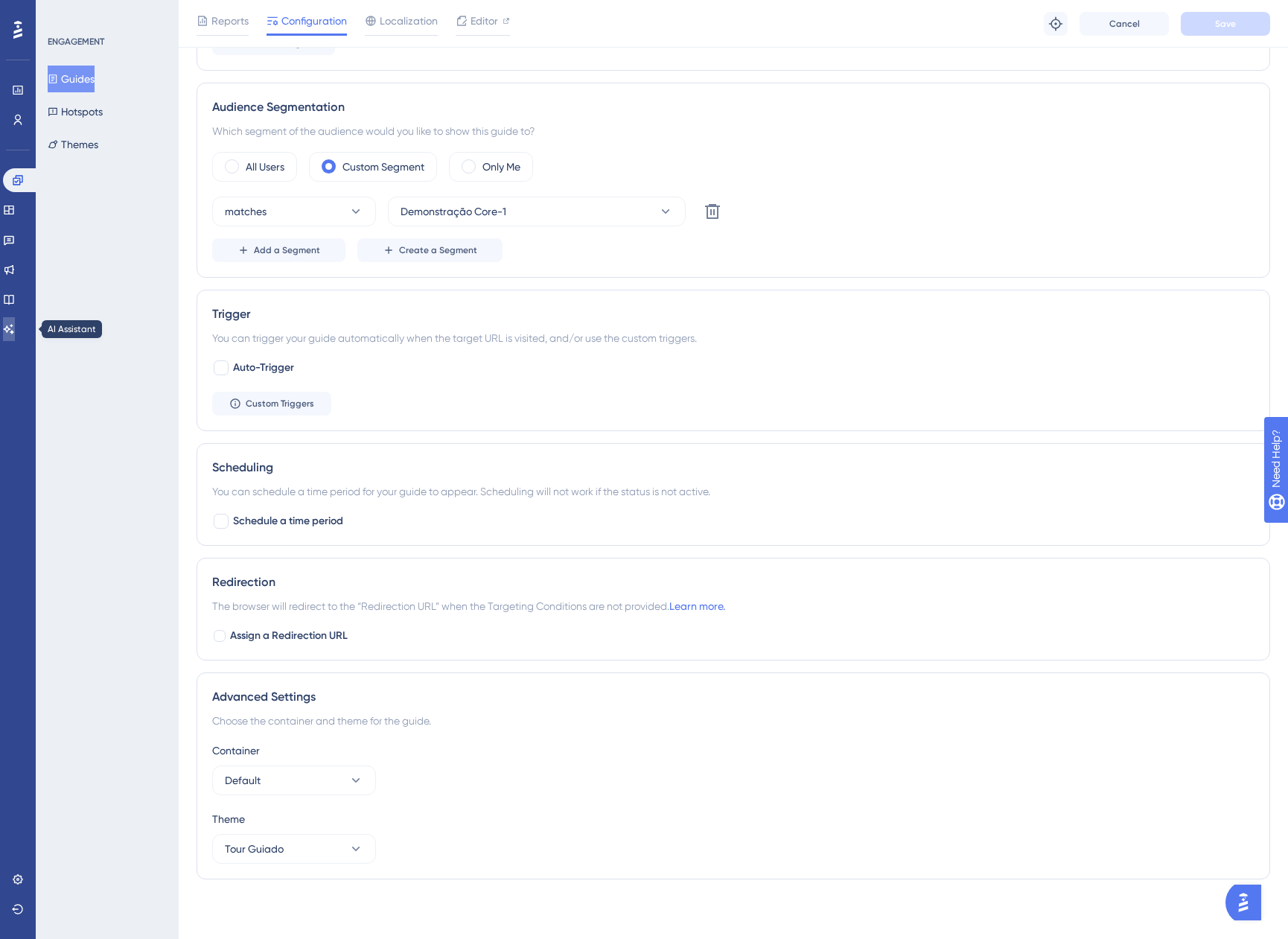
click at [15, 327] on icon at bounding box center [8, 329] width 12 height 12
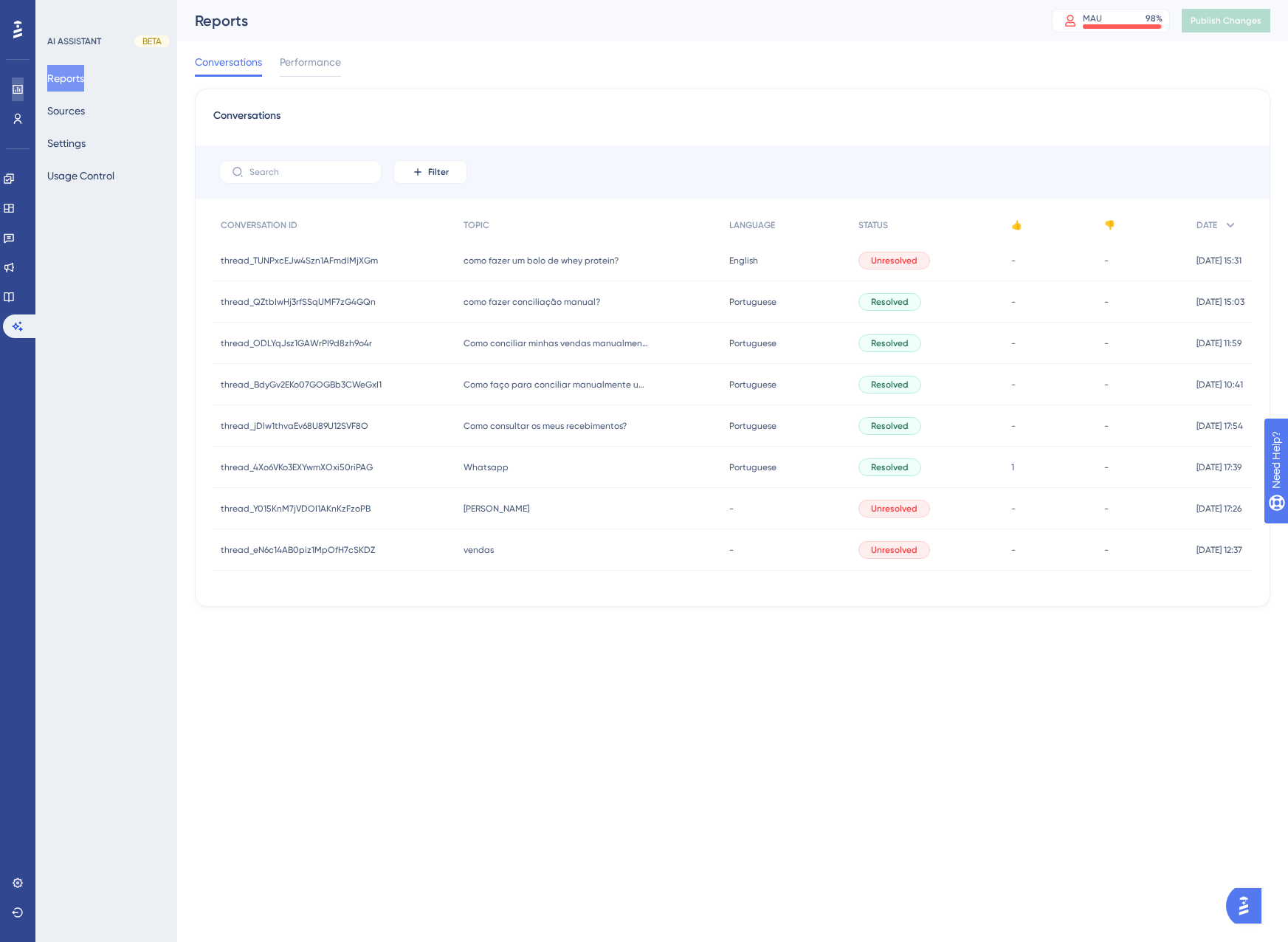
click at [24, 92] on link at bounding box center [17, 90] width 12 height 24
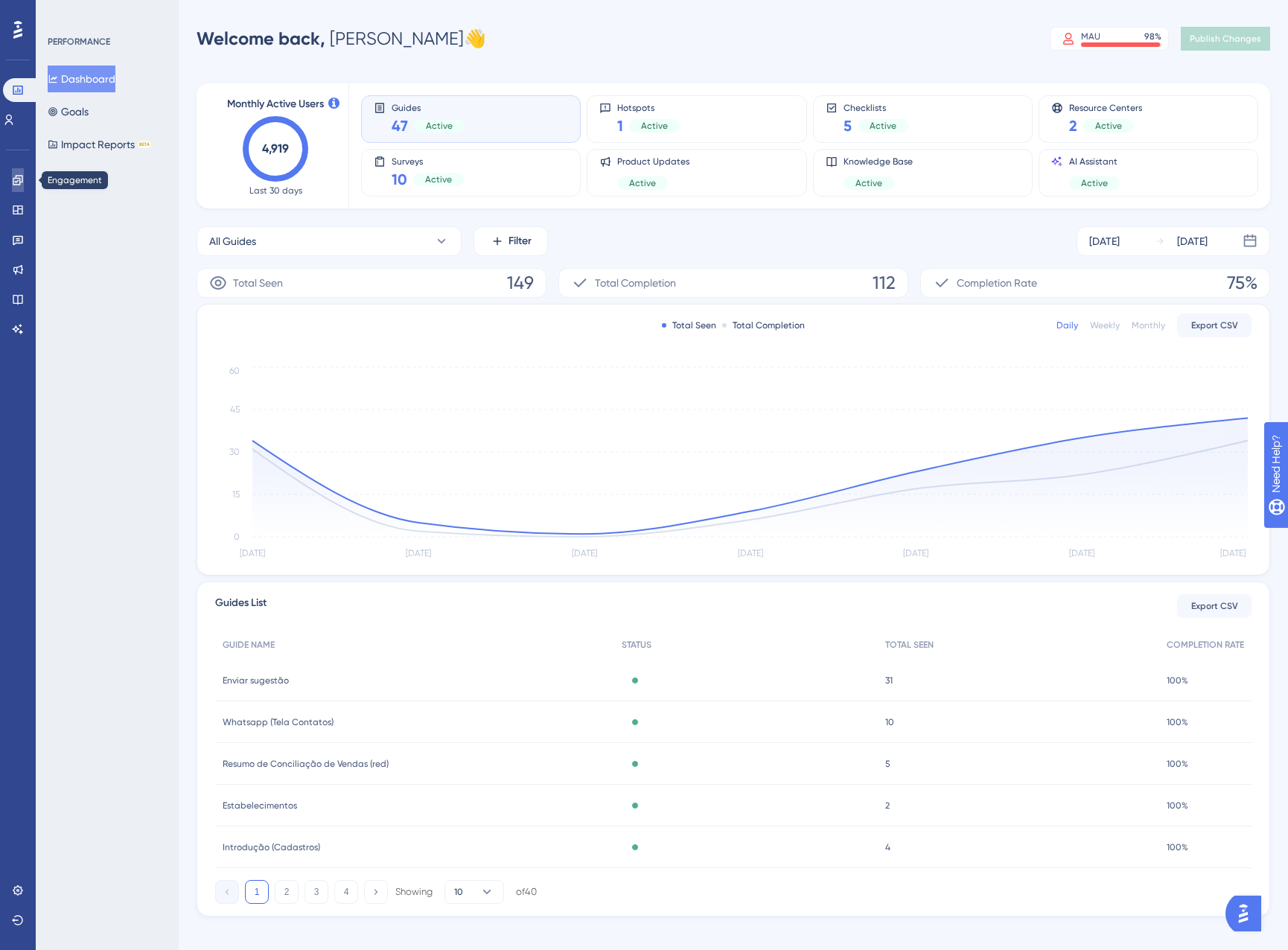
click at [18, 182] on icon at bounding box center [18, 179] width 9 height 9
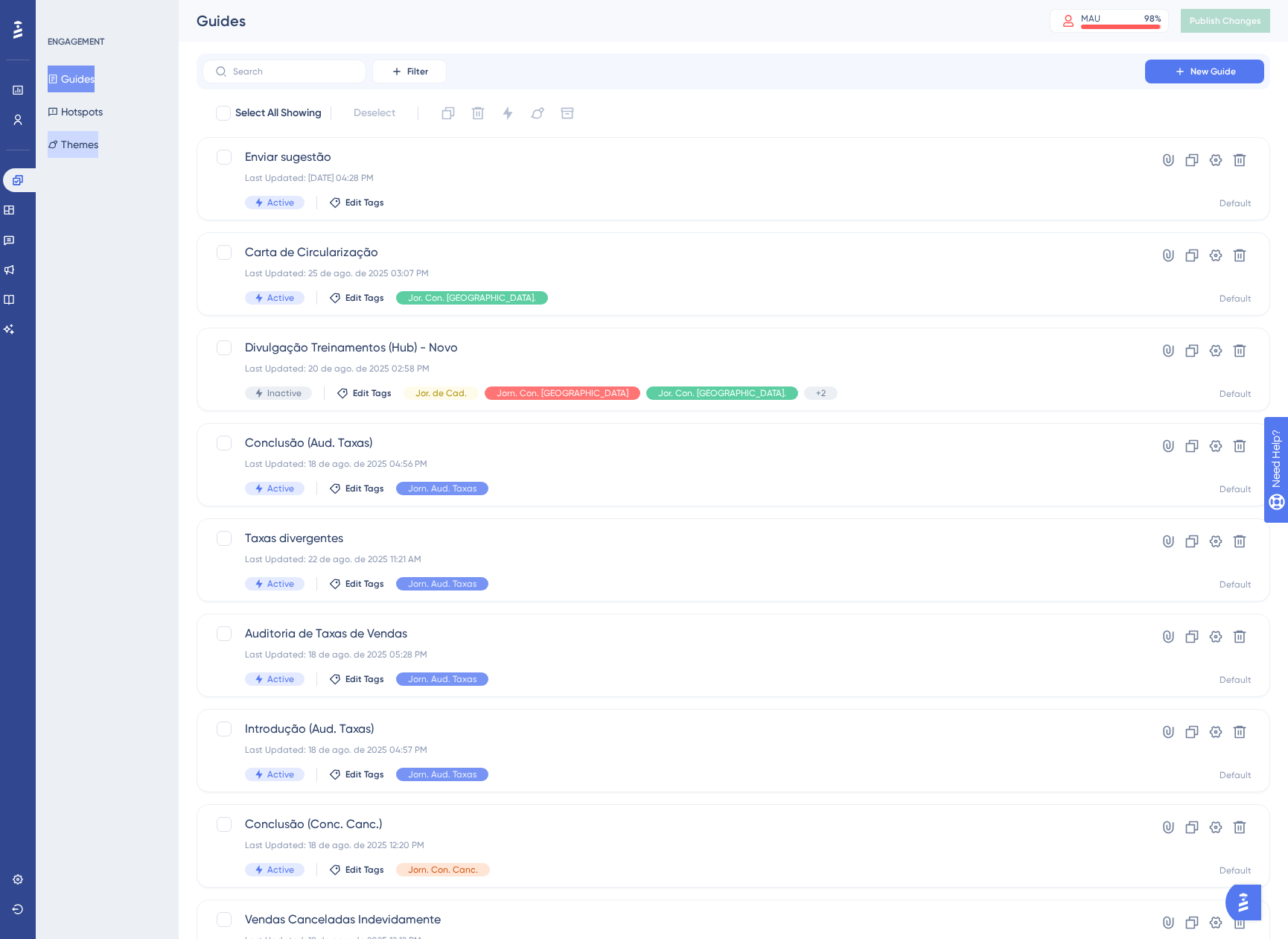
click at [80, 140] on button "Themes" at bounding box center [73, 144] width 51 height 27
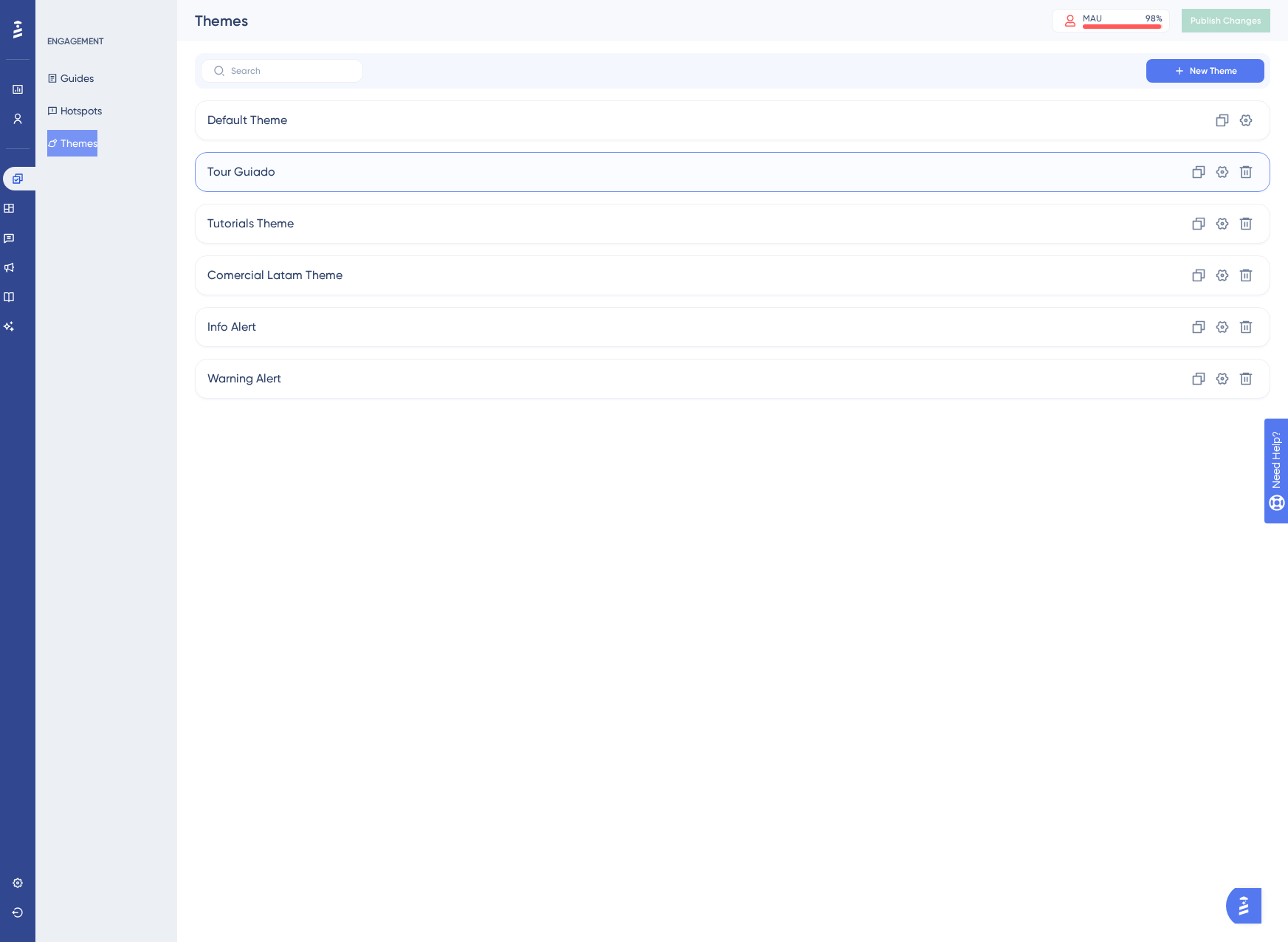
click at [295, 173] on div "Tour Guiado Clone Settings Delete" at bounding box center [733, 171] width 1075 height 39
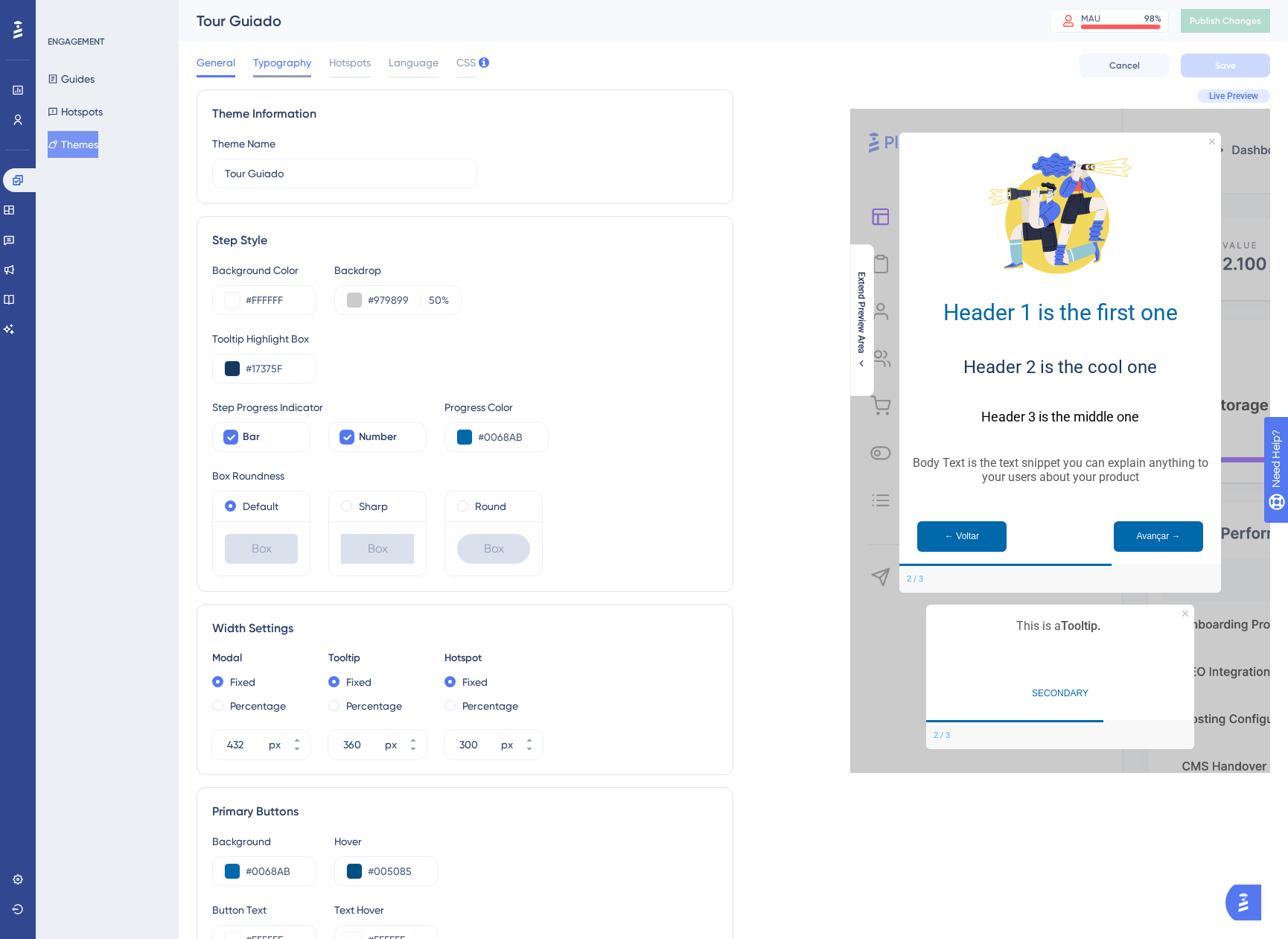
click at [282, 71] on span "Typography" at bounding box center [282, 62] width 58 height 18
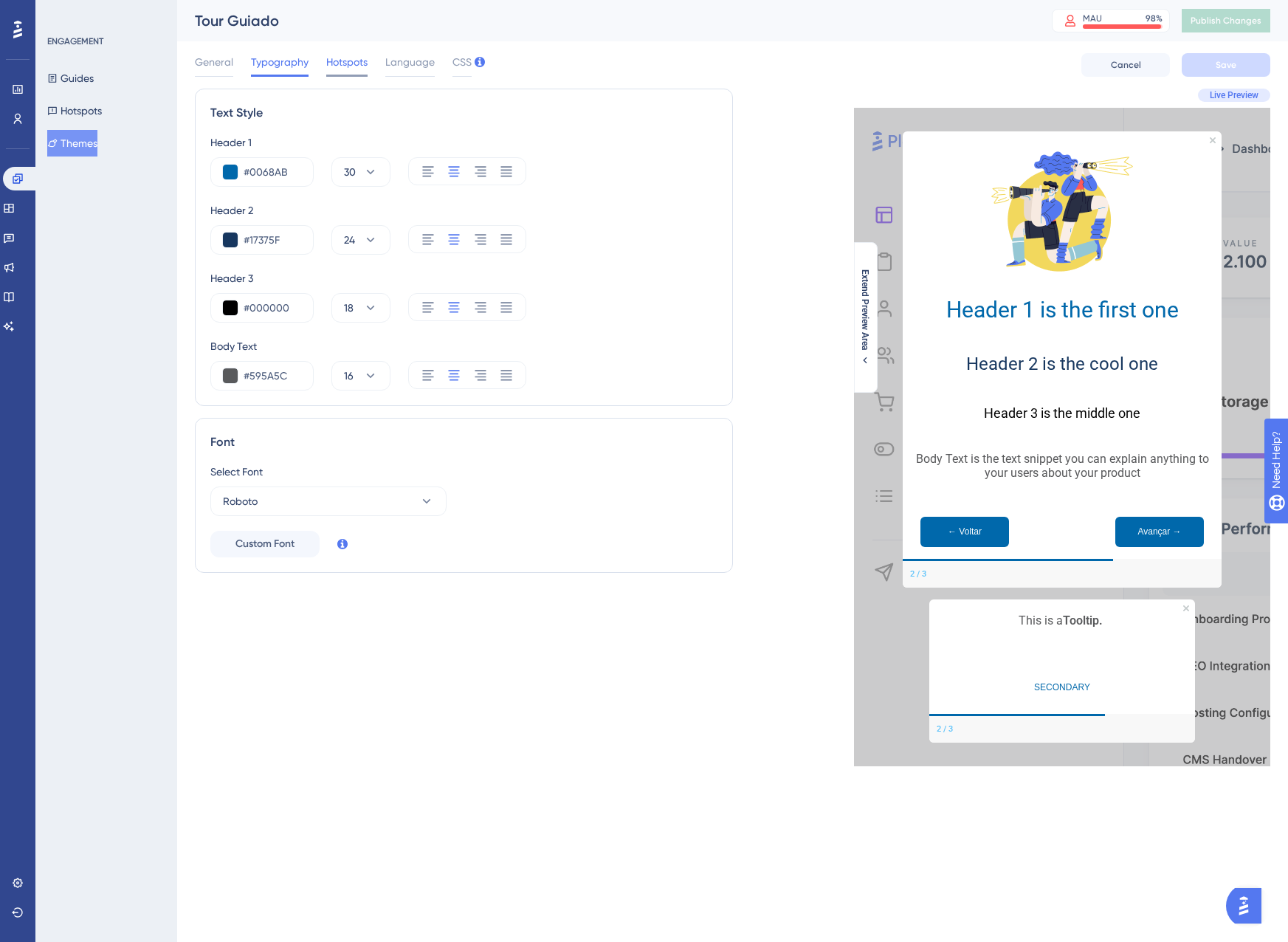
click at [357, 72] on div "Hotspots" at bounding box center [346, 65] width 41 height 24
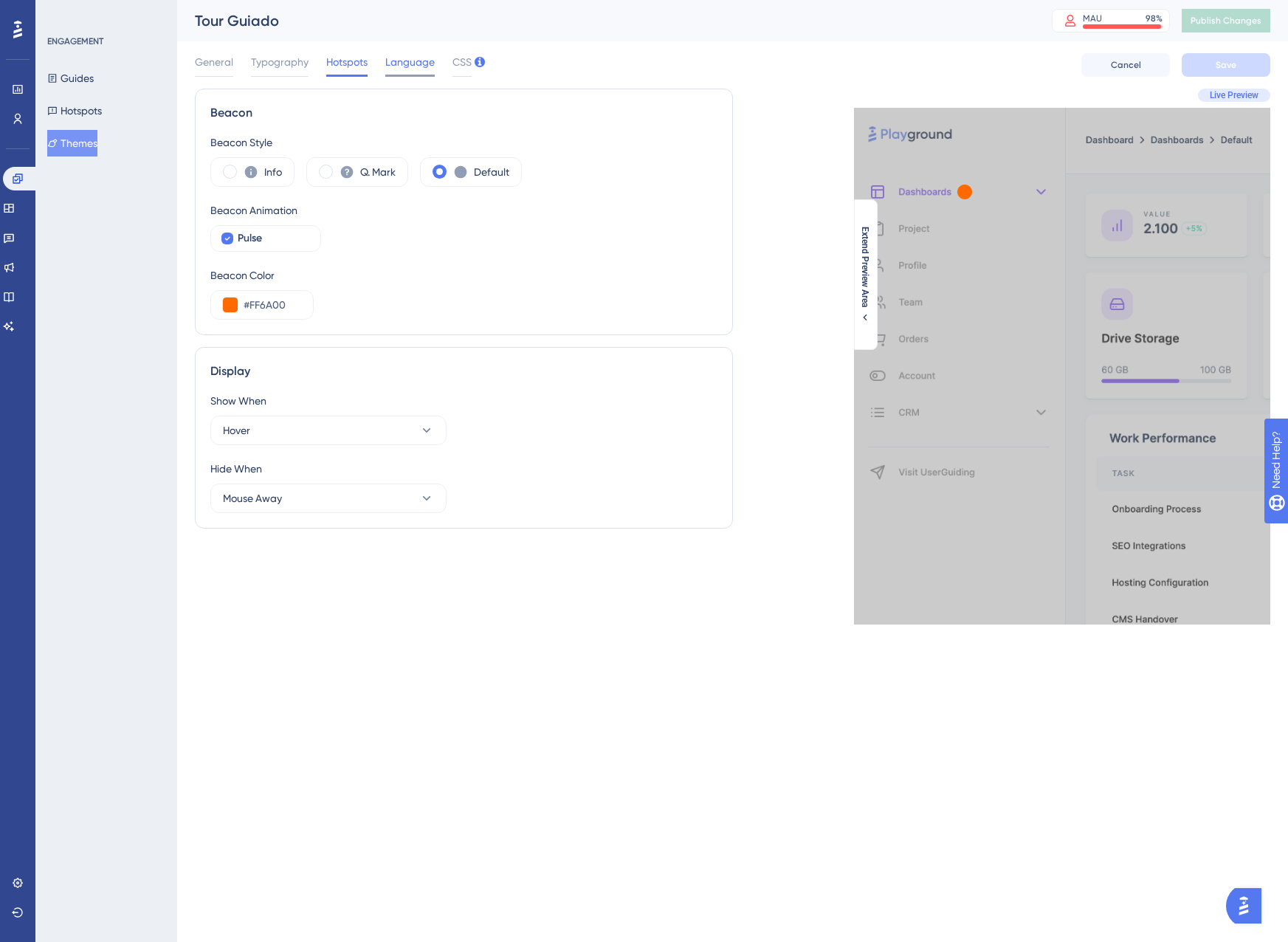
click at [399, 69] on span "Language" at bounding box center [409, 61] width 49 height 17
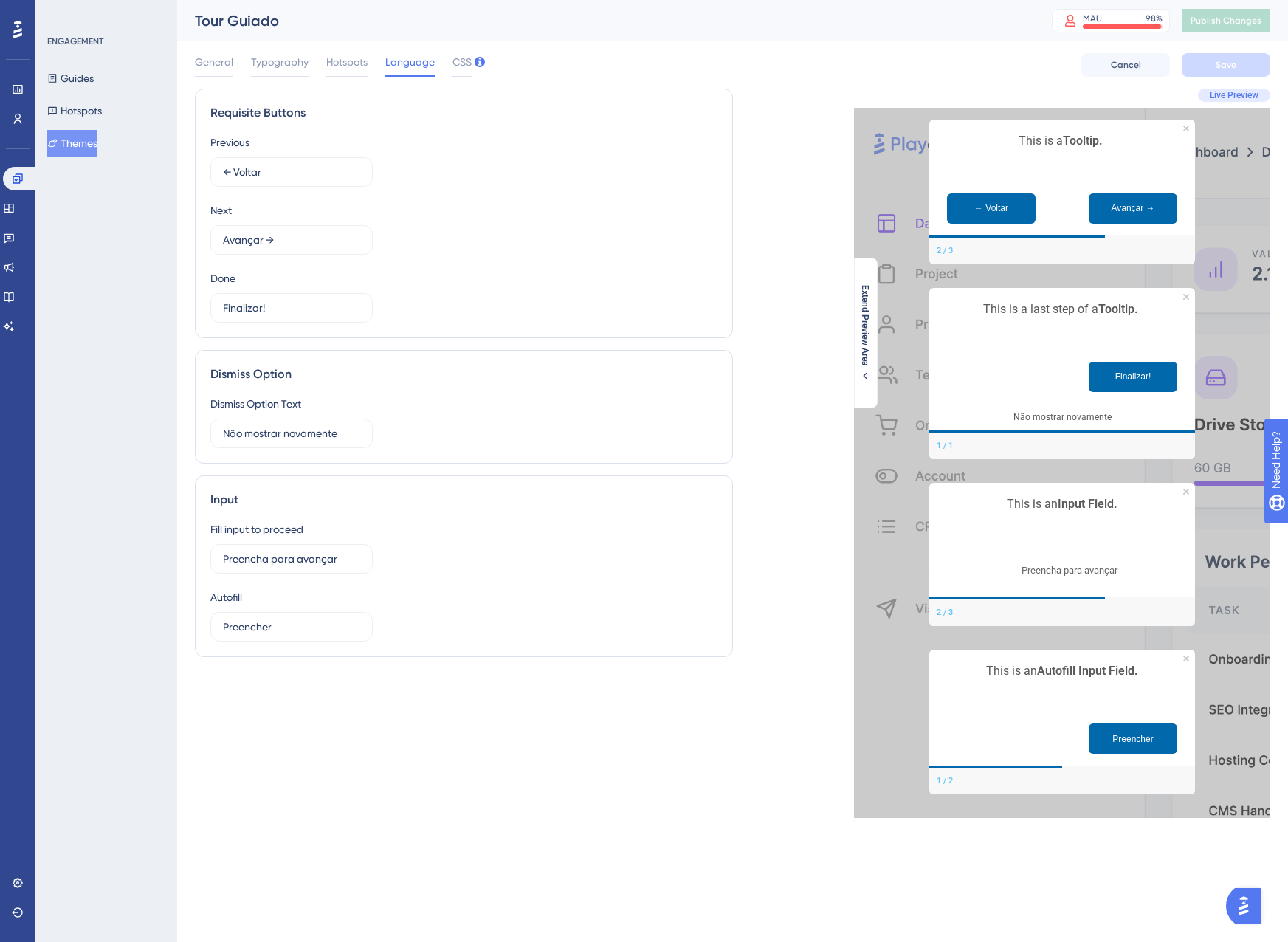
click at [449, 59] on div "General Typography Hotspots Language CSS" at bounding box center [333, 65] width 277 height 24
click at [457, 60] on span "CSS" at bounding box center [462, 61] width 19 height 17
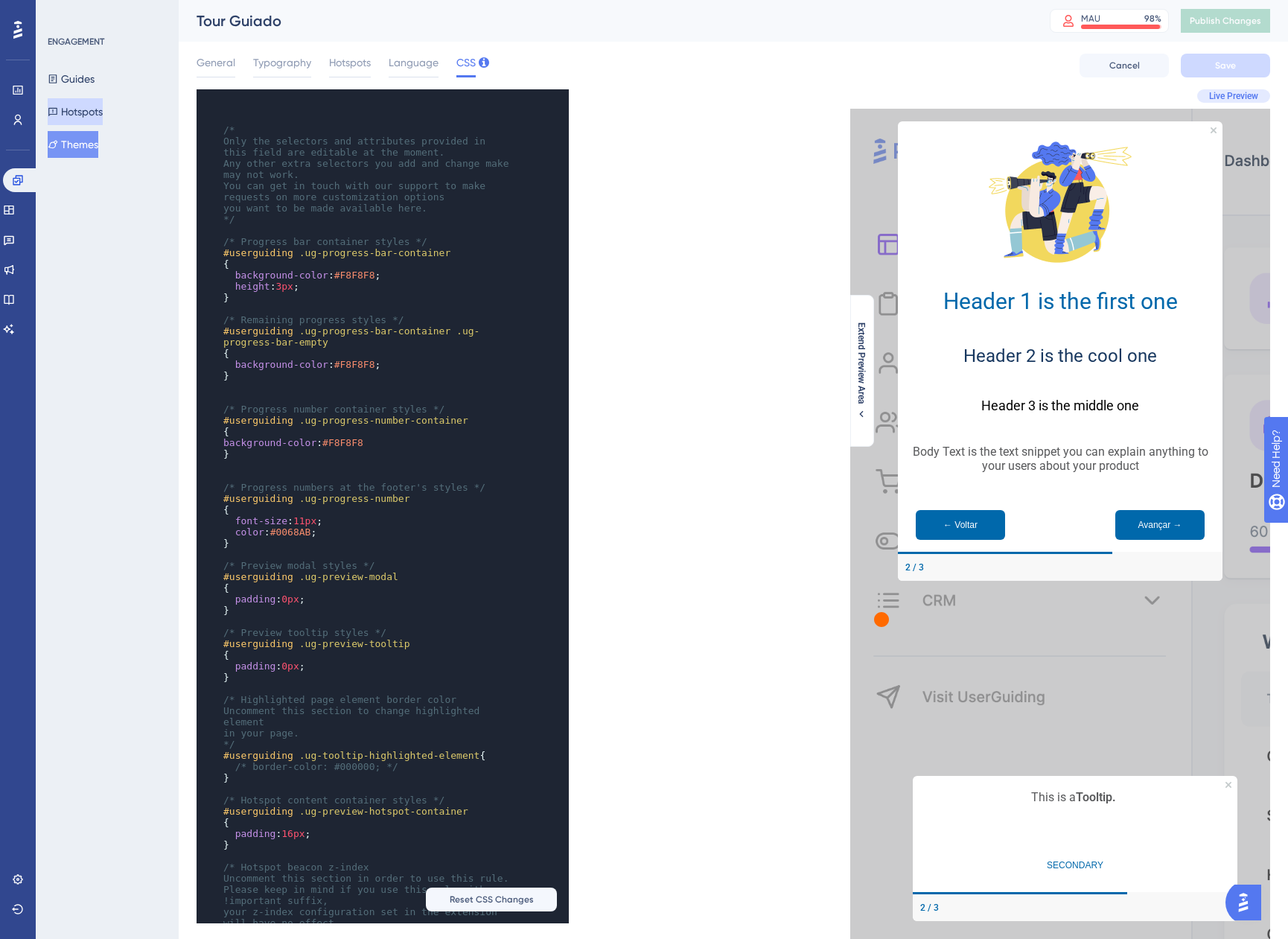
click at [93, 116] on button "Hotspots" at bounding box center [76, 111] width 55 height 27
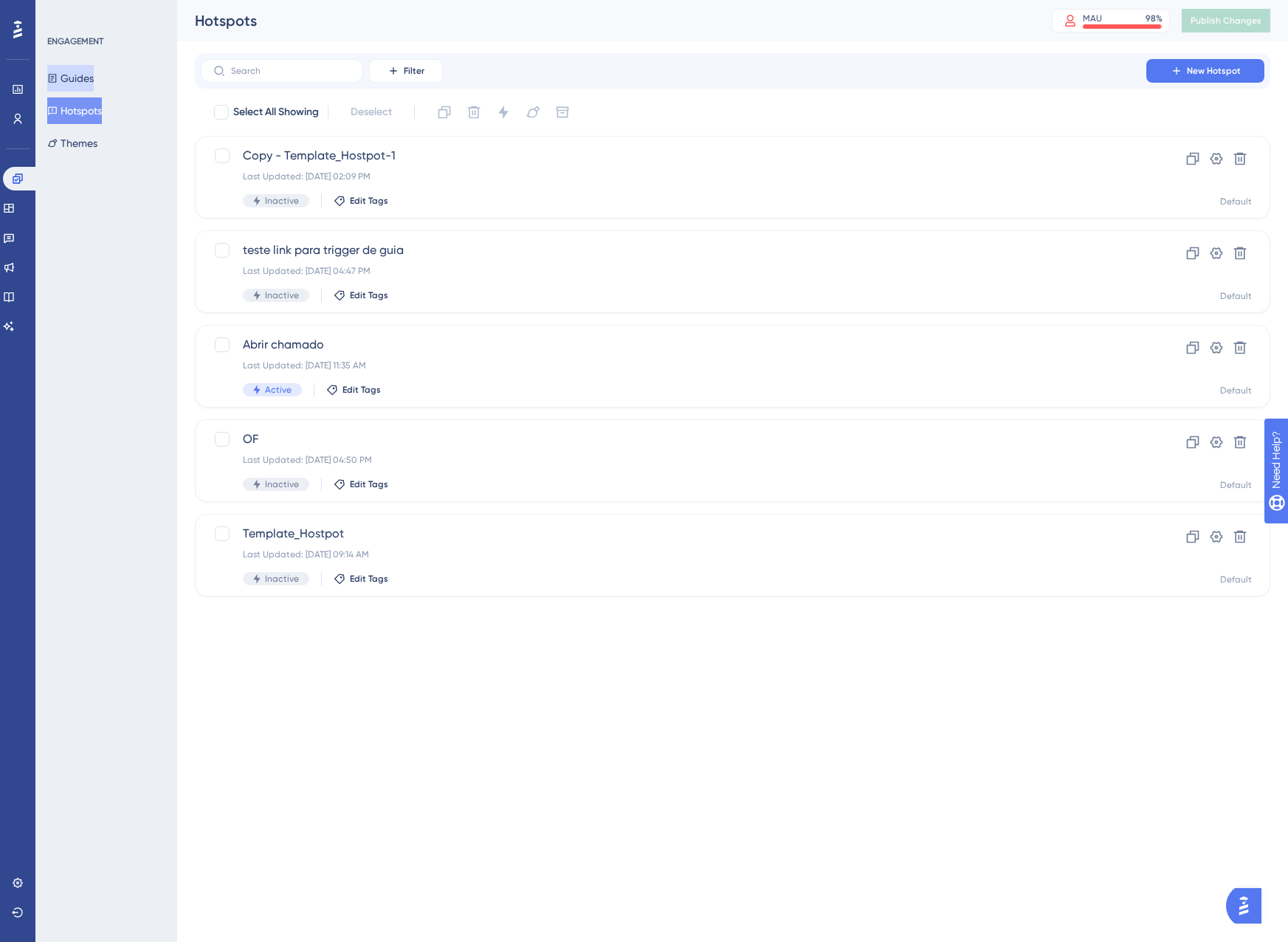
click at [89, 78] on button "Guides" at bounding box center [71, 78] width 47 height 27
